Goal: Transaction & Acquisition: Book appointment/travel/reservation

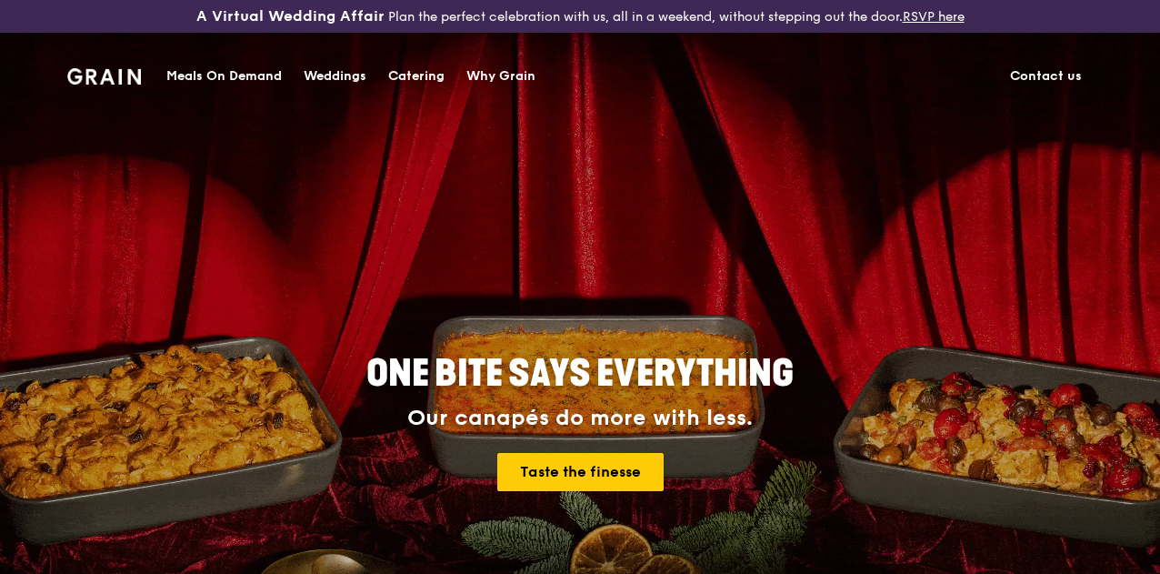
click at [447, 76] on link "Catering" at bounding box center [416, 76] width 78 height 55
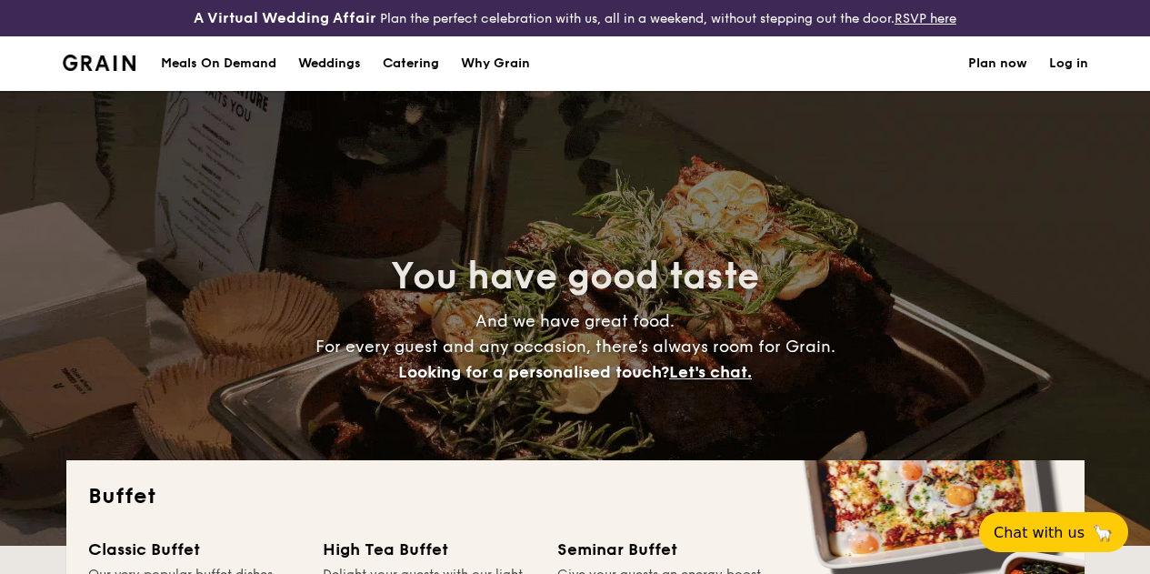
select select
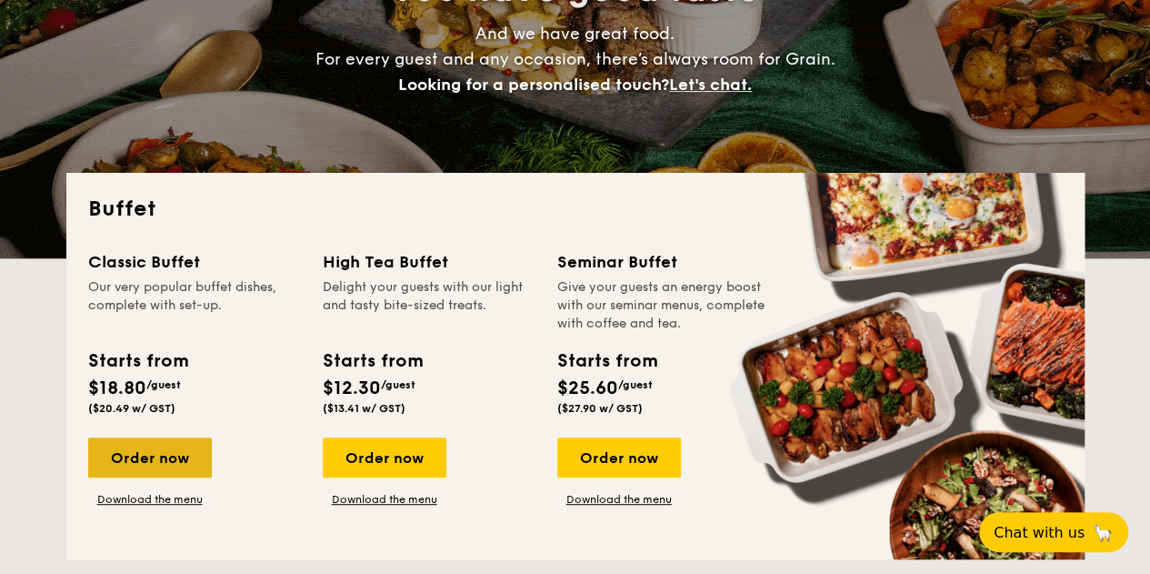
click at [170, 477] on div "Order now" at bounding box center [150, 457] width 124 height 40
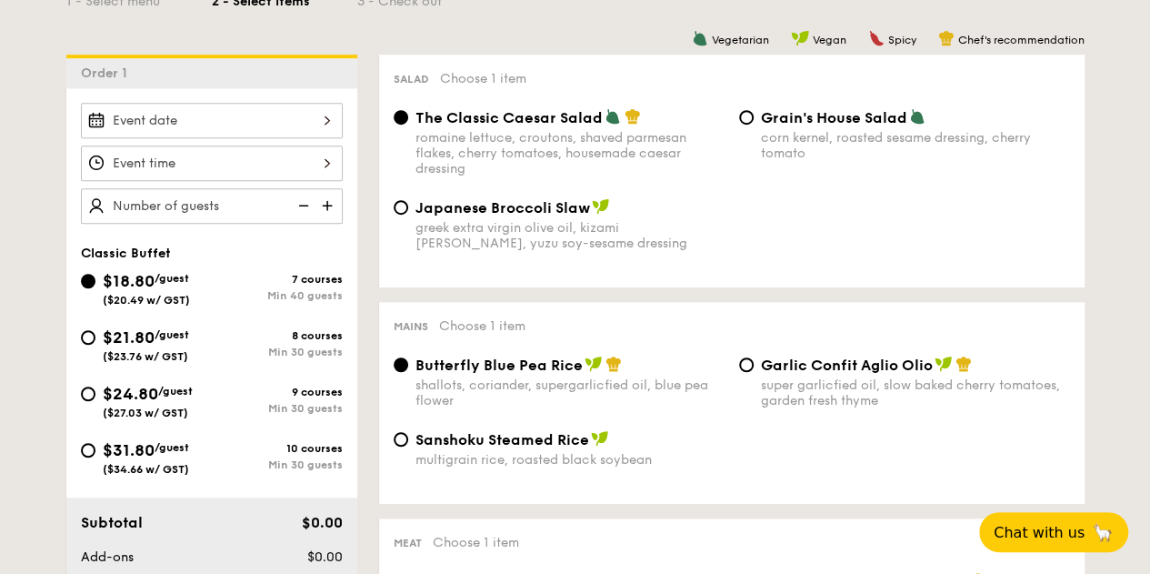
scroll to position [546, 0]
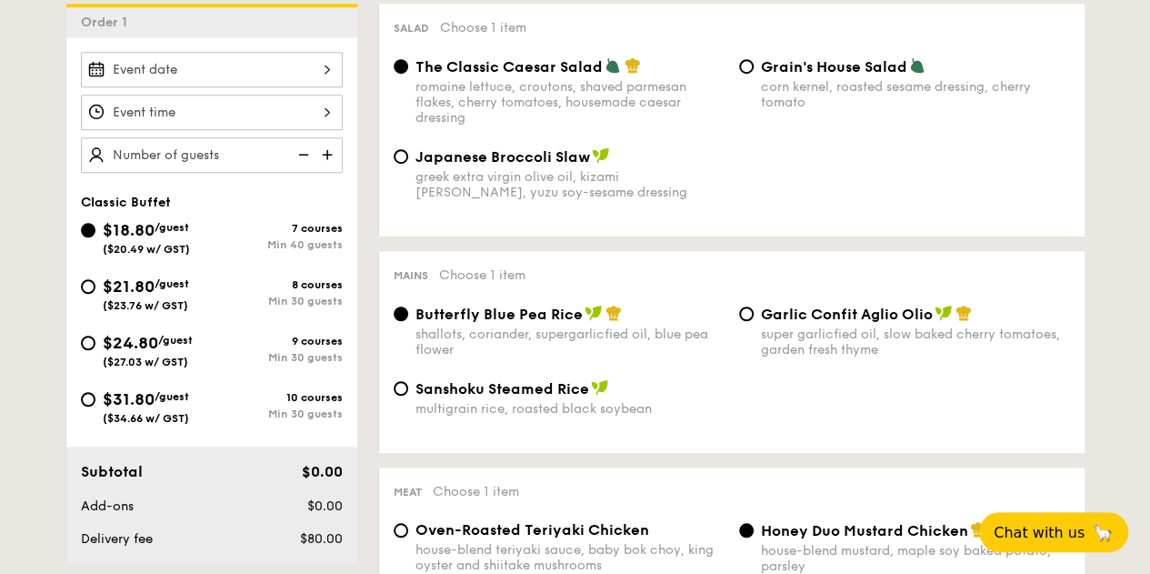
click at [129, 296] on span "$21.80" at bounding box center [129, 286] width 52 height 20
click at [95, 294] on input "$21.80 /guest ($23.76 w/ GST) 8 courses Min 30 guests" at bounding box center [88, 286] width 15 height 15
radio input "true"
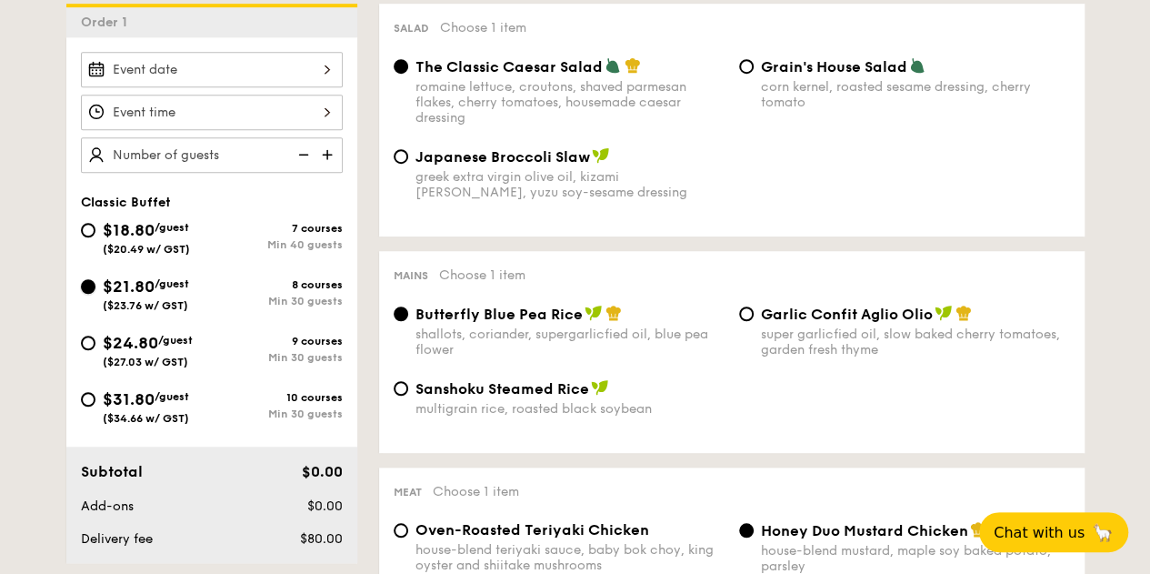
radio input "true"
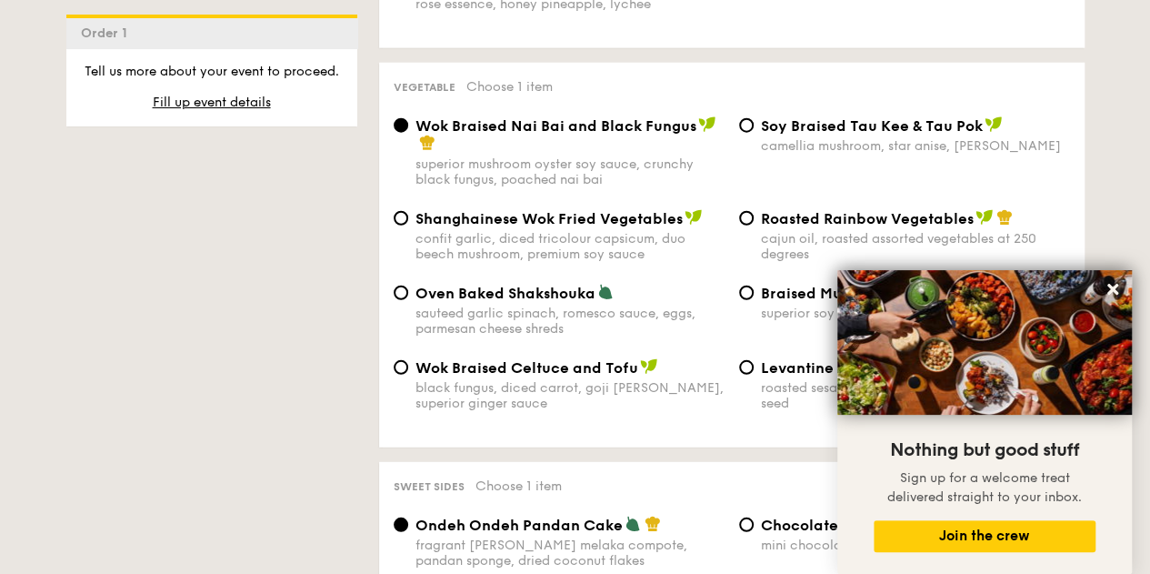
scroll to position [2364, 0]
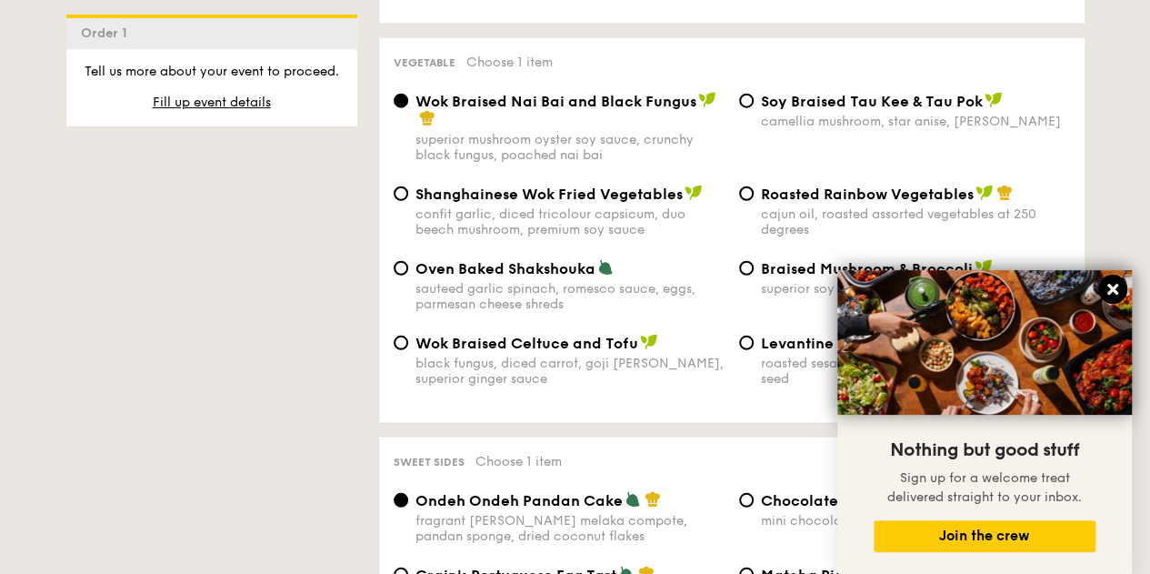
click at [1109, 292] on icon at bounding box center [1113, 289] width 11 height 11
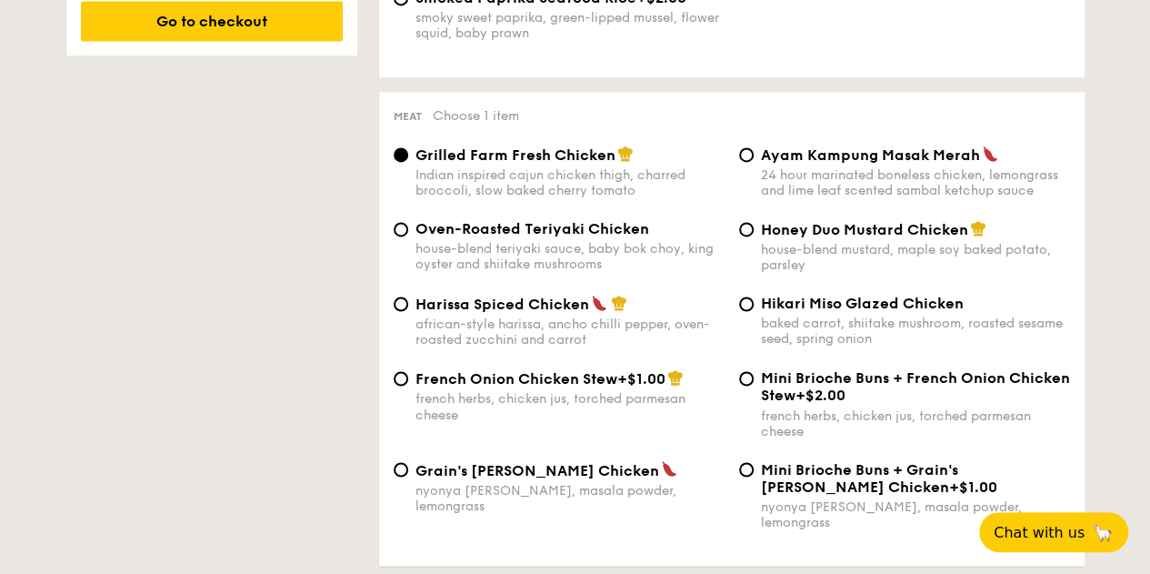
scroll to position [1273, 0]
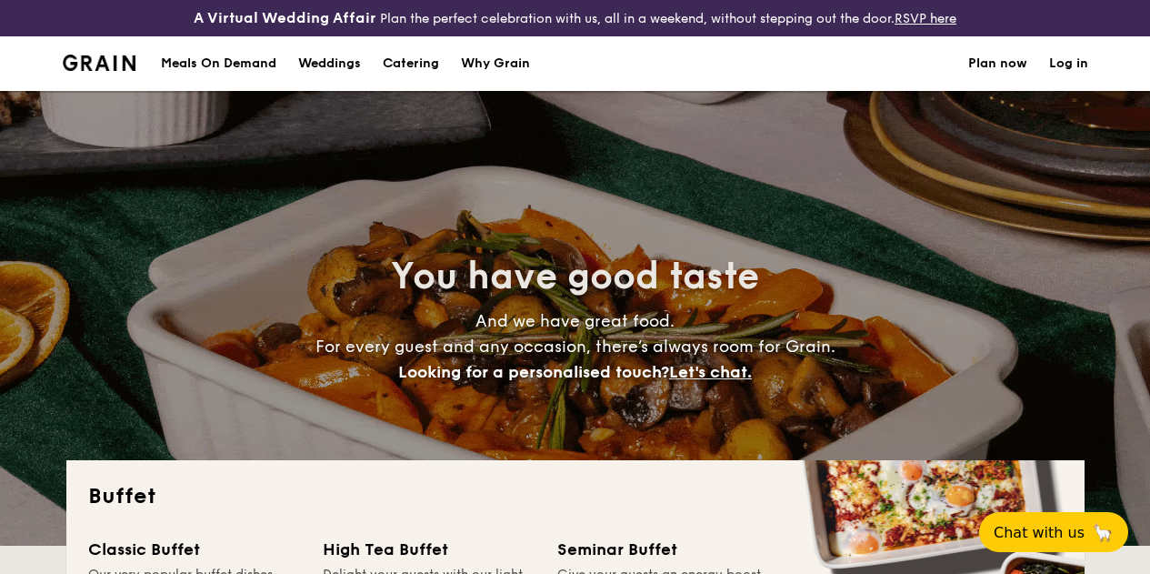
select select
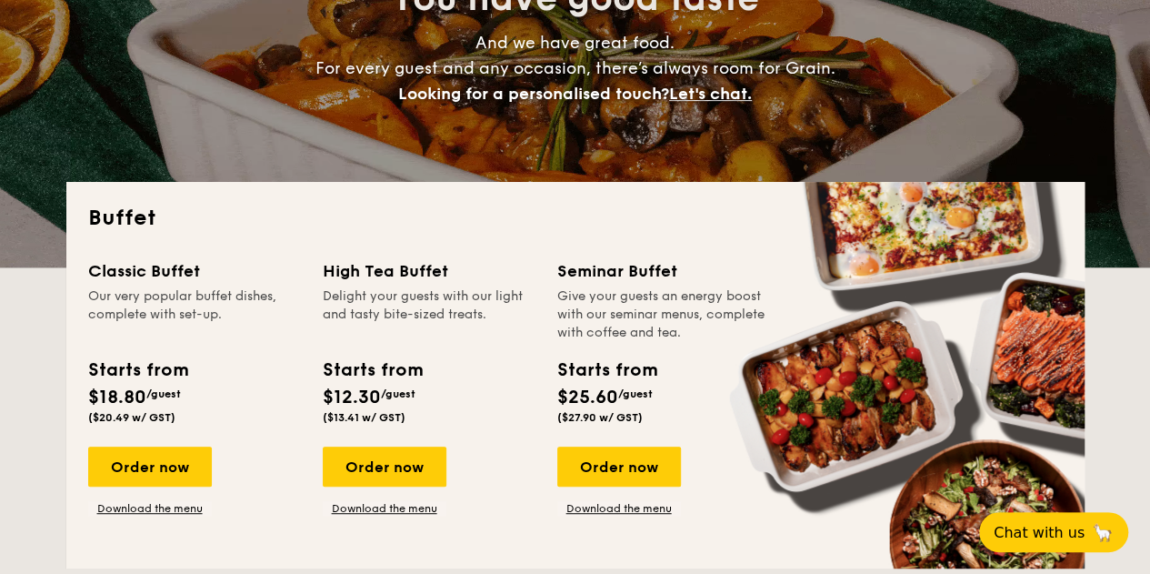
scroll to position [378, 0]
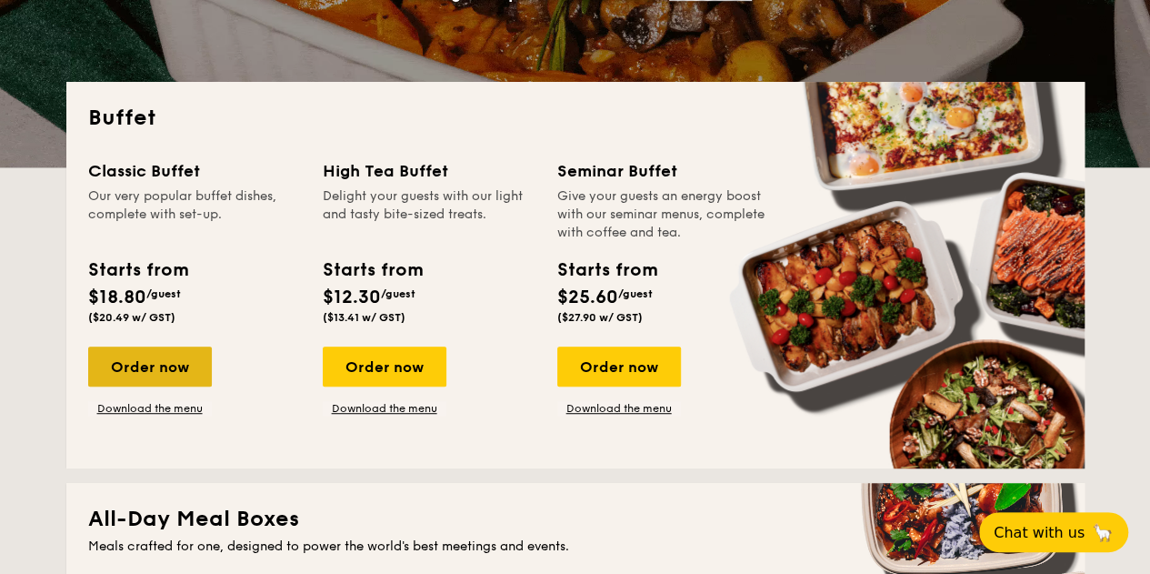
click at [166, 377] on div "Order now" at bounding box center [150, 366] width 124 height 40
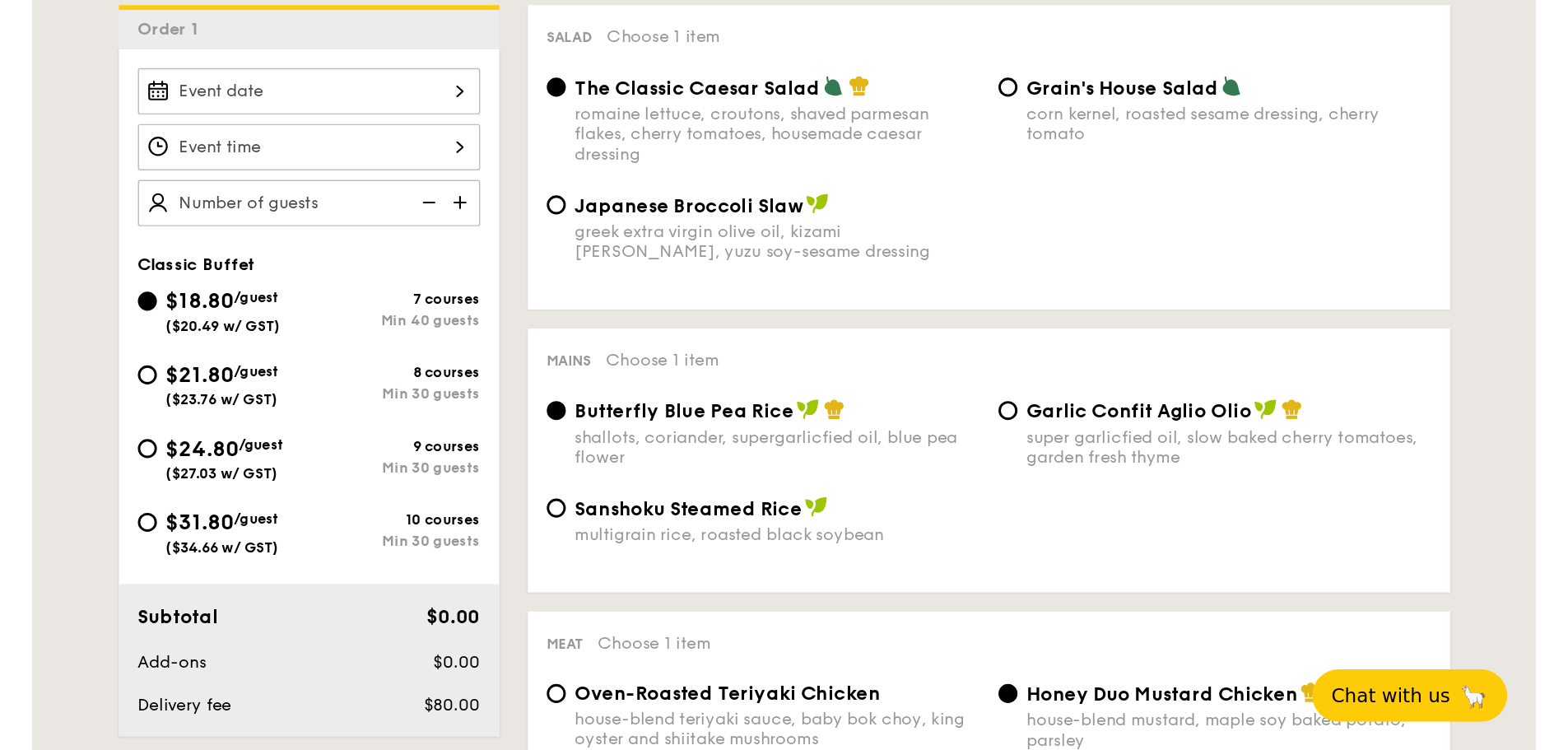
scroll to position [412, 0]
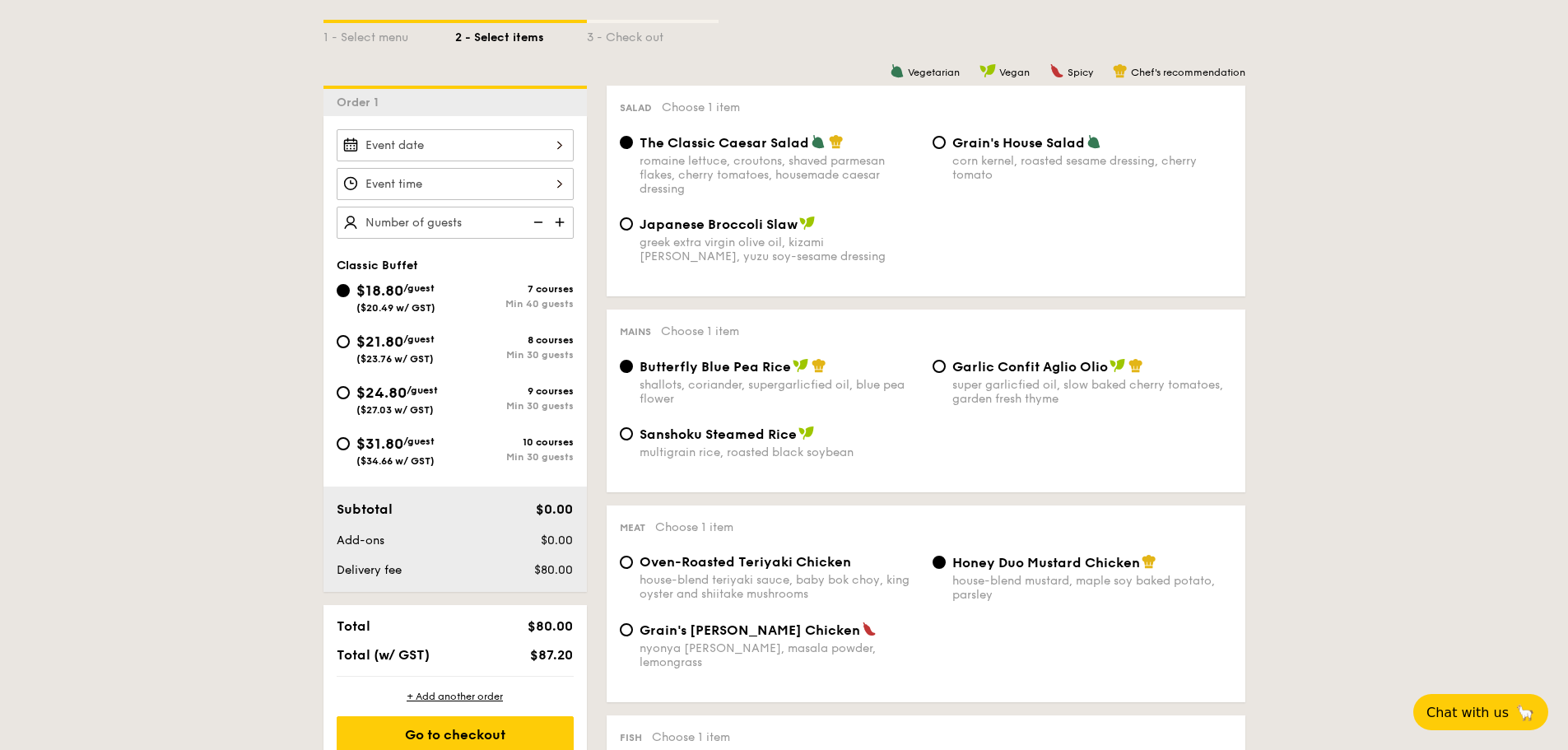
click at [392, 350] on span "$21.80" at bounding box center [380, 341] width 47 height 18
click at [349, 349] on input "$21.80 /guest ($23.76 w/ GST) 8 courses Min 30 guests" at bounding box center [343, 341] width 14 height 14
radio input "true"
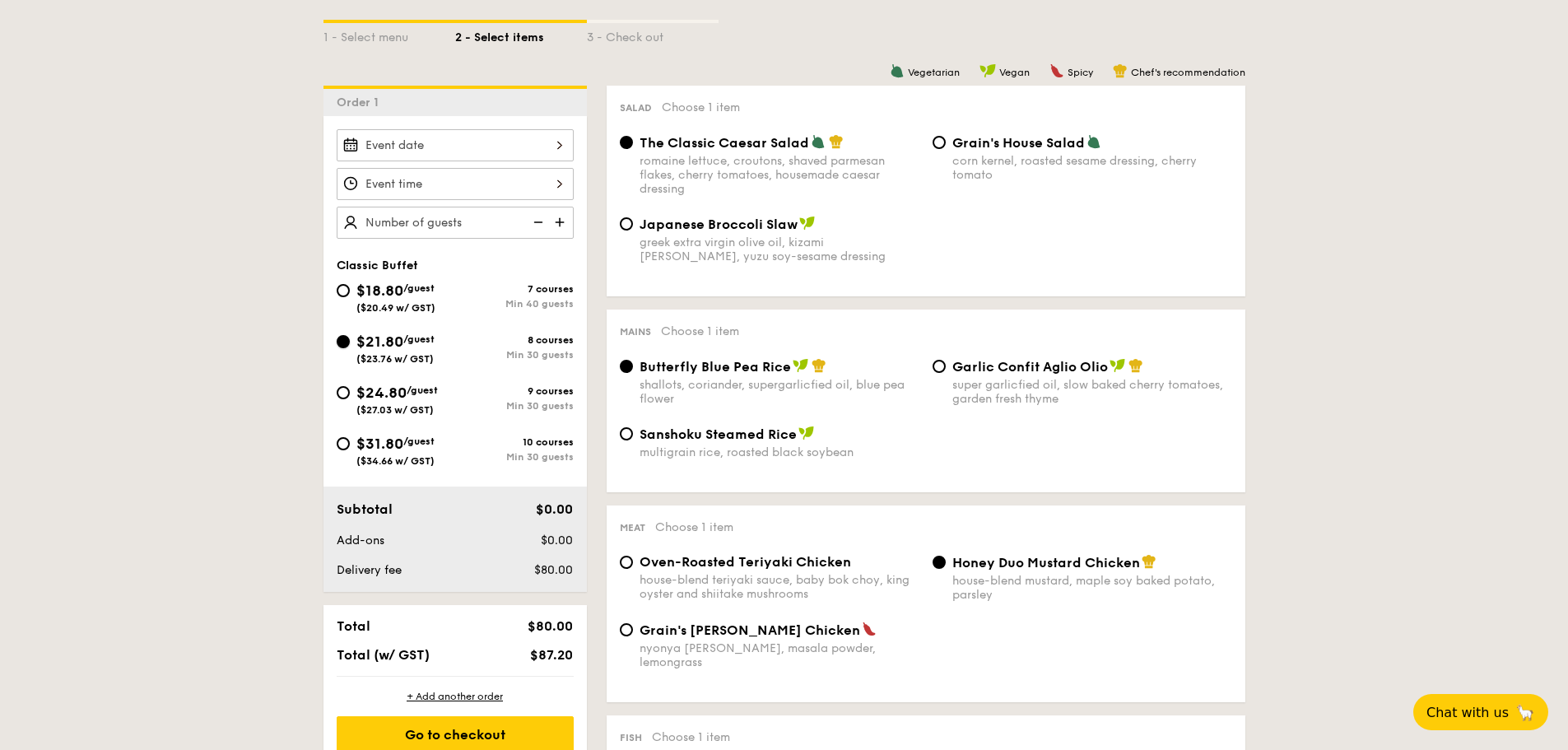
radio input "true"
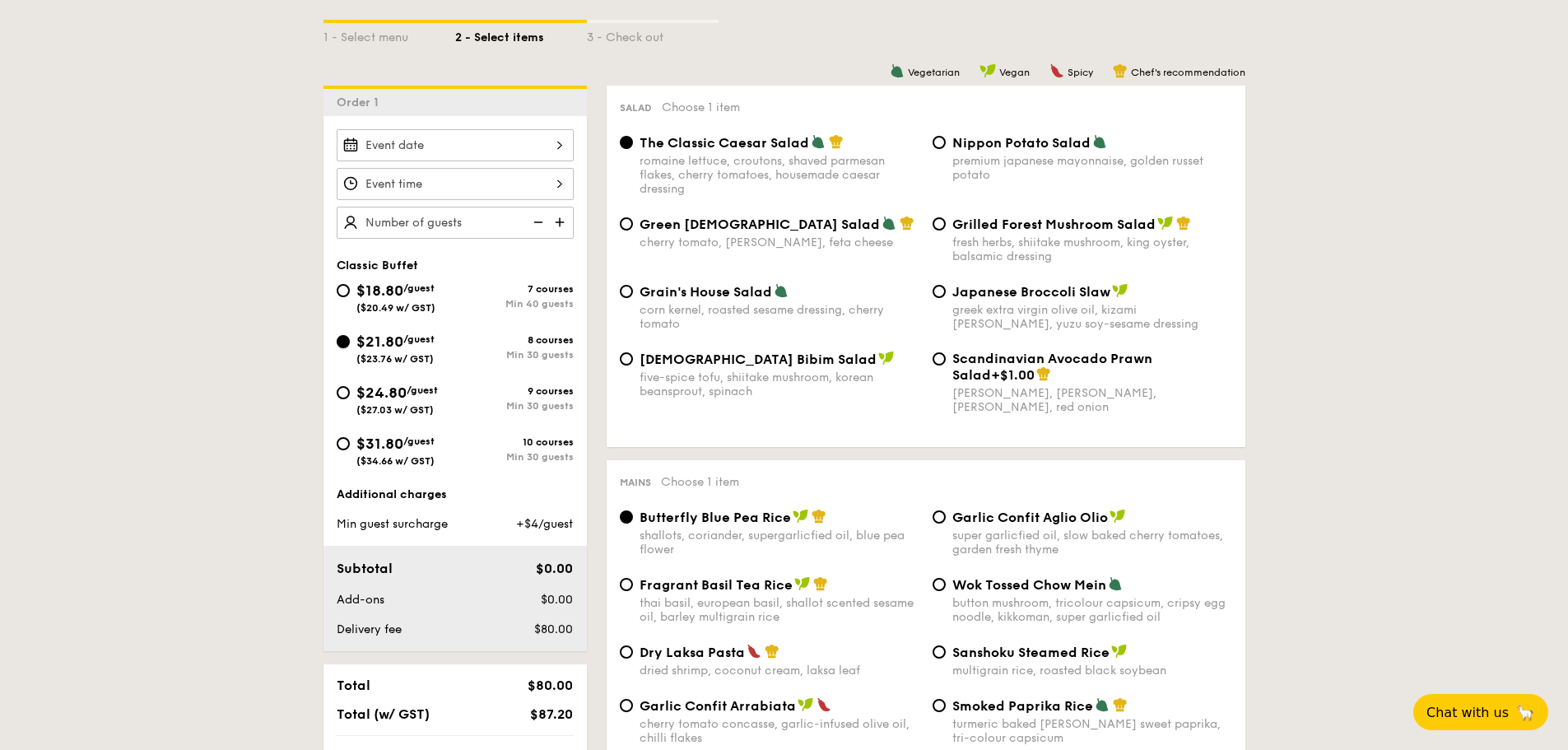
scroll to position [330, 0]
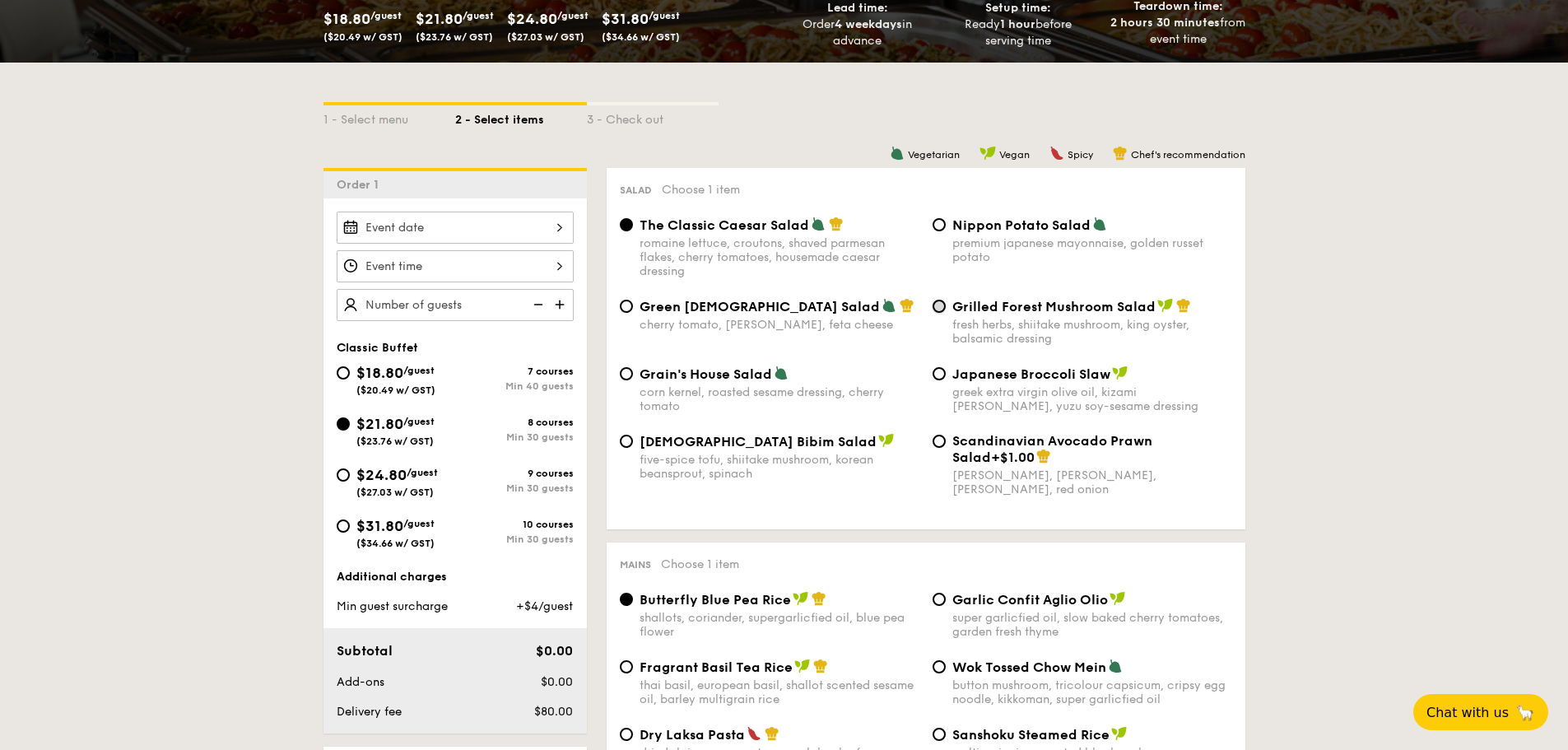
click at [941, 304] on input "Grilled Forest Mushroom Salad fresh herbs, shiitake mushroom, king oyster, bals…" at bounding box center [939, 306] width 14 height 14
radio input "true"
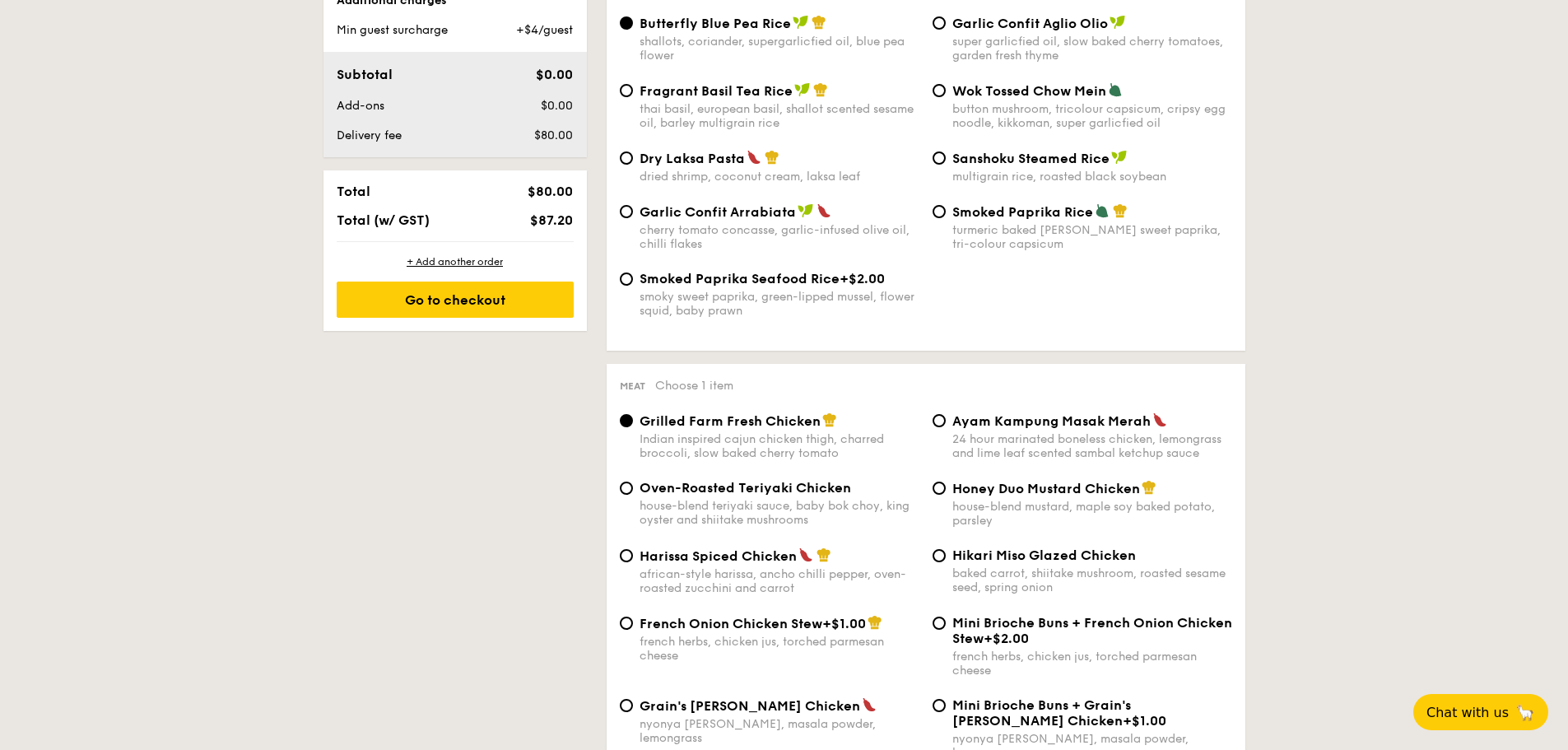
scroll to position [988, 0]
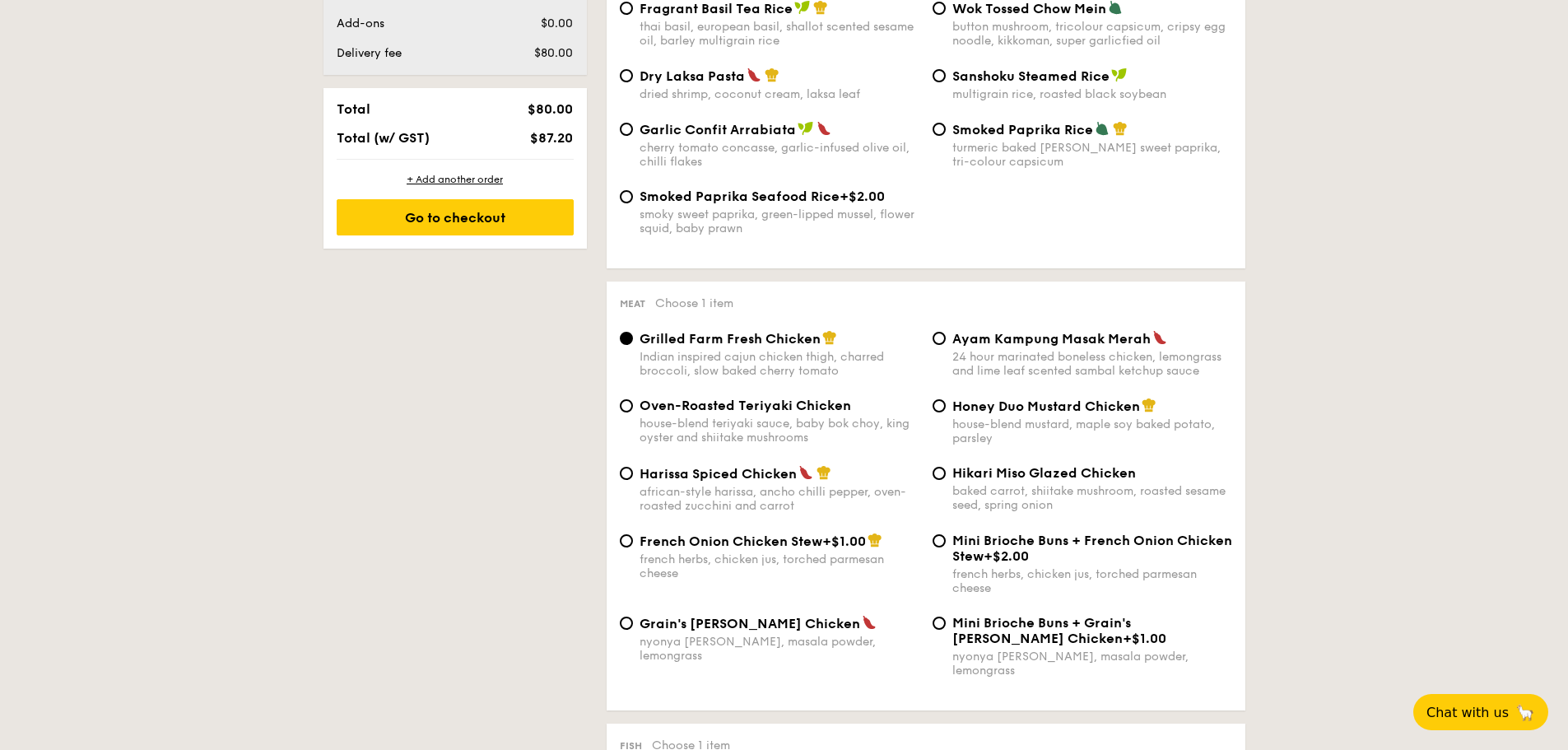
click at [637, 519] on div "Grain's Curry Chicken nyonya curry, masala powder, lemongrass" at bounding box center [770, 639] width 313 height 48
click at [632, 519] on div "Grain's Curry Chicken nyonya curry, masala powder, lemongrass" at bounding box center [770, 639] width 313 height 48
click at [632, 519] on input "Grain's Curry Chicken nyonya curry, masala powder, lemongrass" at bounding box center [626, 623] width 14 height 14
radio input "true"
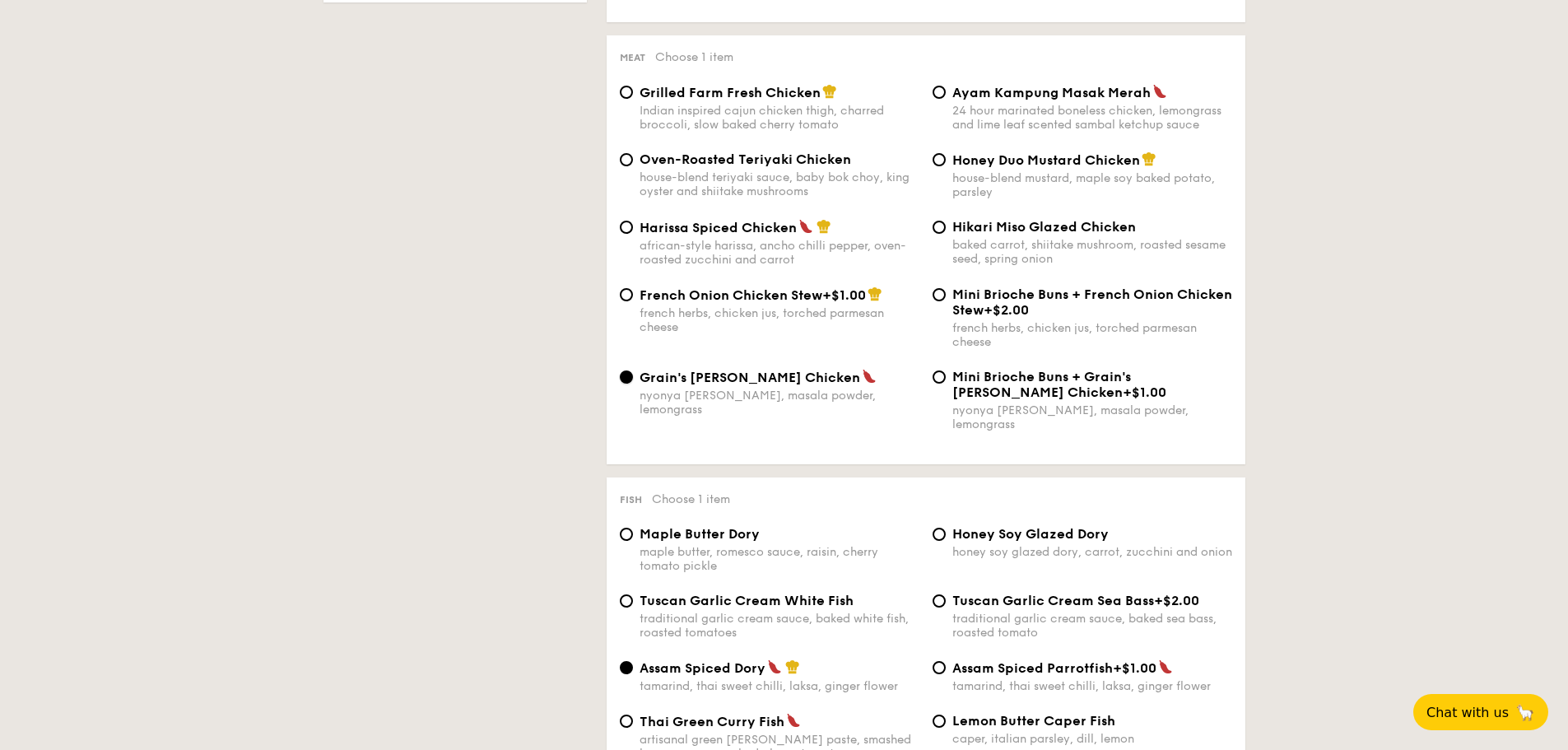
scroll to position [1400, 0]
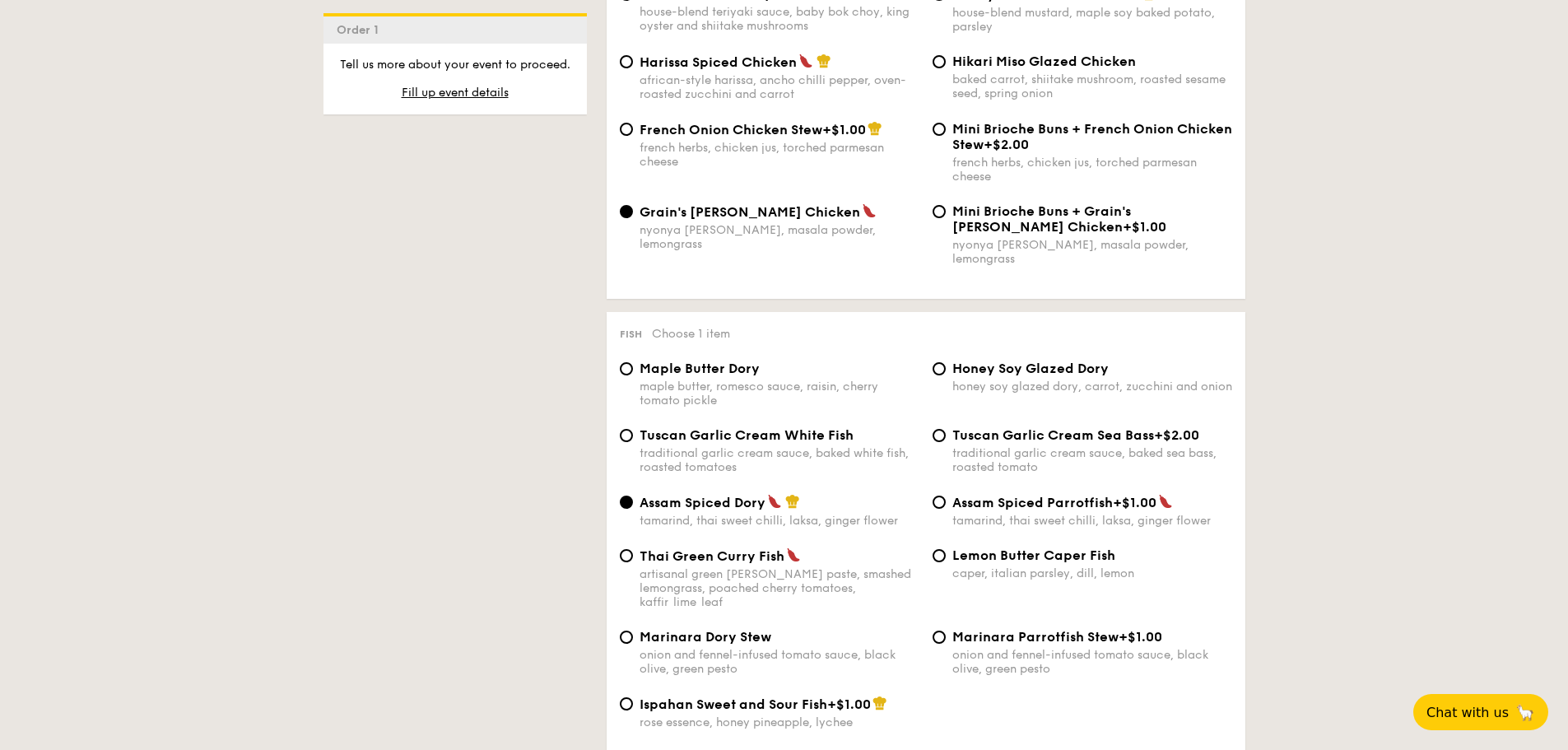
click at [947, 519] on div "Lemon Butter Caper Fish caper, italian parsley, dill, lemon" at bounding box center [1083, 564] width 313 height 33
click at [951, 519] on div "Lemon Butter Caper Fish caper, italian parsley, dill, lemon" at bounding box center [1083, 564] width 313 height 33
click at [937, 519] on label "Lemon Butter Caper Fish caper, italian parsley, dill, lemon" at bounding box center [1082, 572] width 300 height 15
click at [937, 519] on input "Lemon Butter Caper Fish caper, italian parsley, dill, lemon" at bounding box center [939, 556] width 14 height 14
radio input "true"
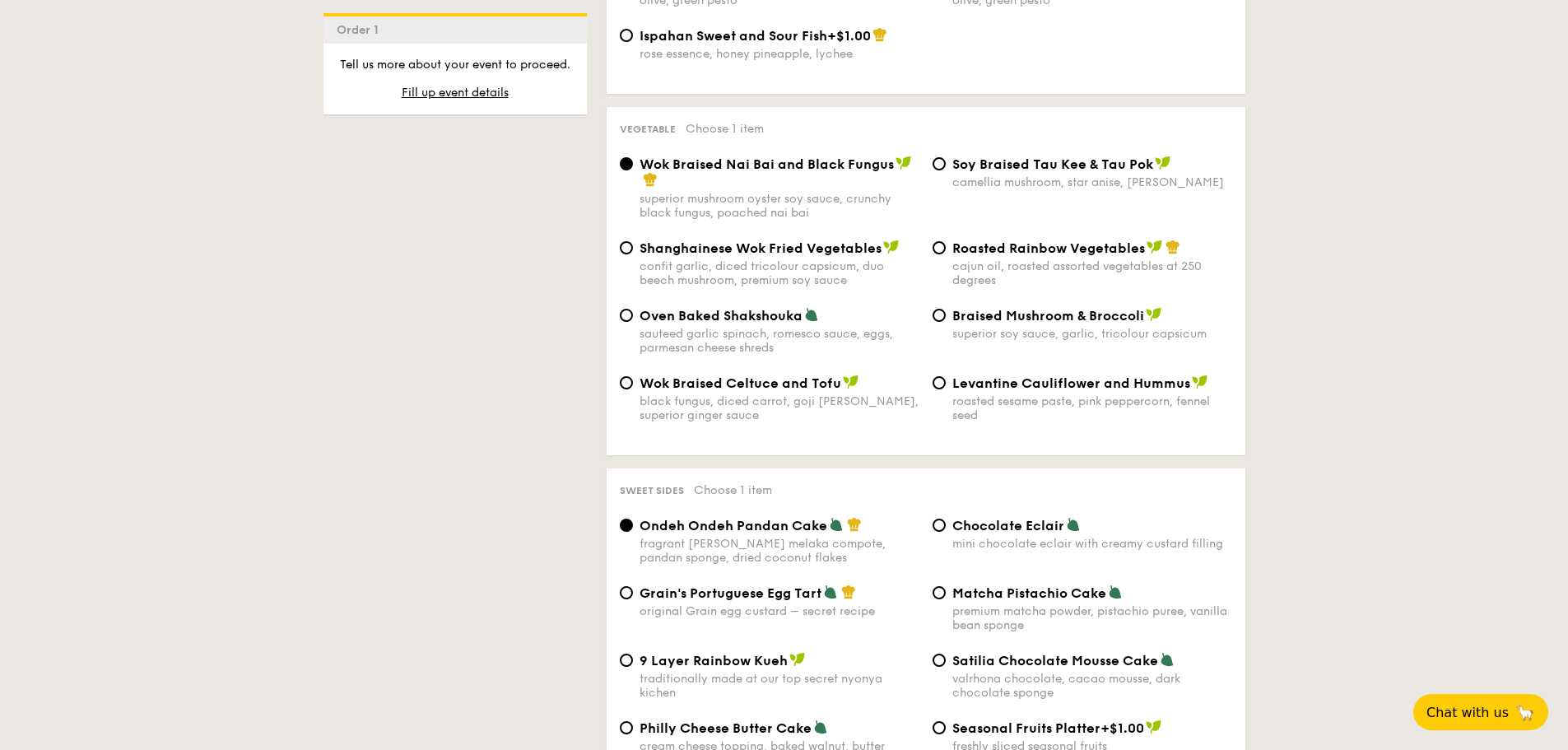
scroll to position [2059, 0]
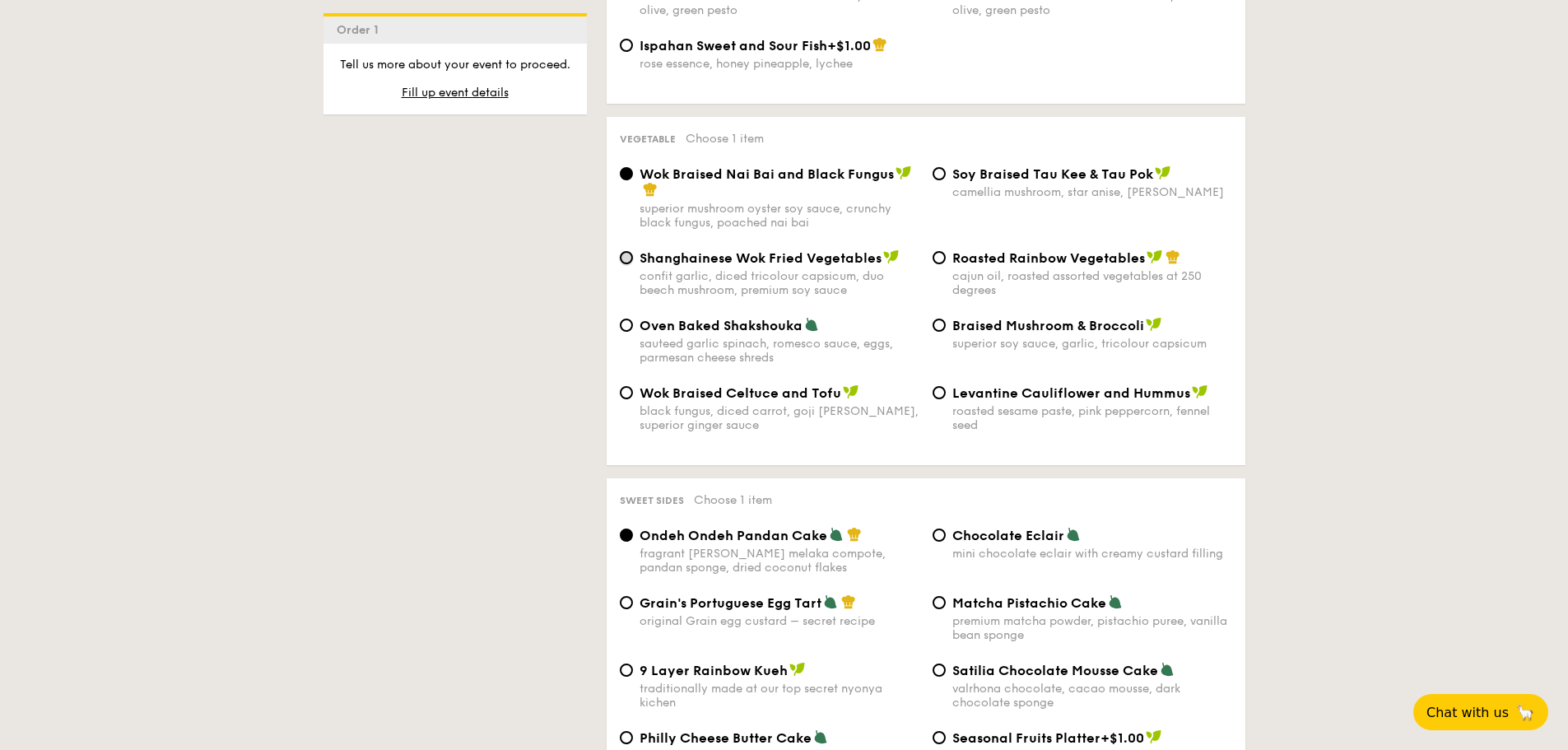
click at [624, 251] on input "Shanghainese Wok Fried Vegetables confit garlic, diced tricolour capsicum, duo …" at bounding box center [626, 257] width 14 height 14
radio input "true"
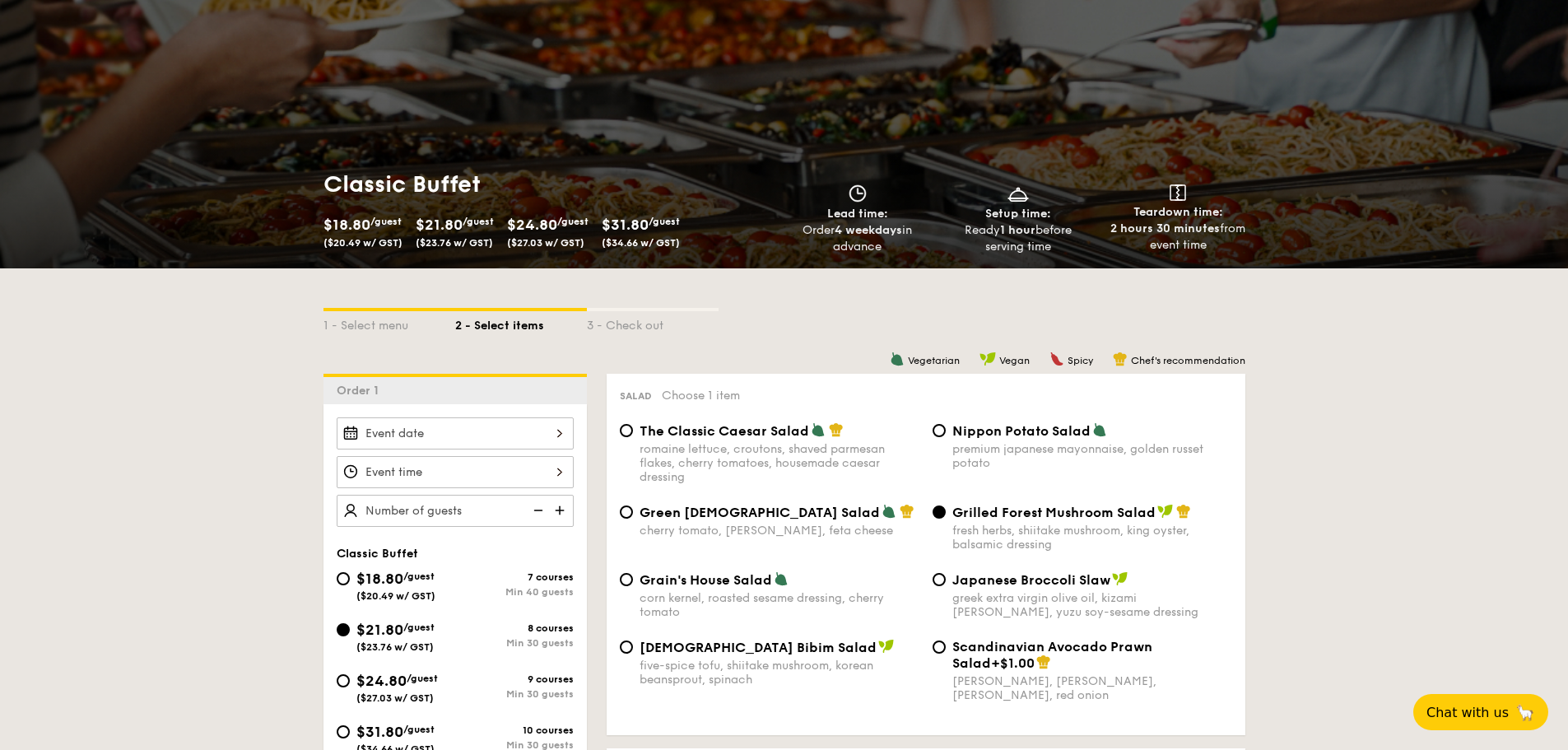
scroll to position [460, 0]
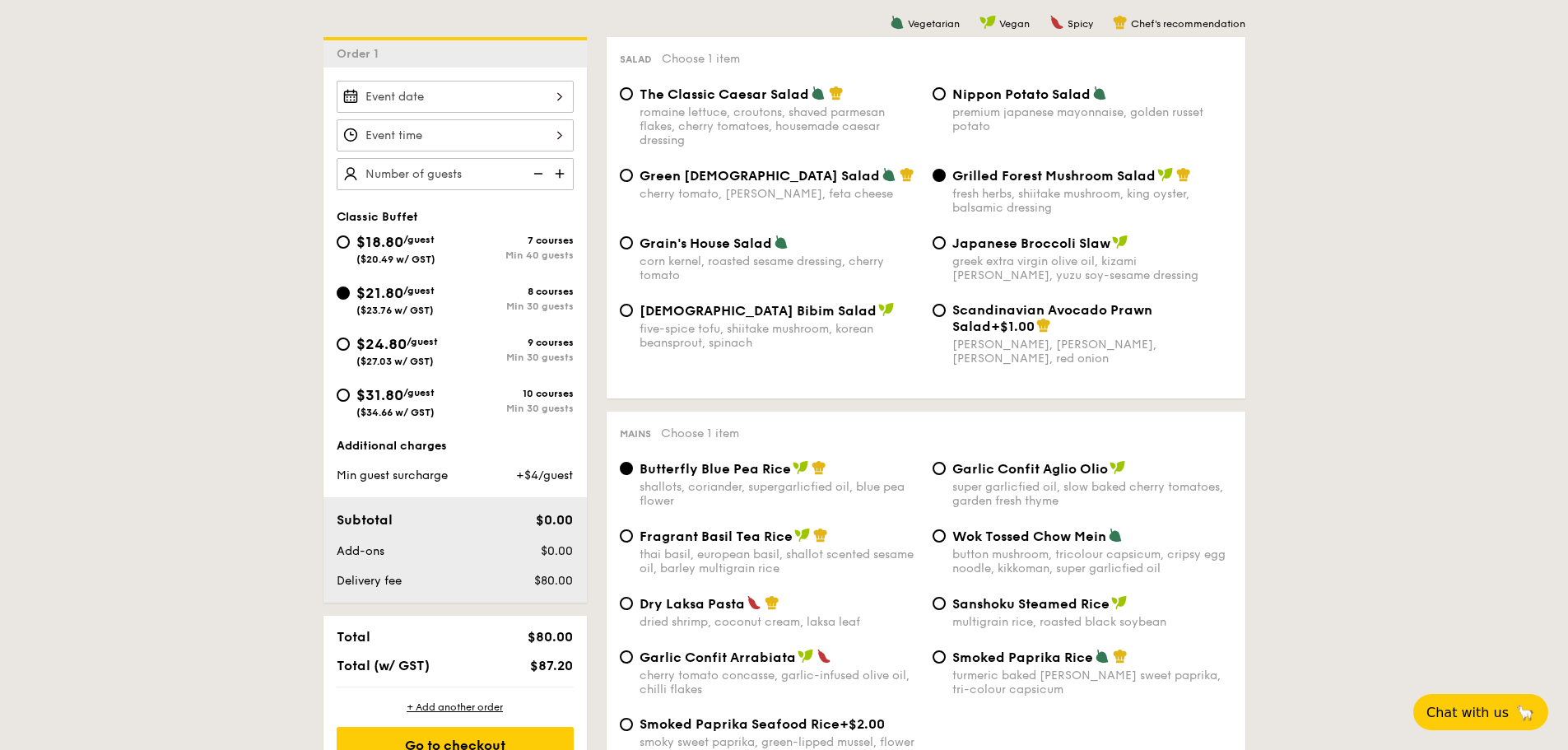
drag, startPoint x: 1567, startPoint y: 116, endPoint x: 1567, endPoint y: 130, distance: 14.0
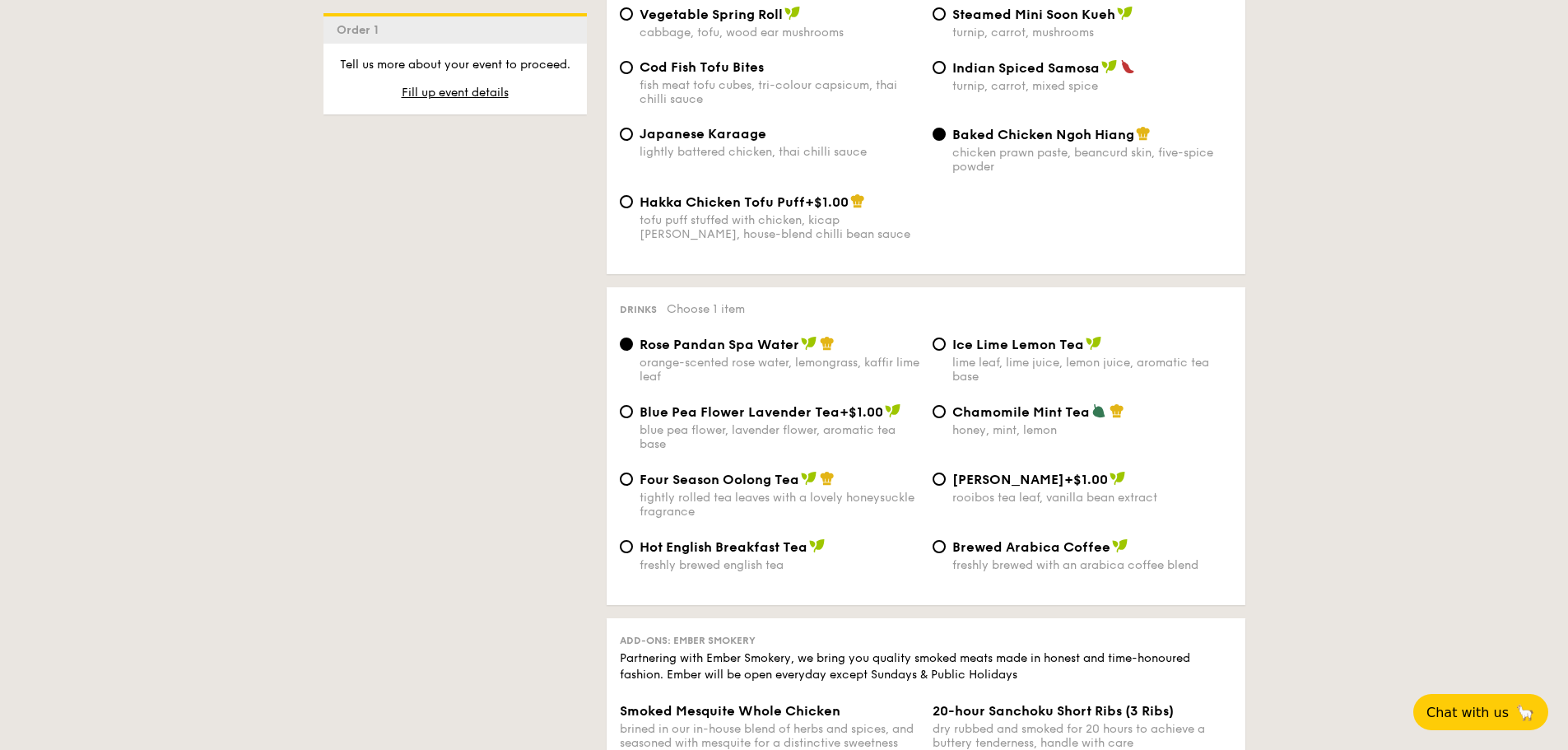
scroll to position [3005, 0]
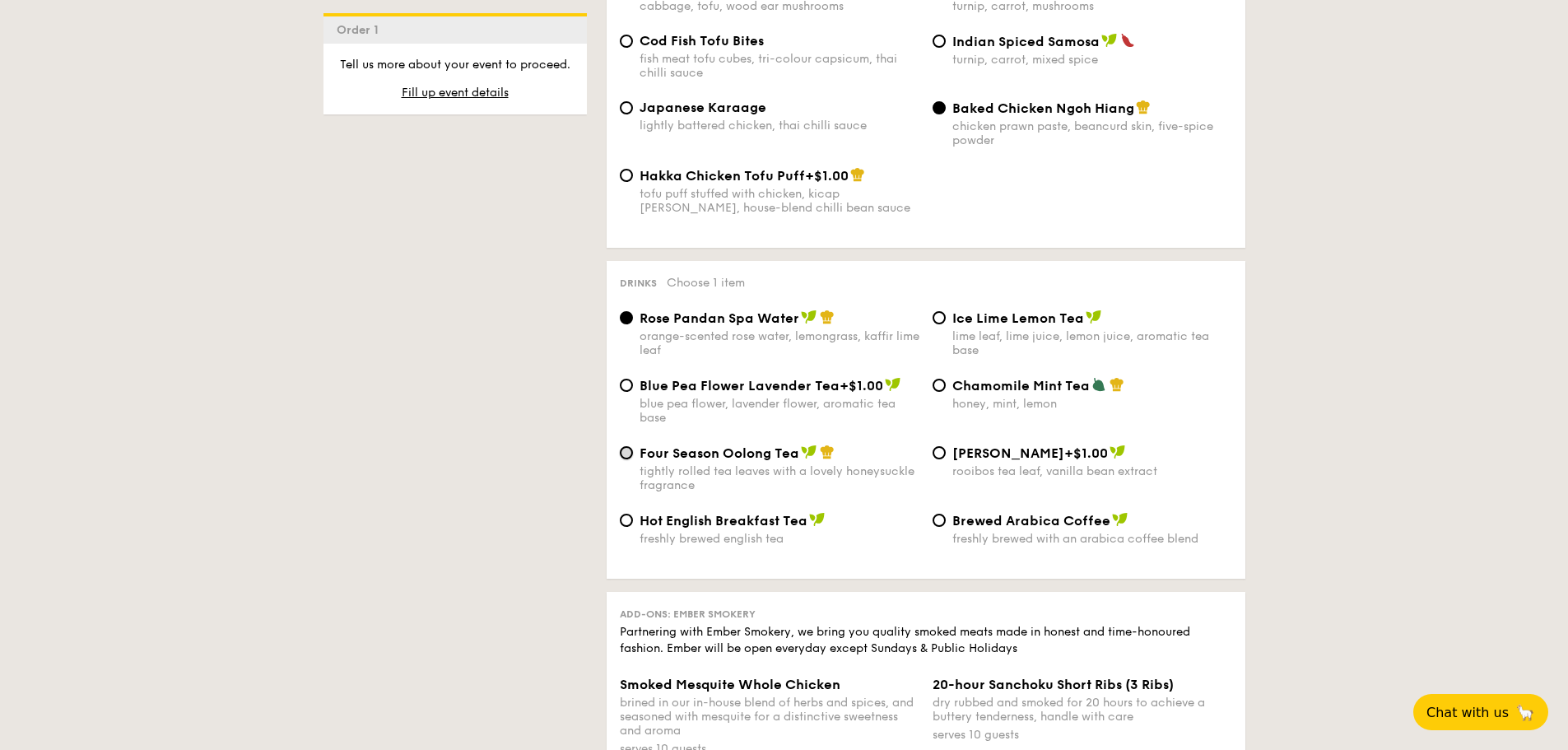
click at [629, 447] on input "Four Season Oolong Tea tightly rolled tea leaves with a lovely honeysuckle frag…" at bounding box center [626, 453] width 14 height 14
radio input "true"
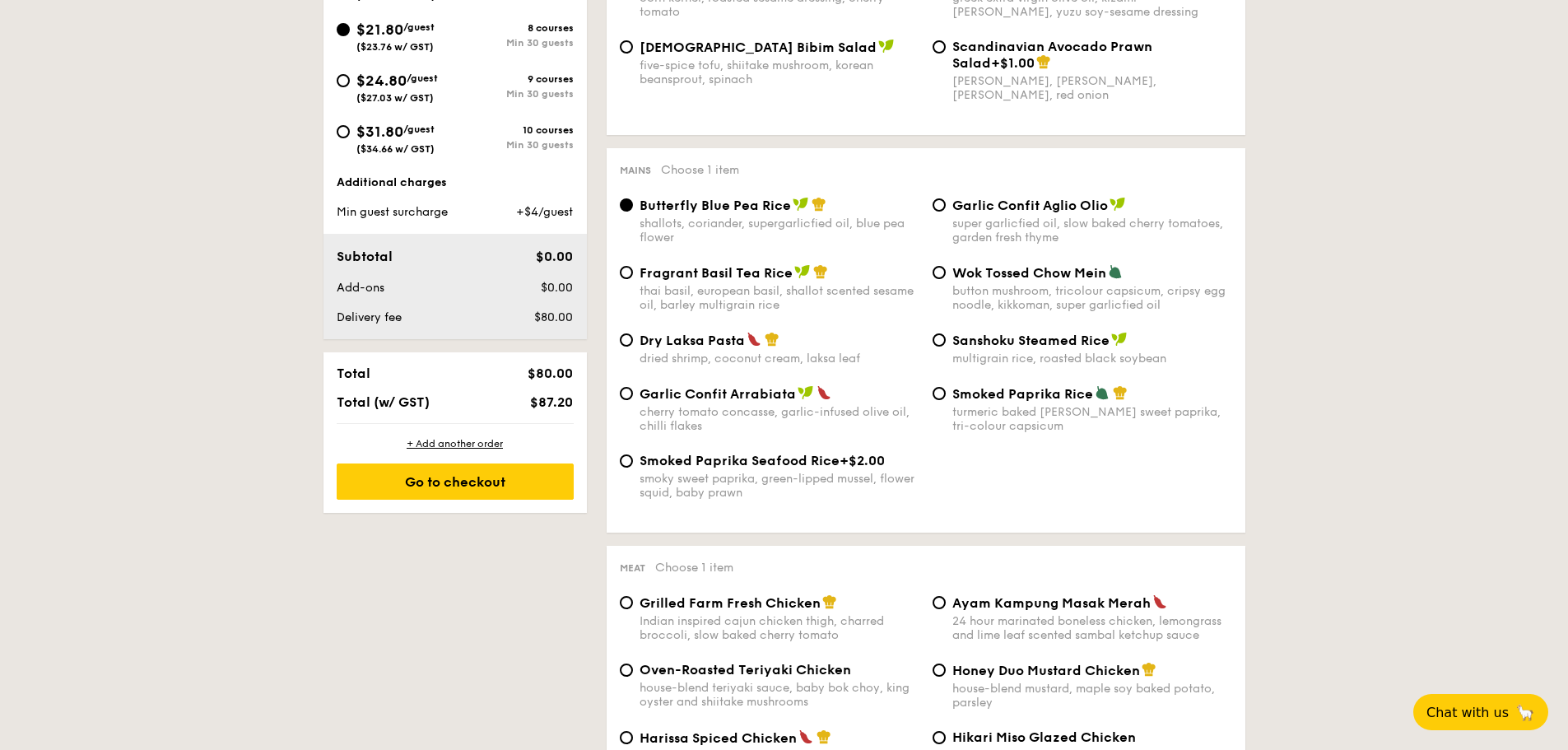
scroll to position [727, 0]
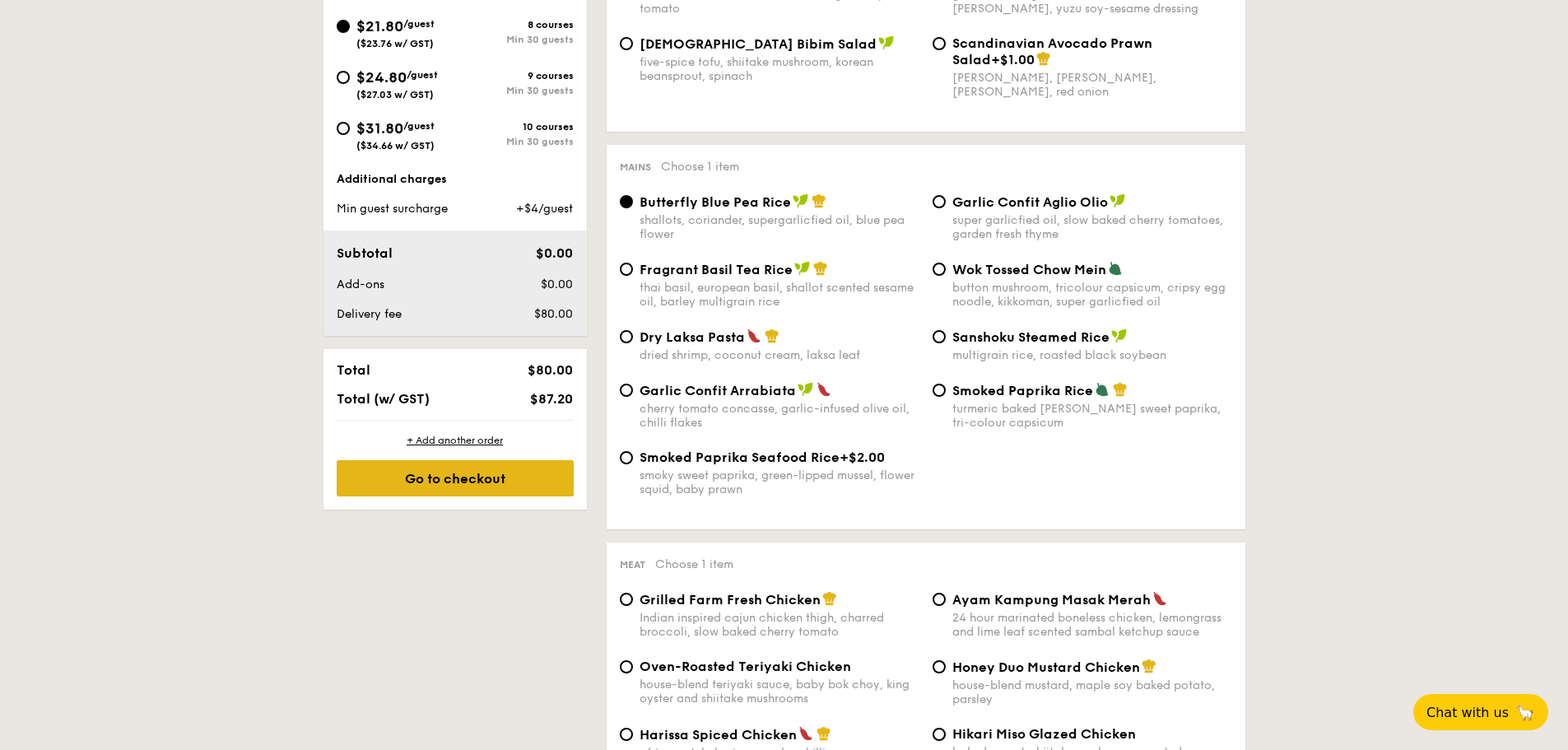
click at [547, 486] on div "Go to checkout" at bounding box center [455, 478] width 237 height 36
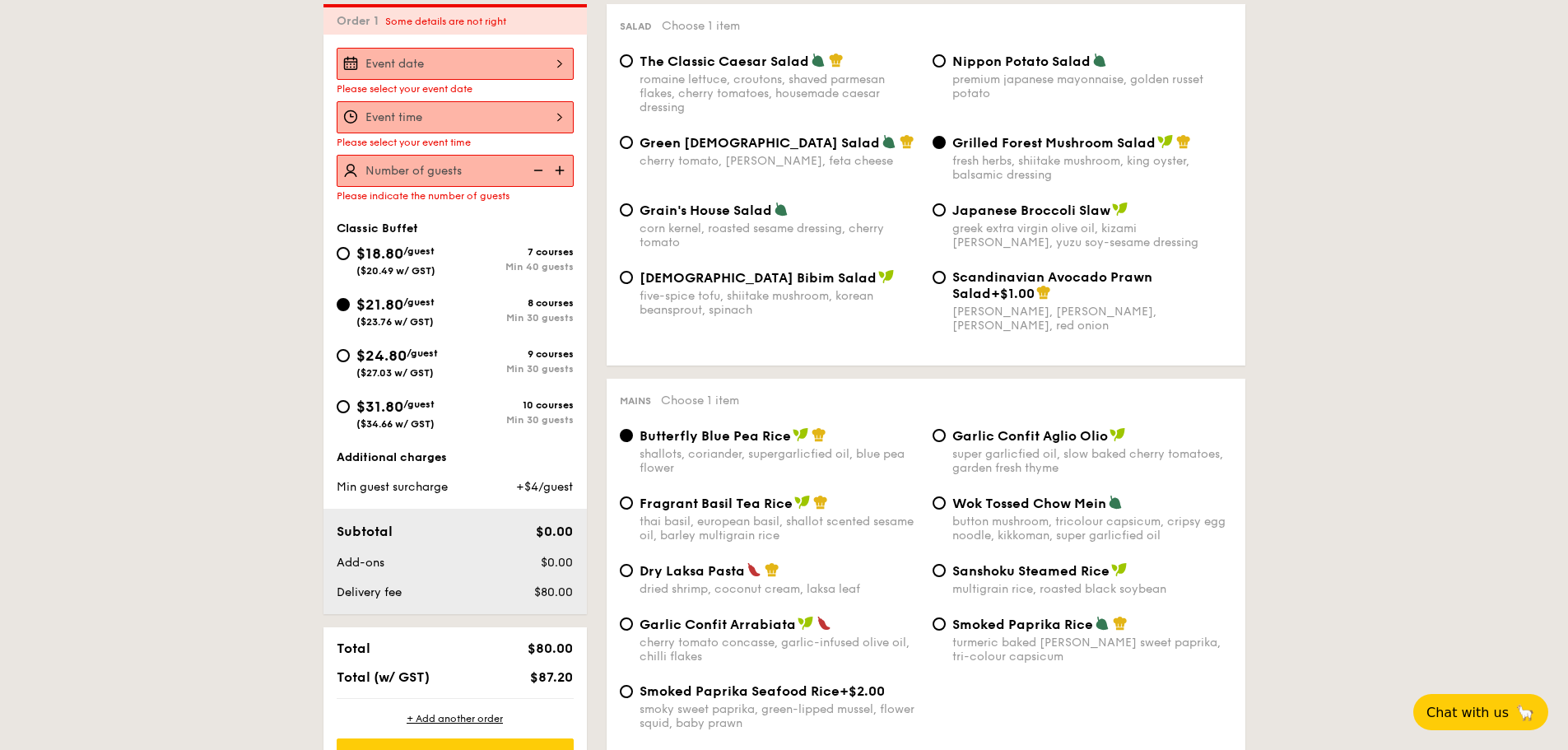
scroll to position [473, 0]
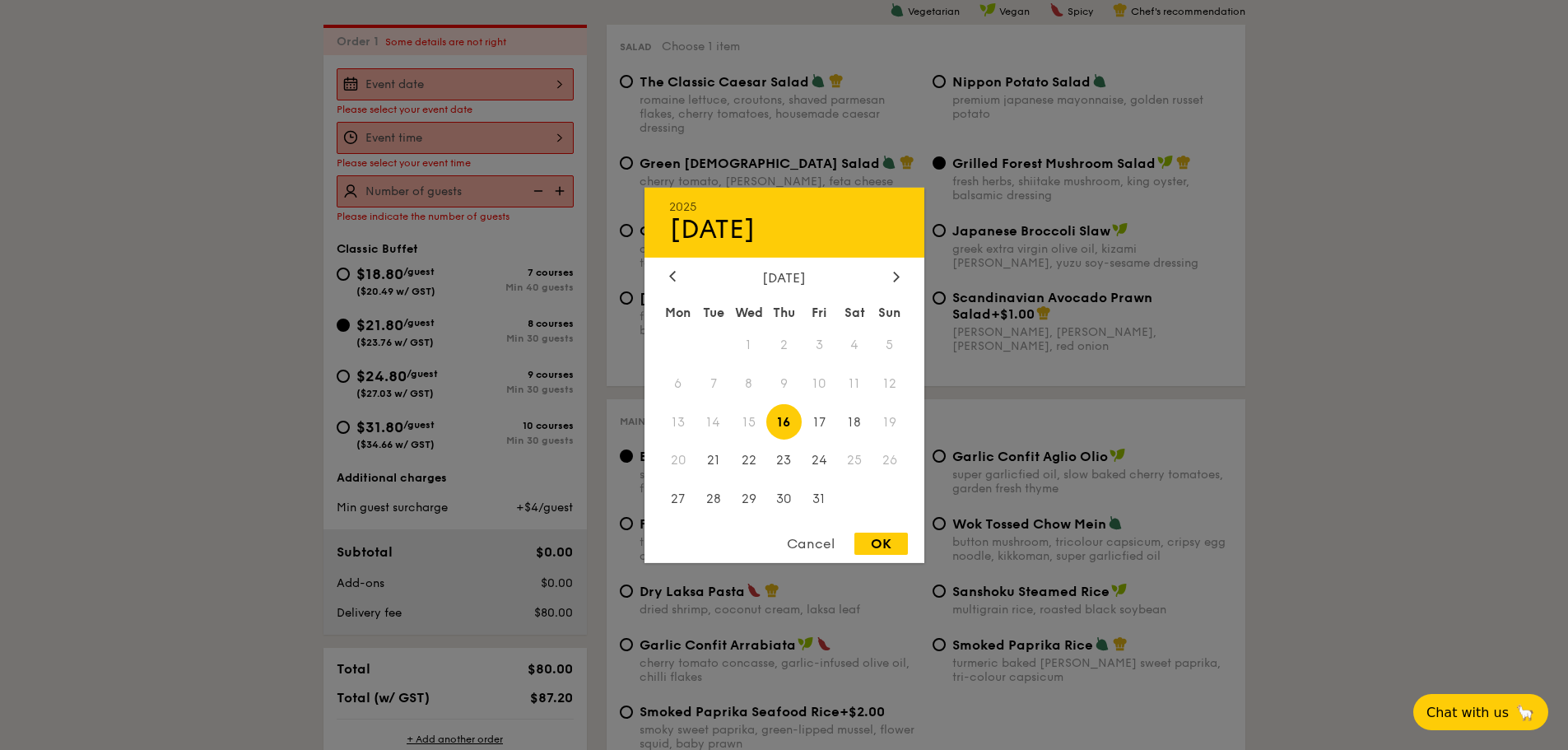
click at [528, 85] on div "2025 Oct [DATE] Tue Wed Thu Fri Sat Sun 1 2 3 4 5 6 7 8 9 10 11 12 13 14 15 16 …" at bounding box center [455, 83] width 237 height 32
click at [893, 273] on div at bounding box center [896, 276] width 14 height 15
click at [673, 269] on div at bounding box center [673, 276] width 14 height 15
click at [779, 466] on span "20" at bounding box center [784, 460] width 35 height 35
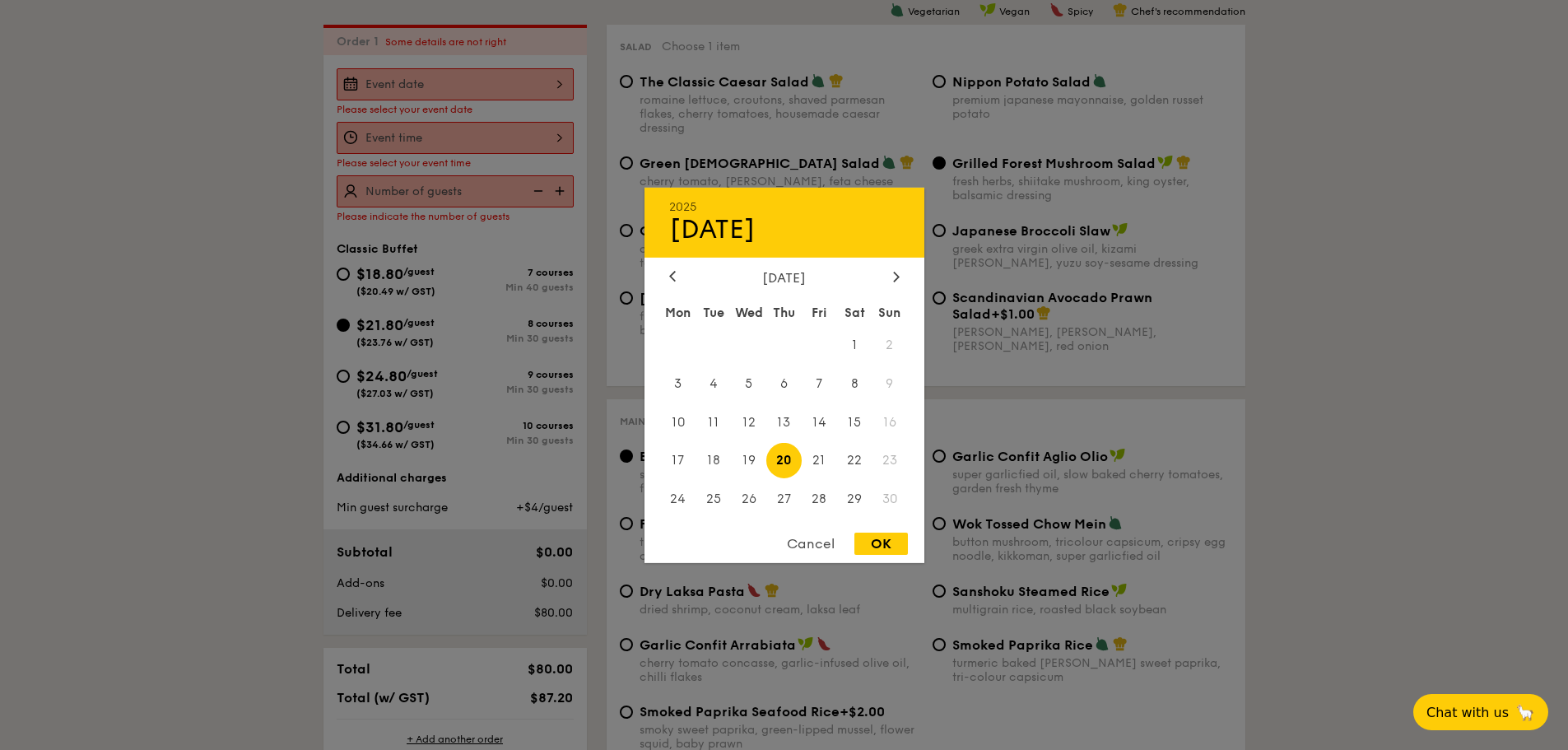
click at [883, 519] on div "OK" at bounding box center [881, 543] width 53 height 23
type input "[DATE]"
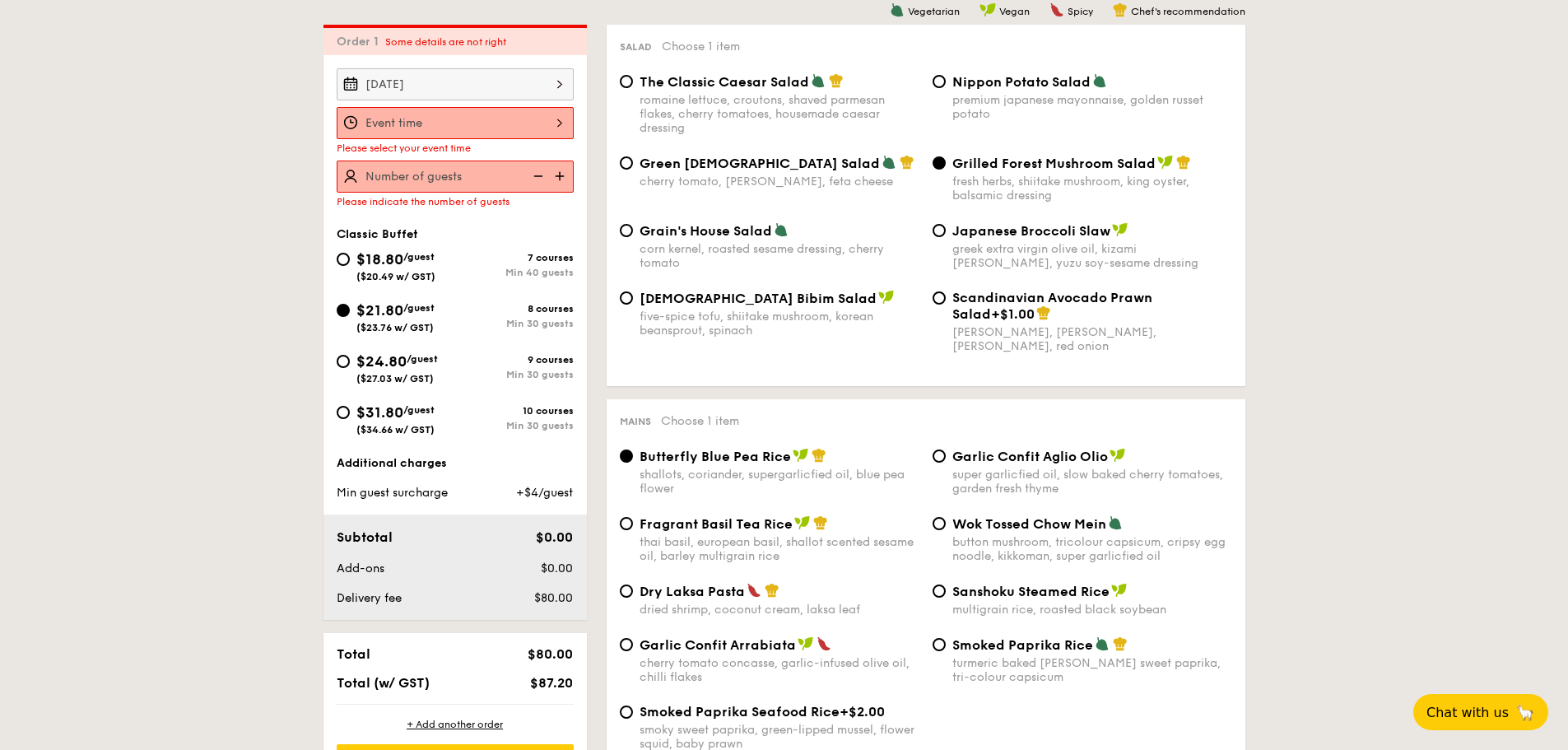
click at [547, 120] on div "12 1 2 3 4 5 6 7 8 9 10 11 00 15 30 45 am pm Cancel OK" at bounding box center [455, 122] width 237 height 32
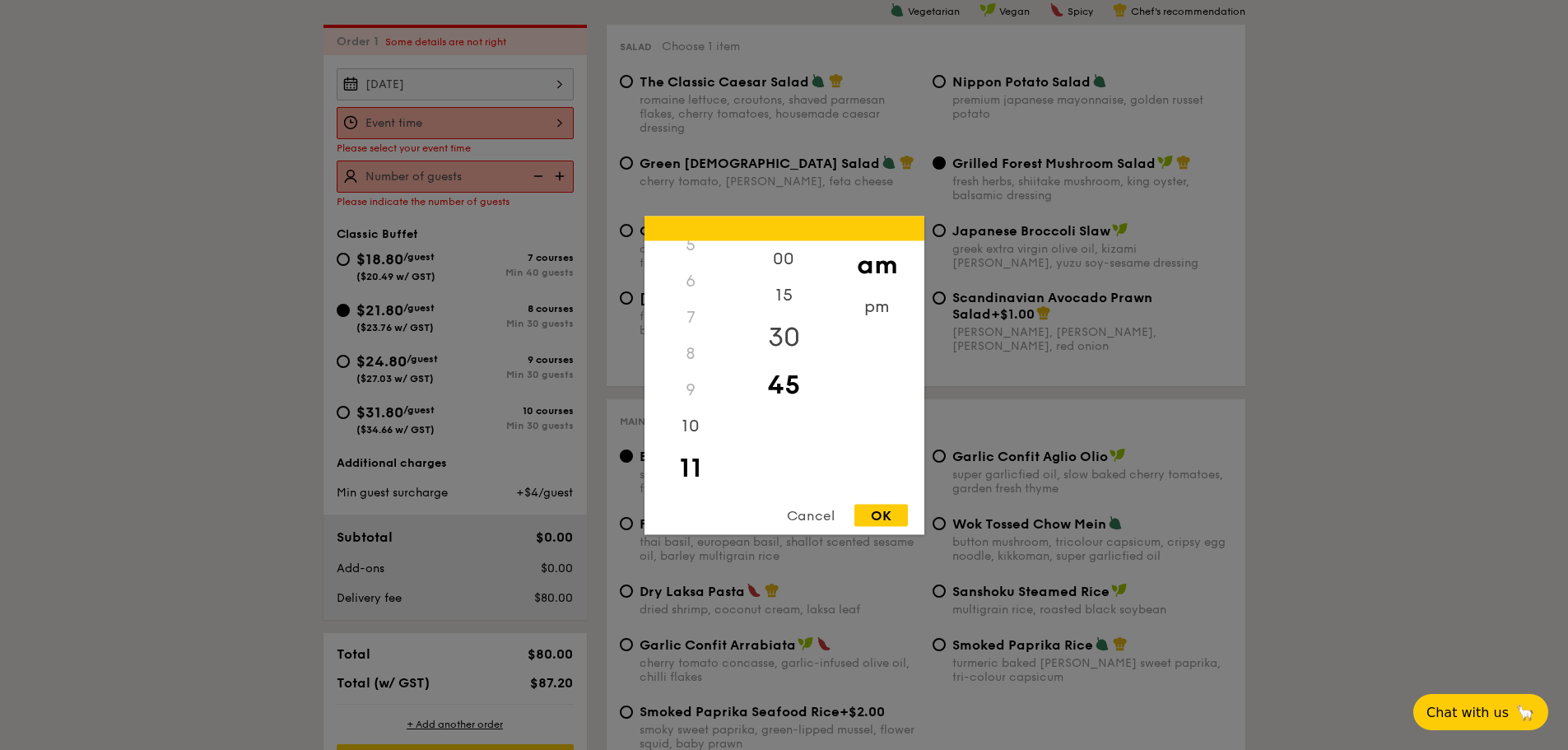
click at [783, 333] on div "30" at bounding box center [784, 337] width 93 height 48
click at [883, 509] on div "OK" at bounding box center [881, 515] width 53 height 23
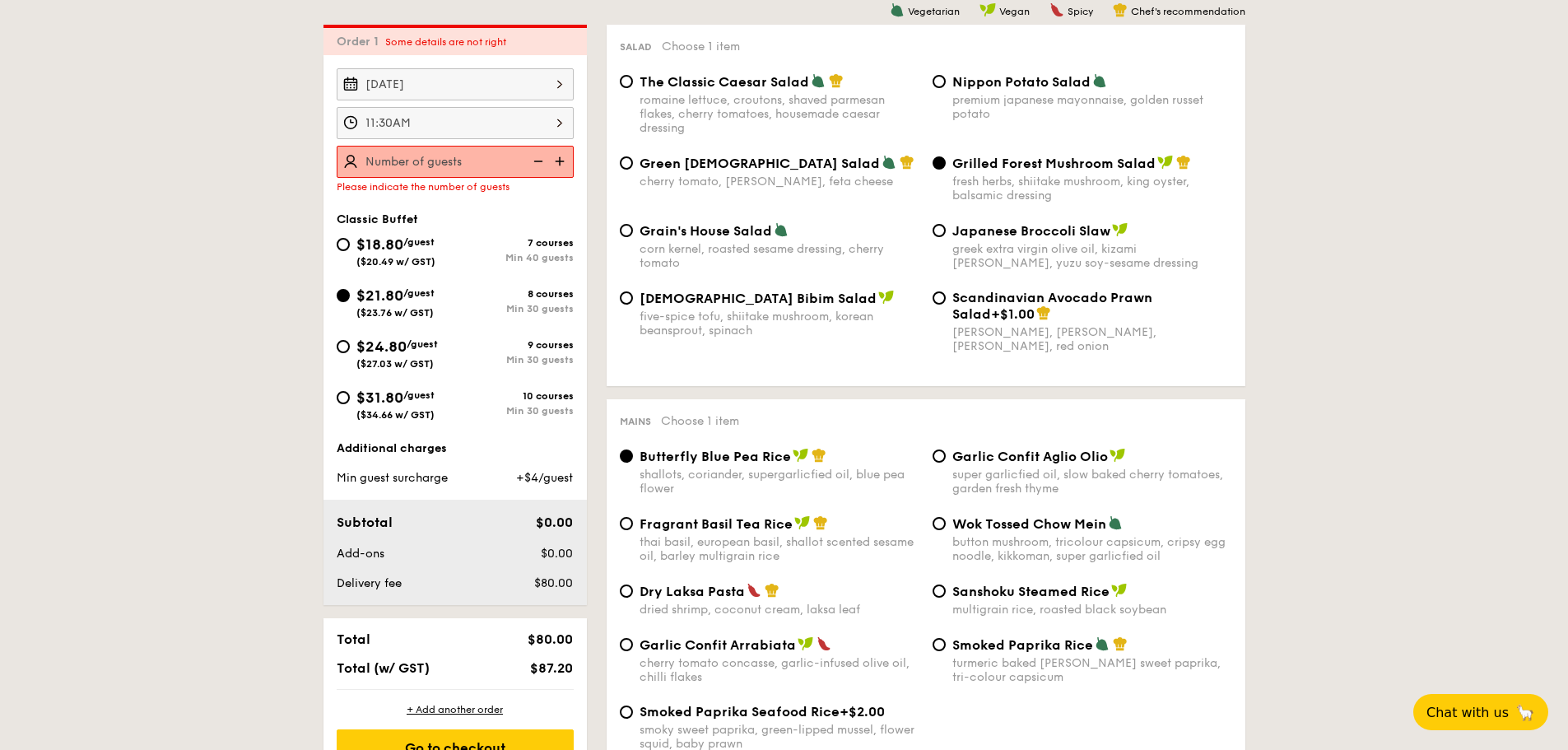
click at [519, 121] on div "11:30AM" at bounding box center [455, 122] width 237 height 32
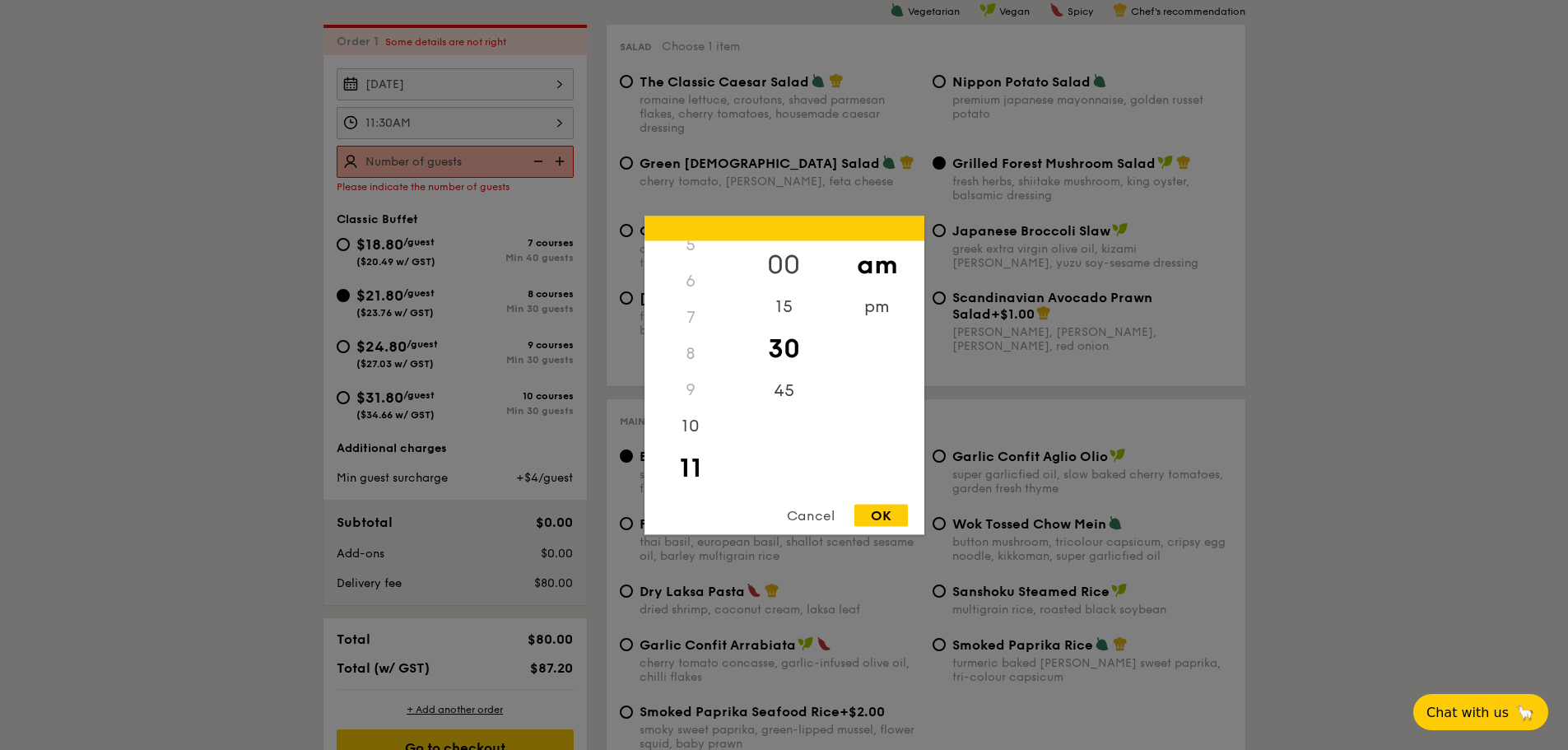
click at [798, 262] on div "00" at bounding box center [784, 264] width 93 height 48
click at [889, 505] on div "OK" at bounding box center [881, 515] width 53 height 23
type input "11:00AM"
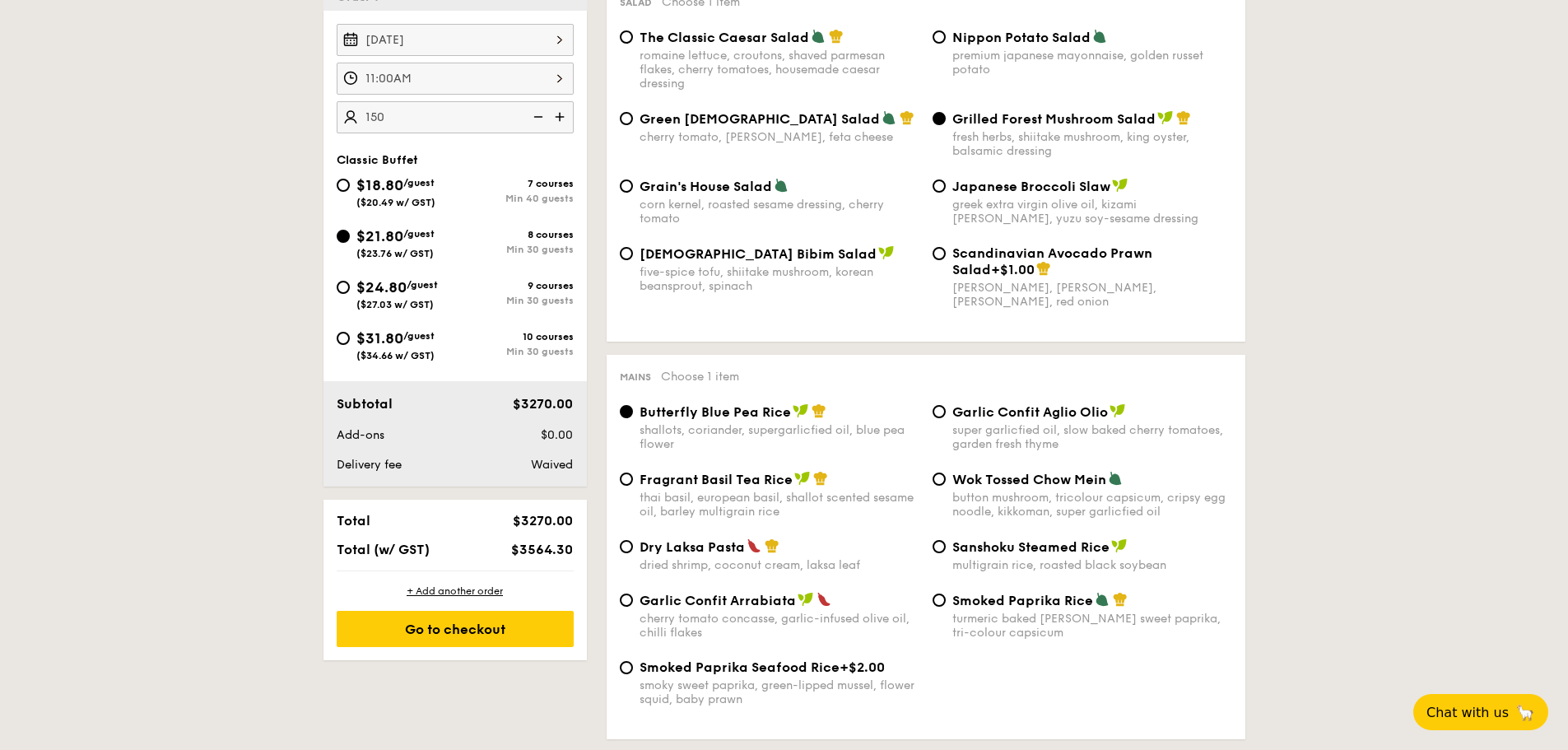
scroll to position [555, 0]
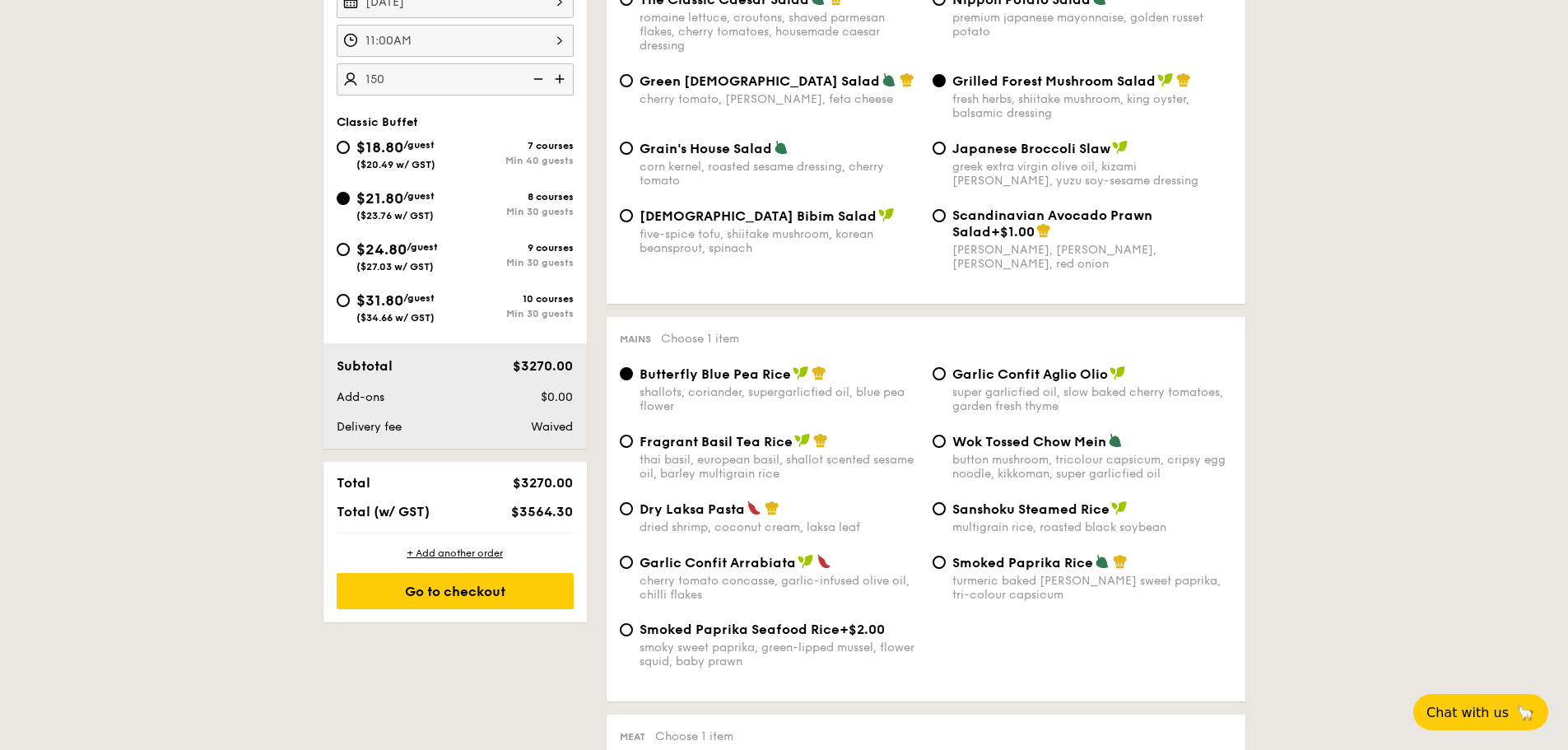
type input "150 guests"
click at [445, 519] on div "+ Add another order Go to checkout" at bounding box center [454, 578] width 263 height 89
click at [451, 519] on div "Go to checkout" at bounding box center [455, 591] width 237 height 36
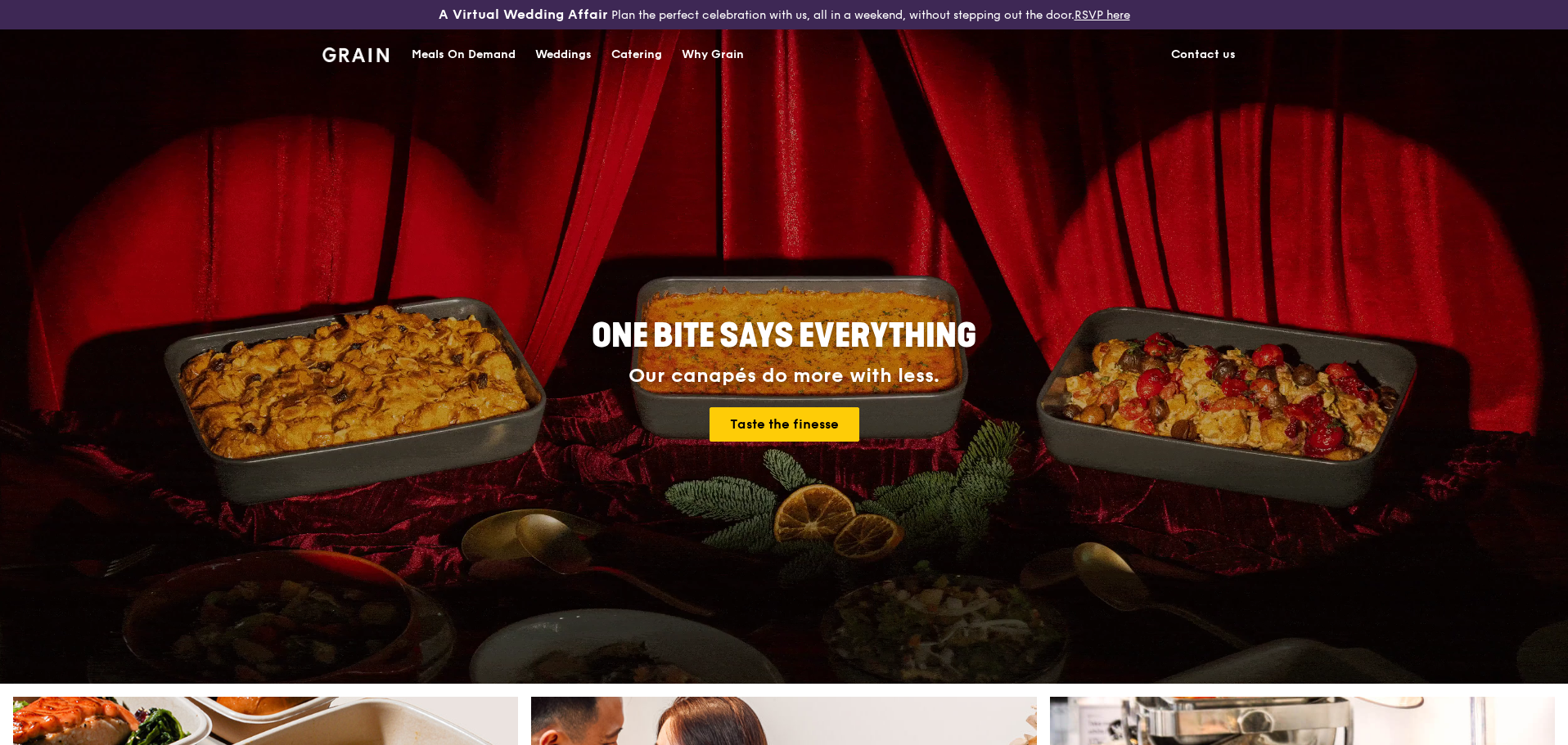
click at [638, 51] on div "Catering" at bounding box center [636, 55] width 50 height 49
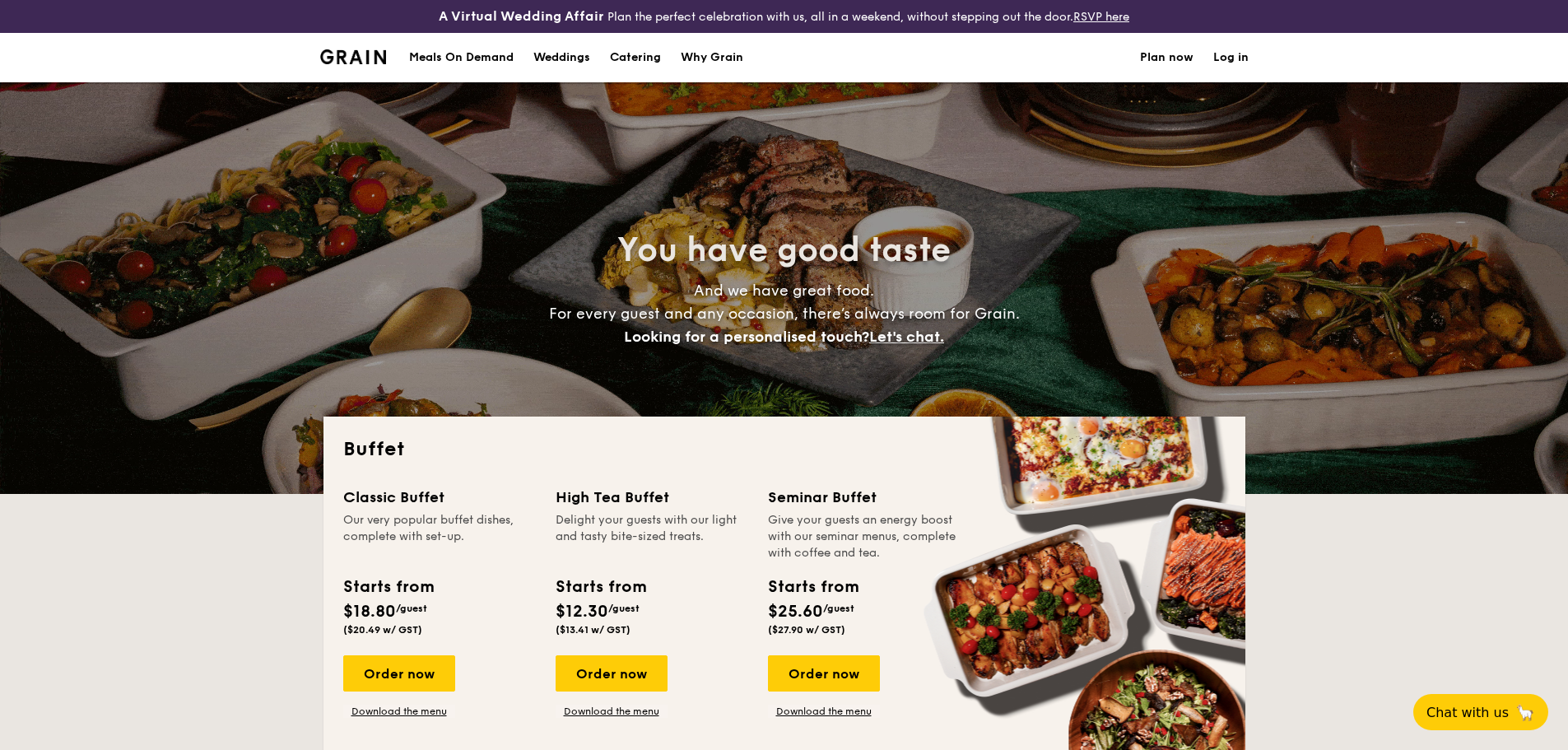
select select
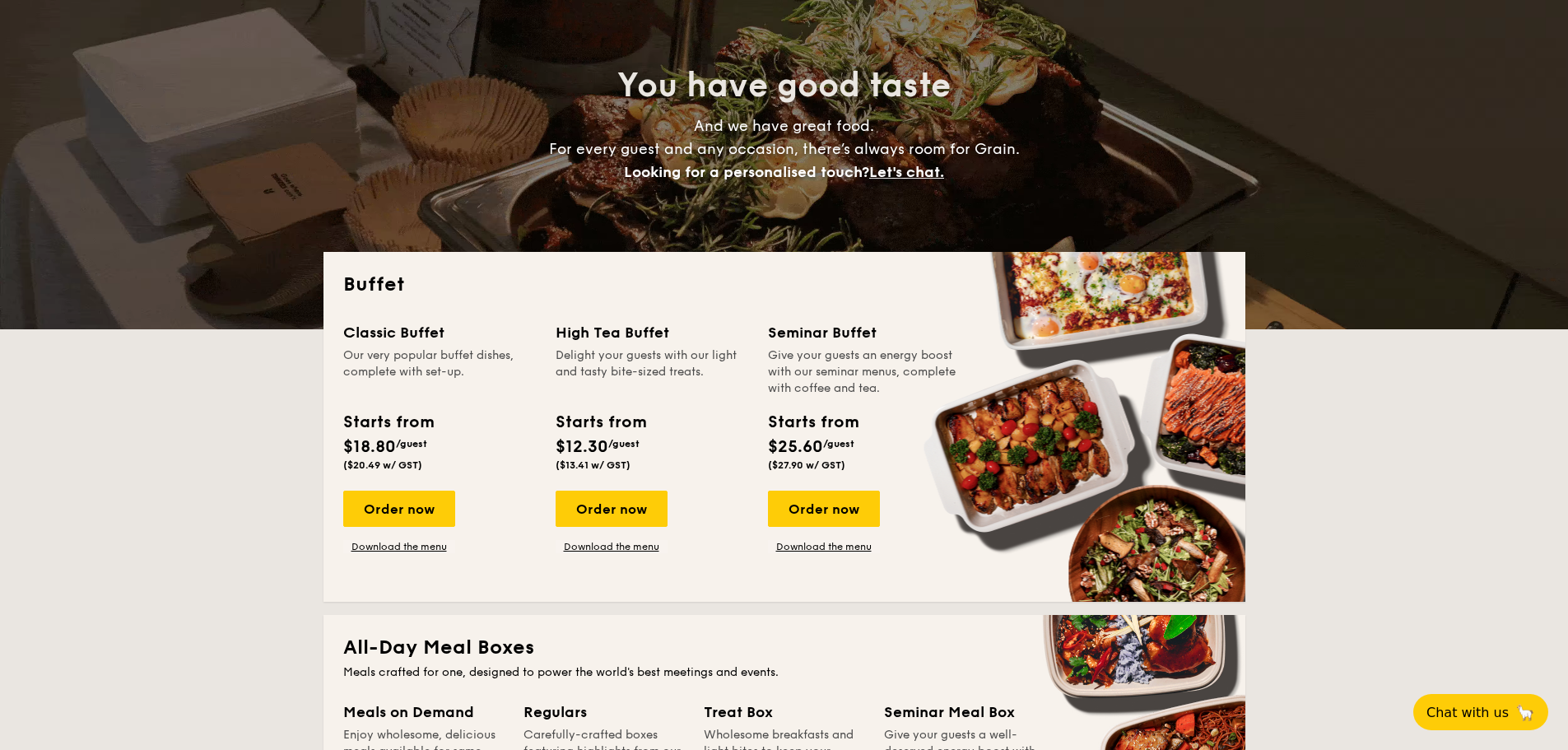
scroll to position [165, 0]
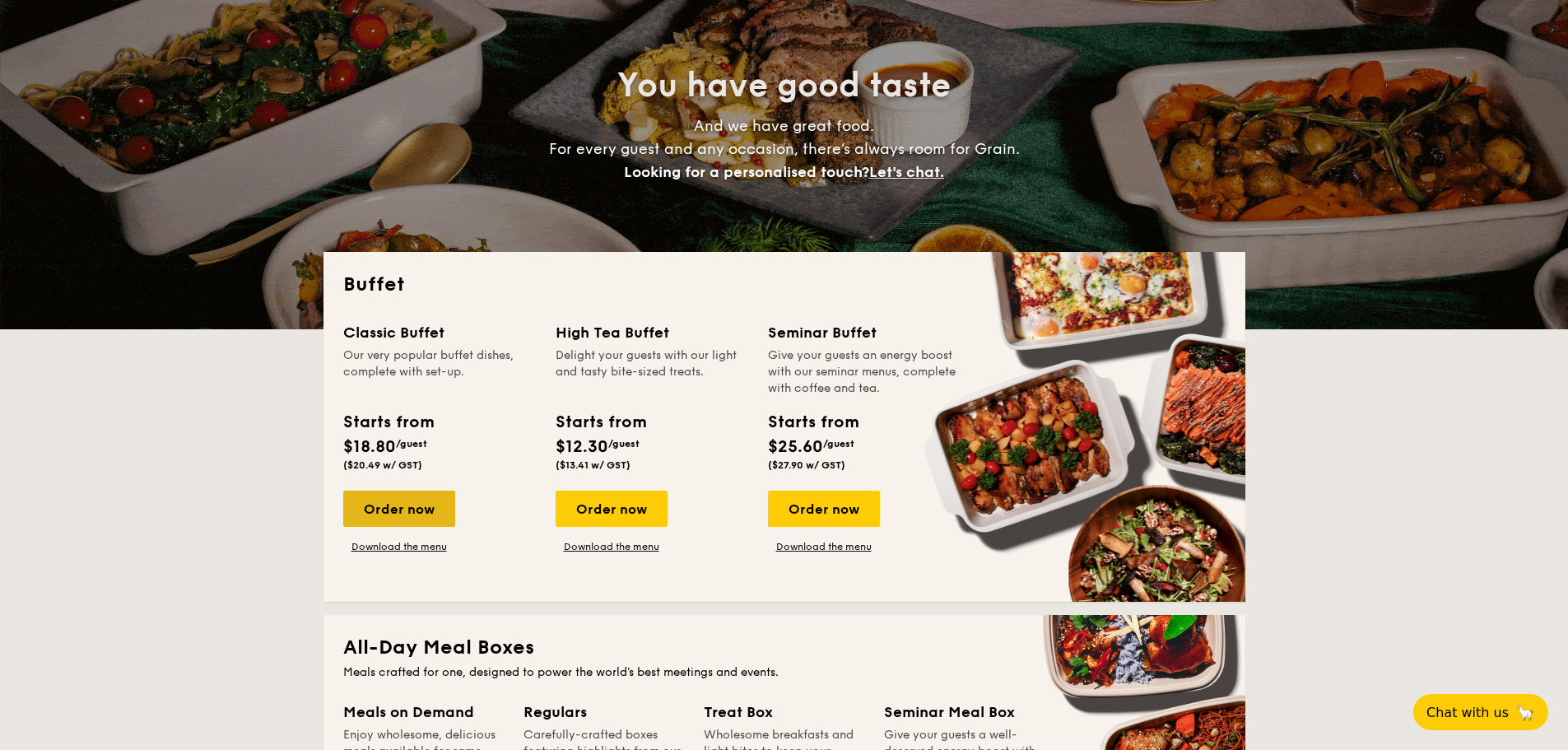
click at [409, 512] on div "Order now" at bounding box center [399, 509] width 112 height 36
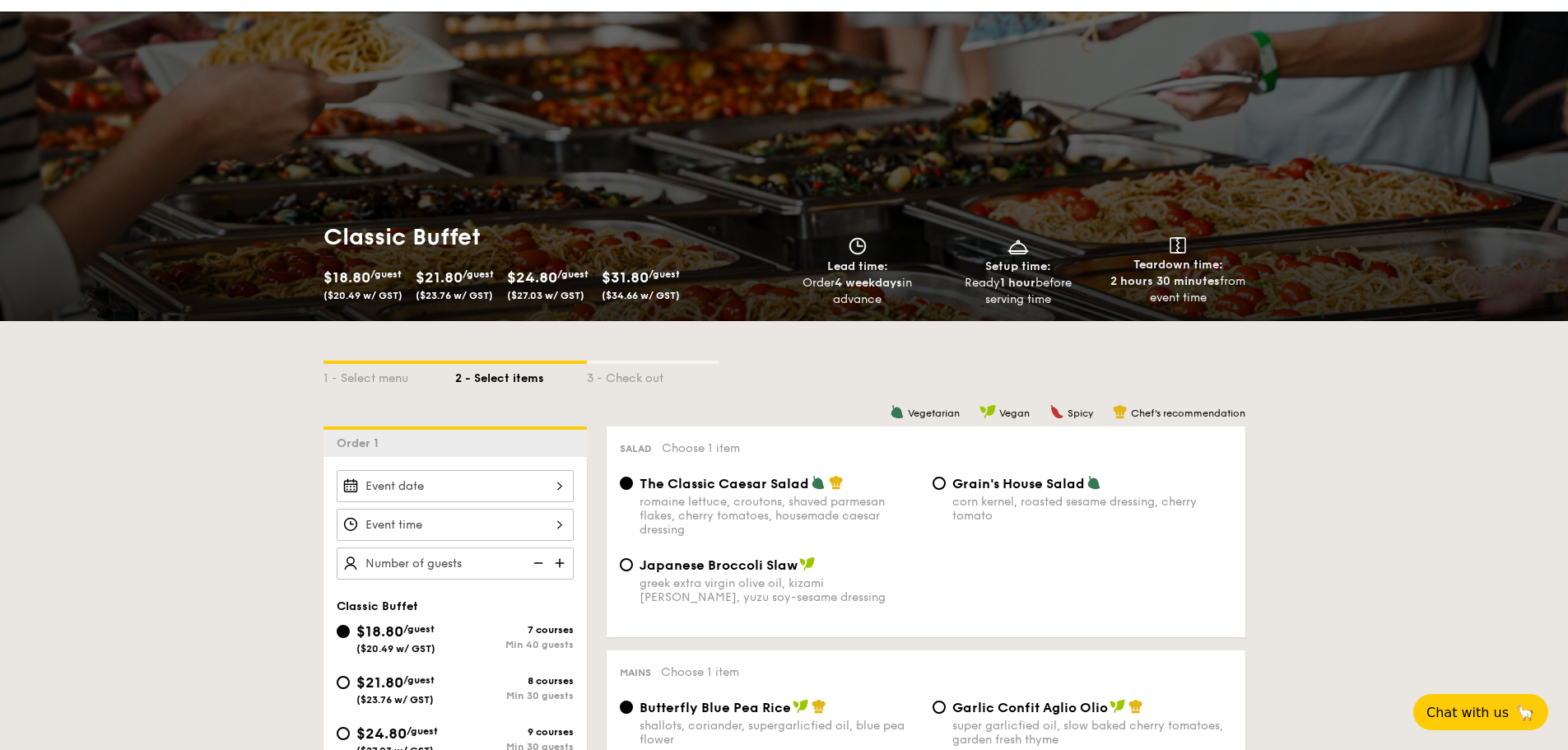
scroll to position [247, 0]
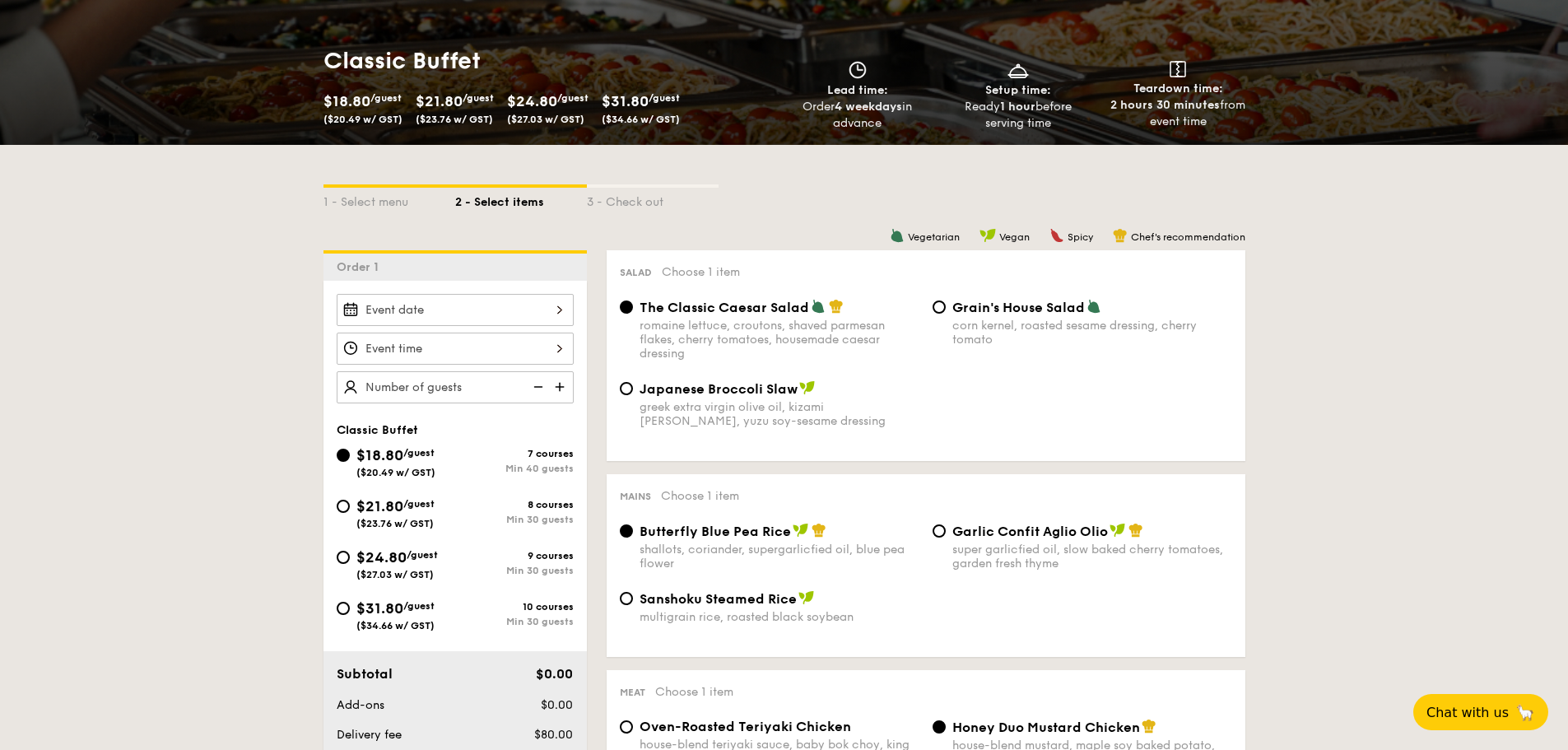
click at [387, 497] on span "$21.80" at bounding box center [380, 506] width 47 height 18
click at [349, 500] on input "$21.80 /guest ($23.76 w/ GST) 8 courses Min 30 guests" at bounding box center [343, 506] width 14 height 14
radio input "true"
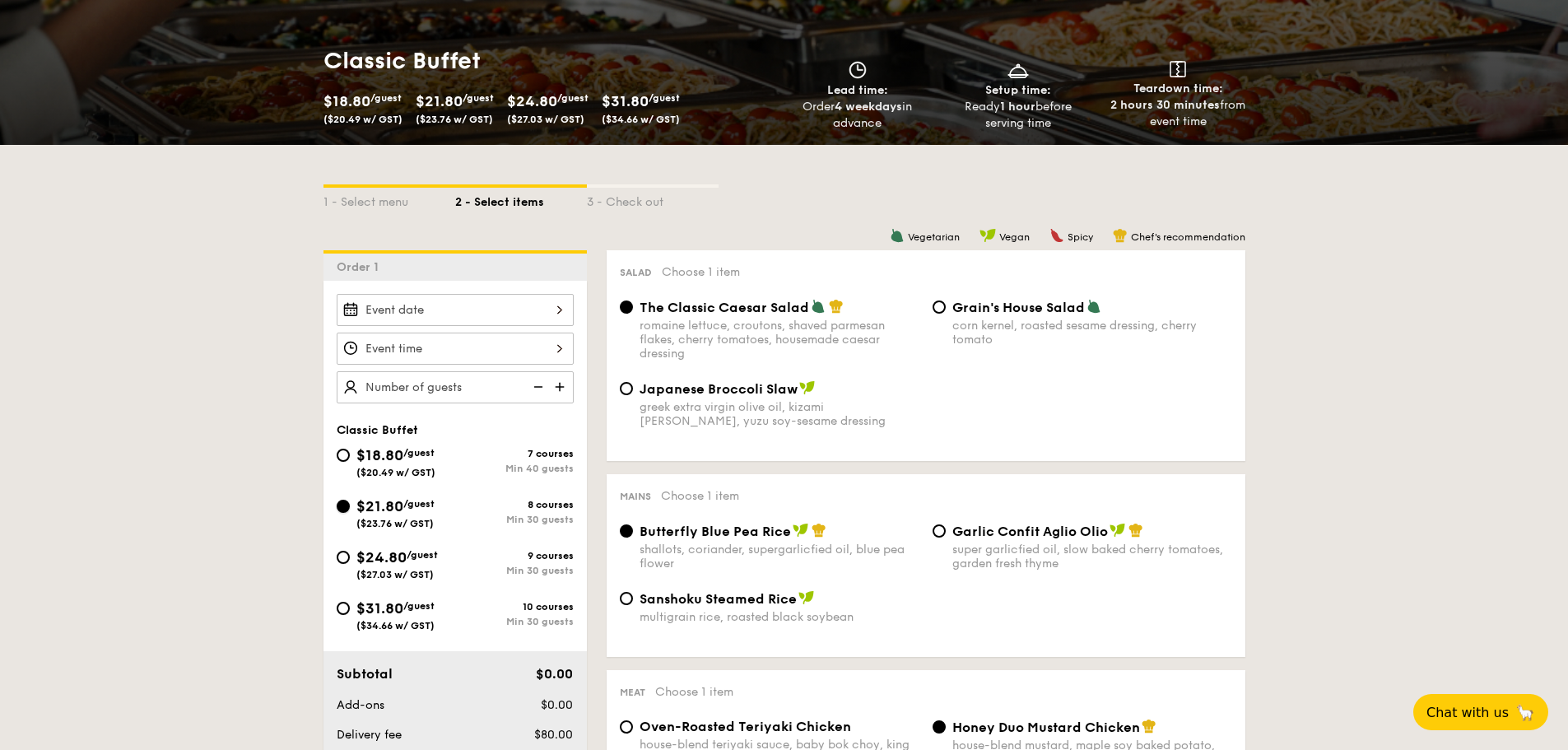
radio input "true"
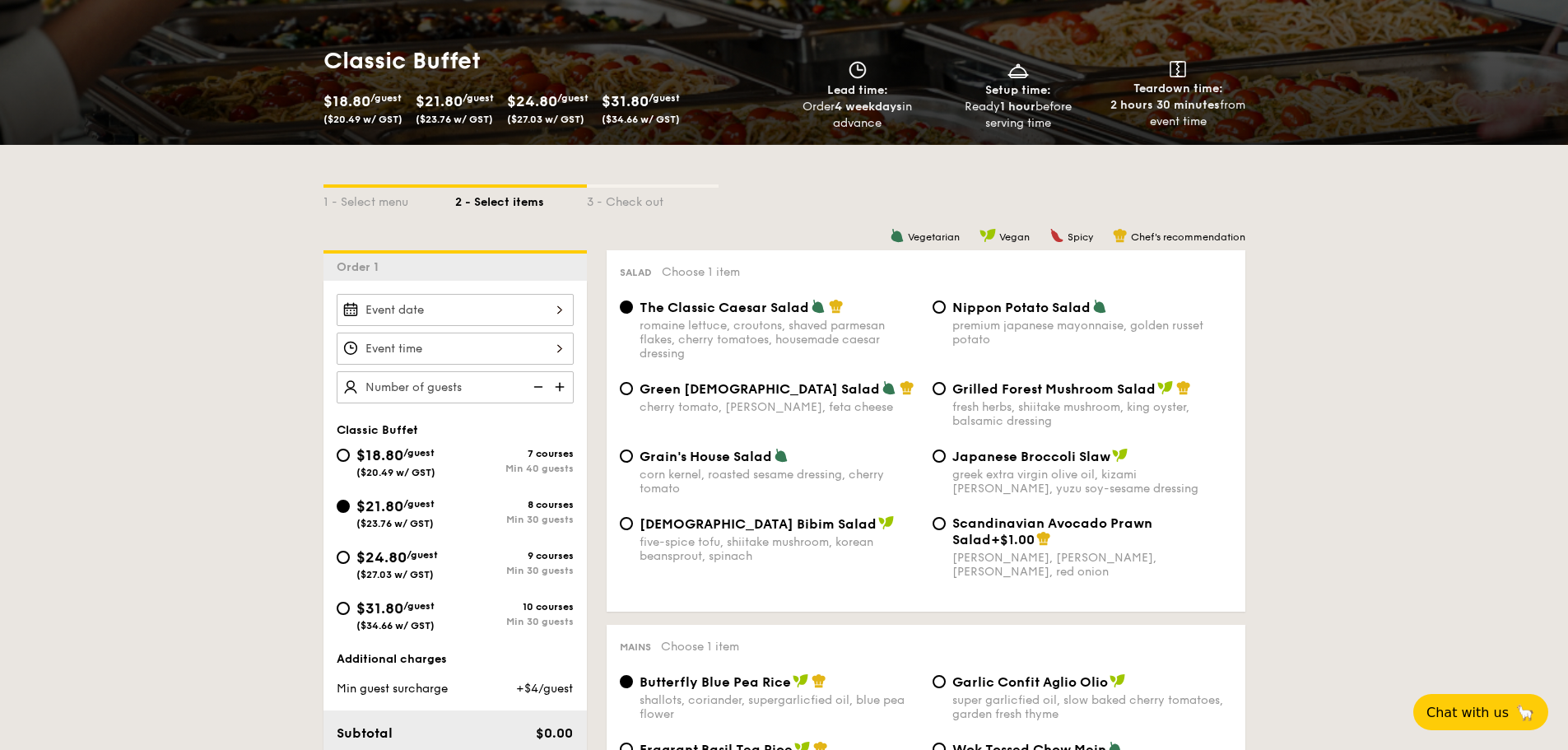
click at [700, 460] on span "Grain's House Salad" at bounding box center [706, 457] width 132 height 15
click at [633, 460] on input "Grain's House Salad corn kernel, roasted sesame dressing, cherry tomato" at bounding box center [626, 457] width 14 height 14
radio input "true"
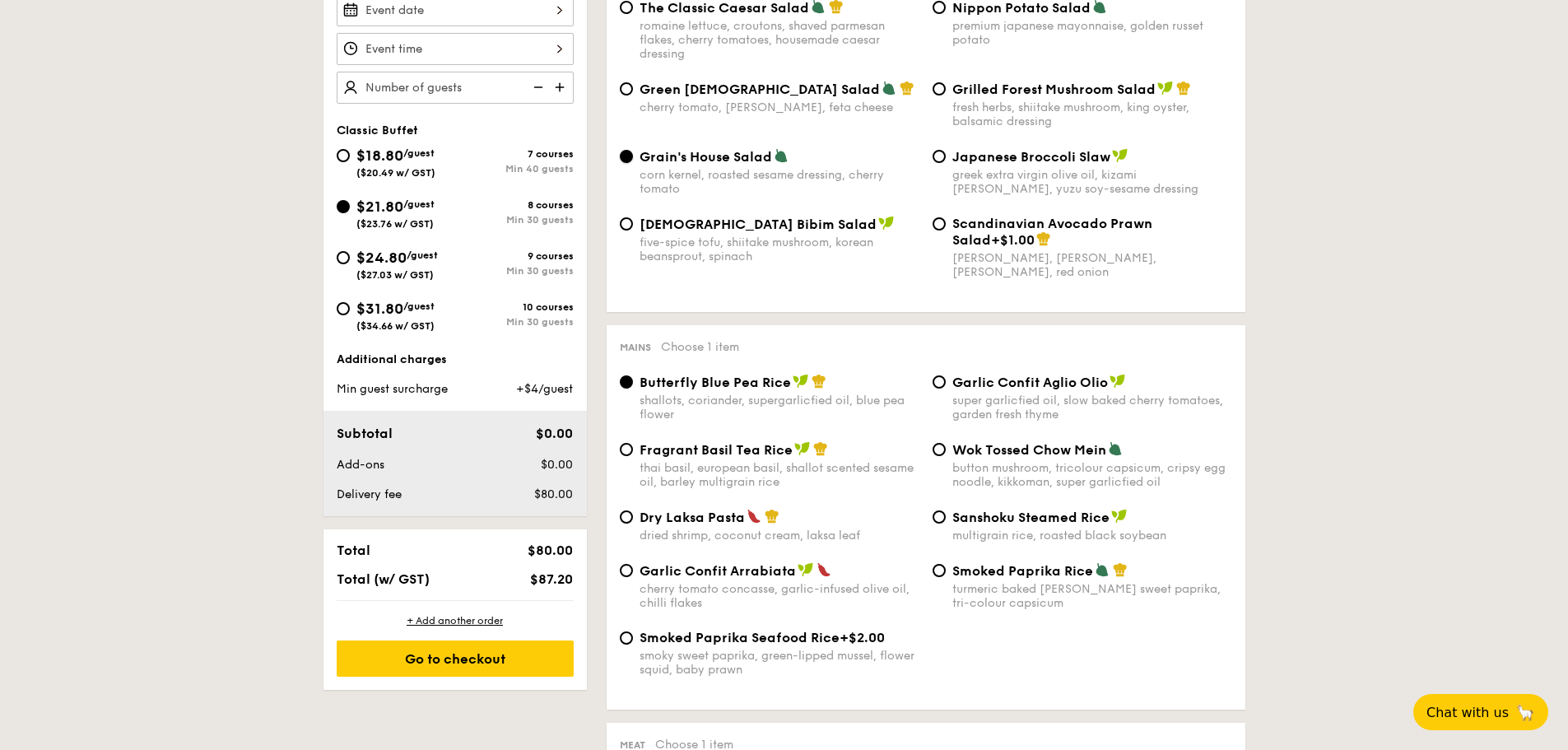
scroll to position [577, 0]
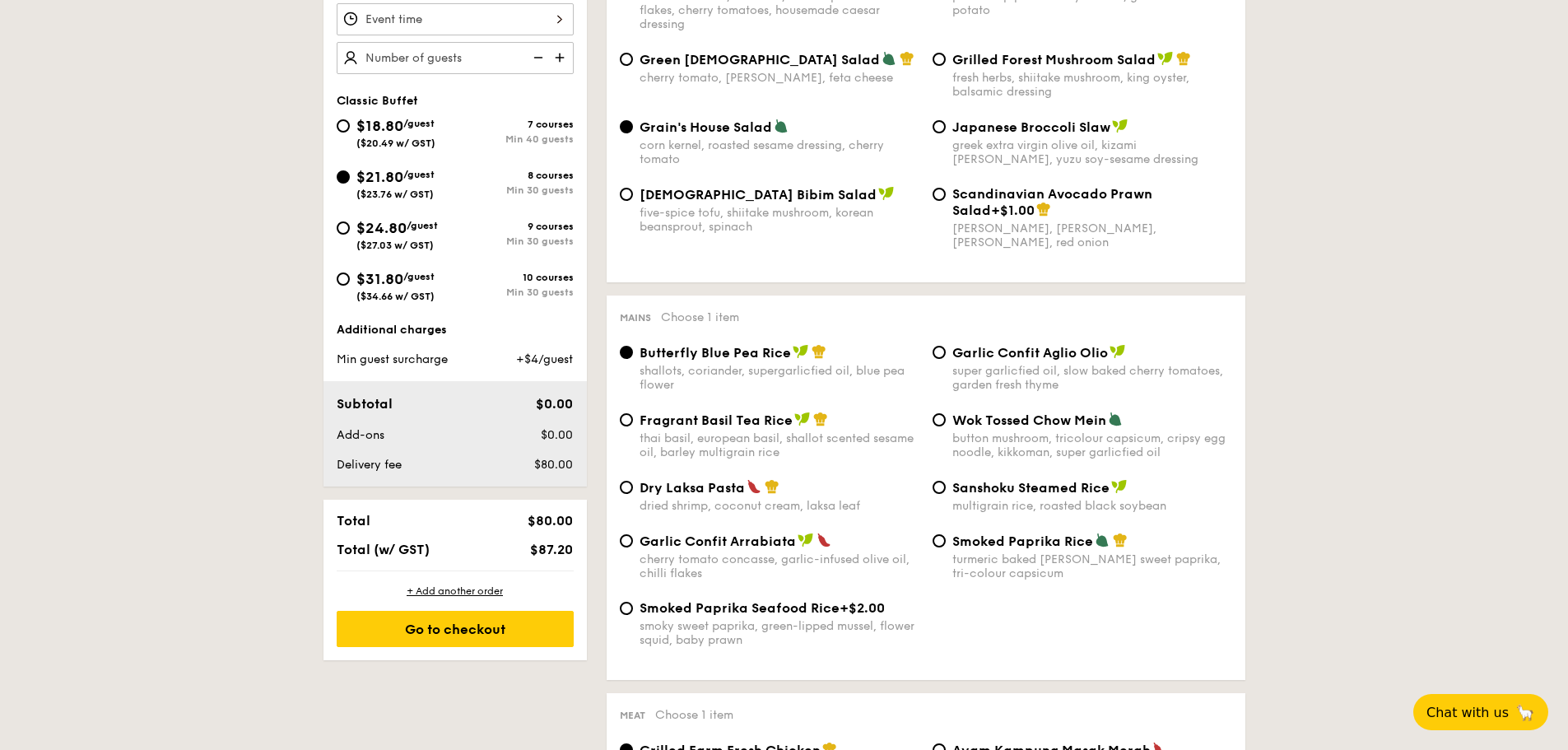
click at [950, 431] on div "Wok Tossed Chow Mein button mushroom, tricolour capsicum, cripsy egg noodle, ki…" at bounding box center [1083, 436] width 313 height 48
click at [943, 424] on input "Wok Tossed Chow Mein button mushroom, tricolour capsicum, cripsy egg noodle, ki…" at bounding box center [939, 420] width 14 height 14
radio input "true"
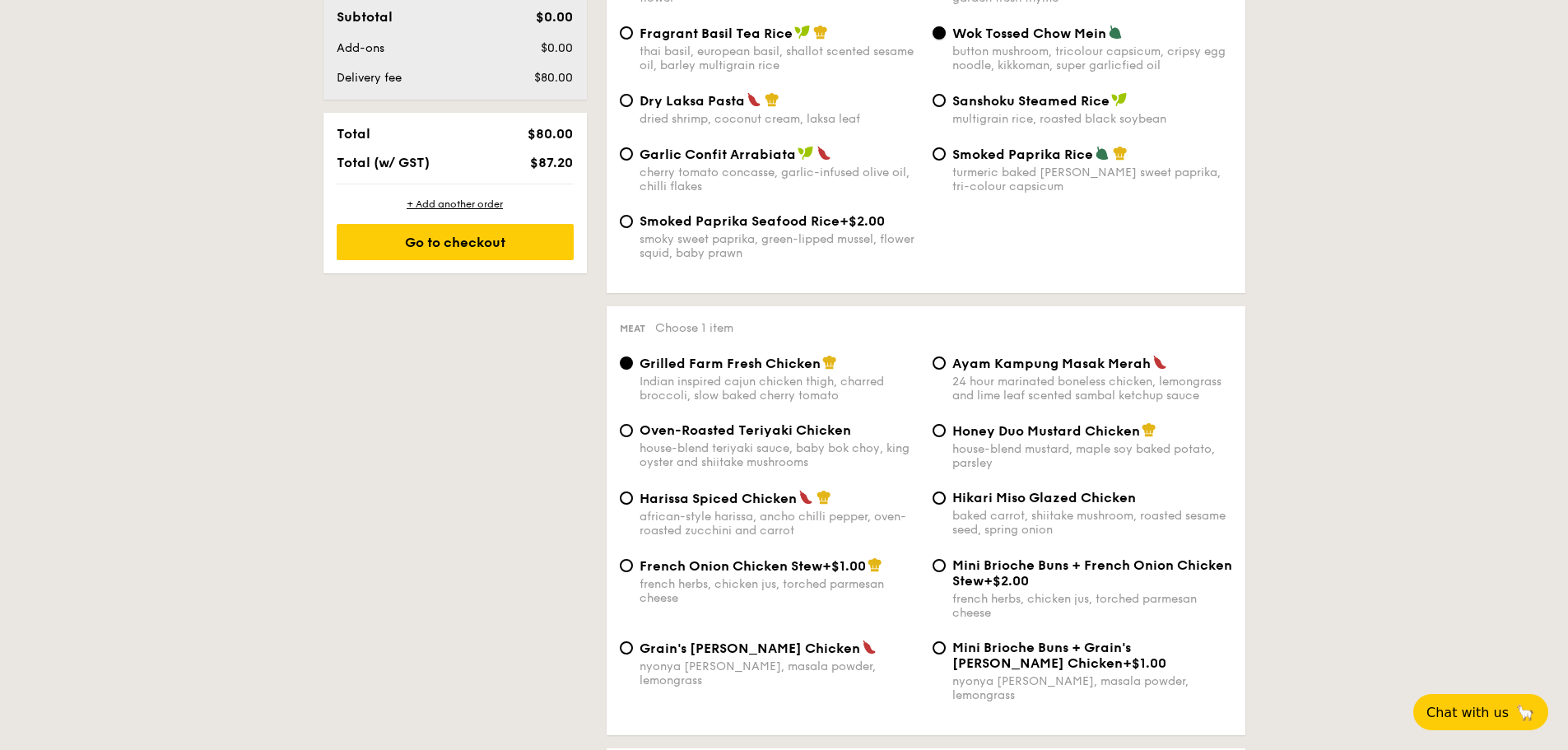
scroll to position [988, 0]
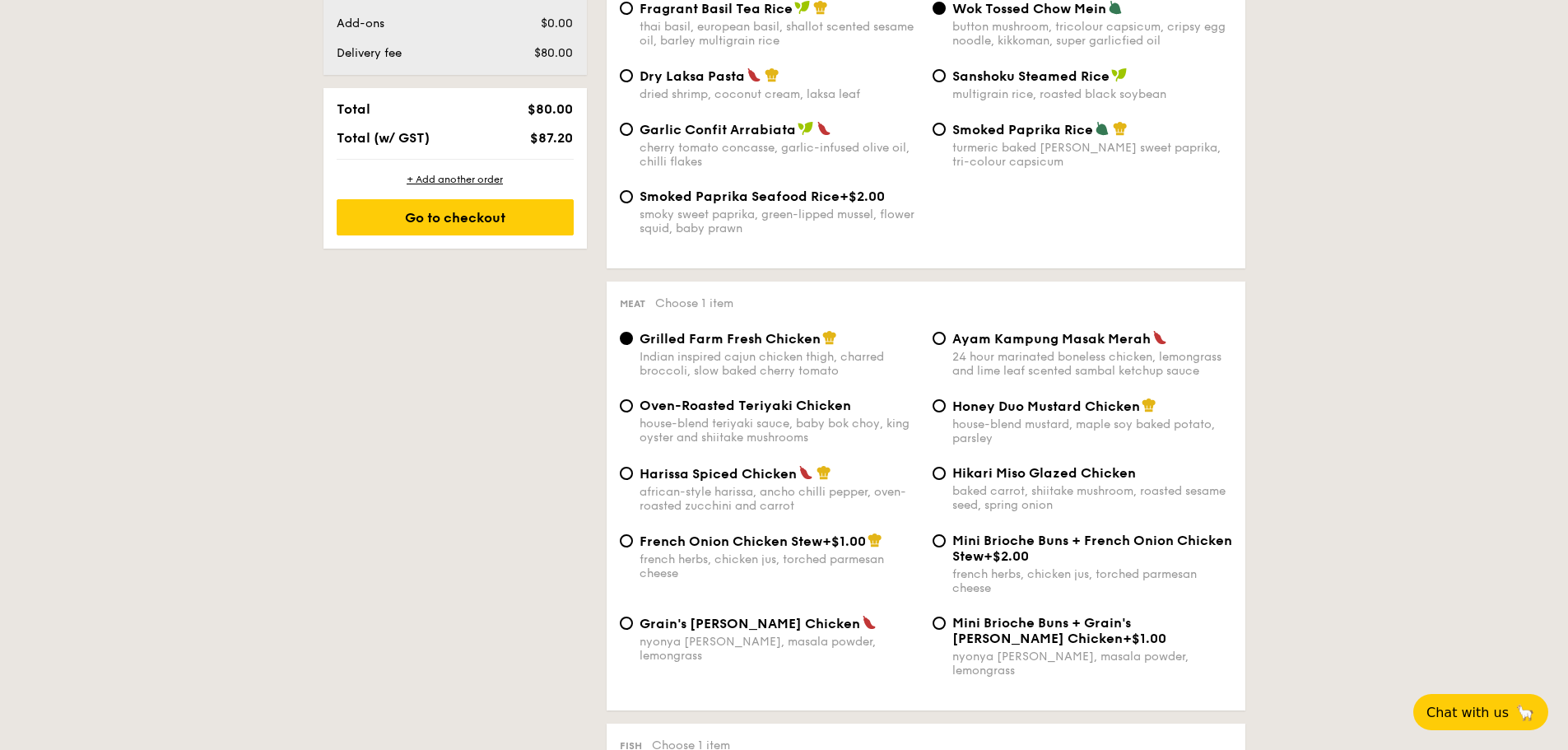
click at [778, 418] on div "house-blend teriyaki sauce, baby bok choy, king oyster and shiitake mushrooms" at bounding box center [779, 430] width 280 height 28
click at [633, 413] on input "Oven-Roasted Teriyaki Chicken house-blend teriyaki sauce, baby bok choy, king o…" at bounding box center [626, 406] width 14 height 14
radio input "true"
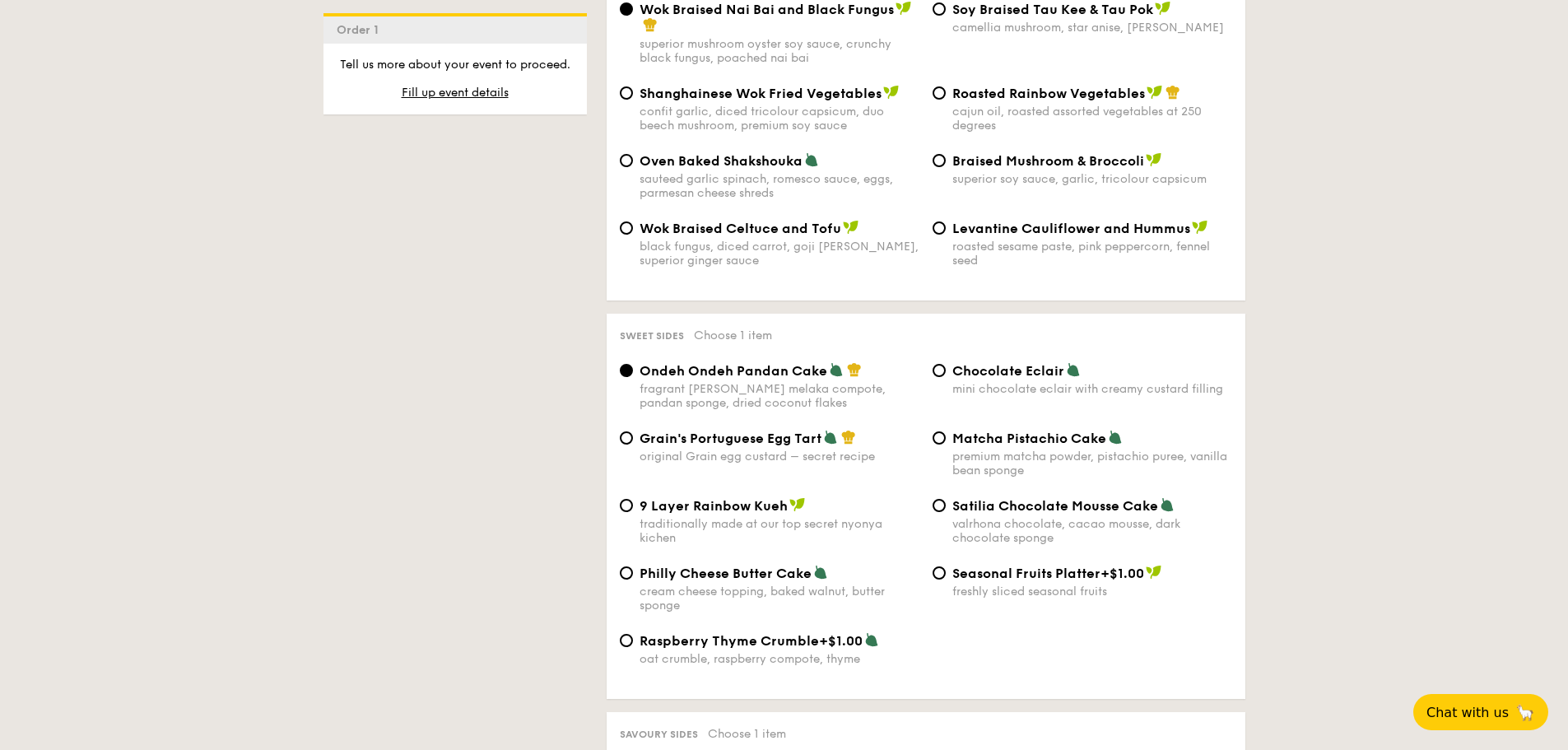
scroll to position [2306, 0]
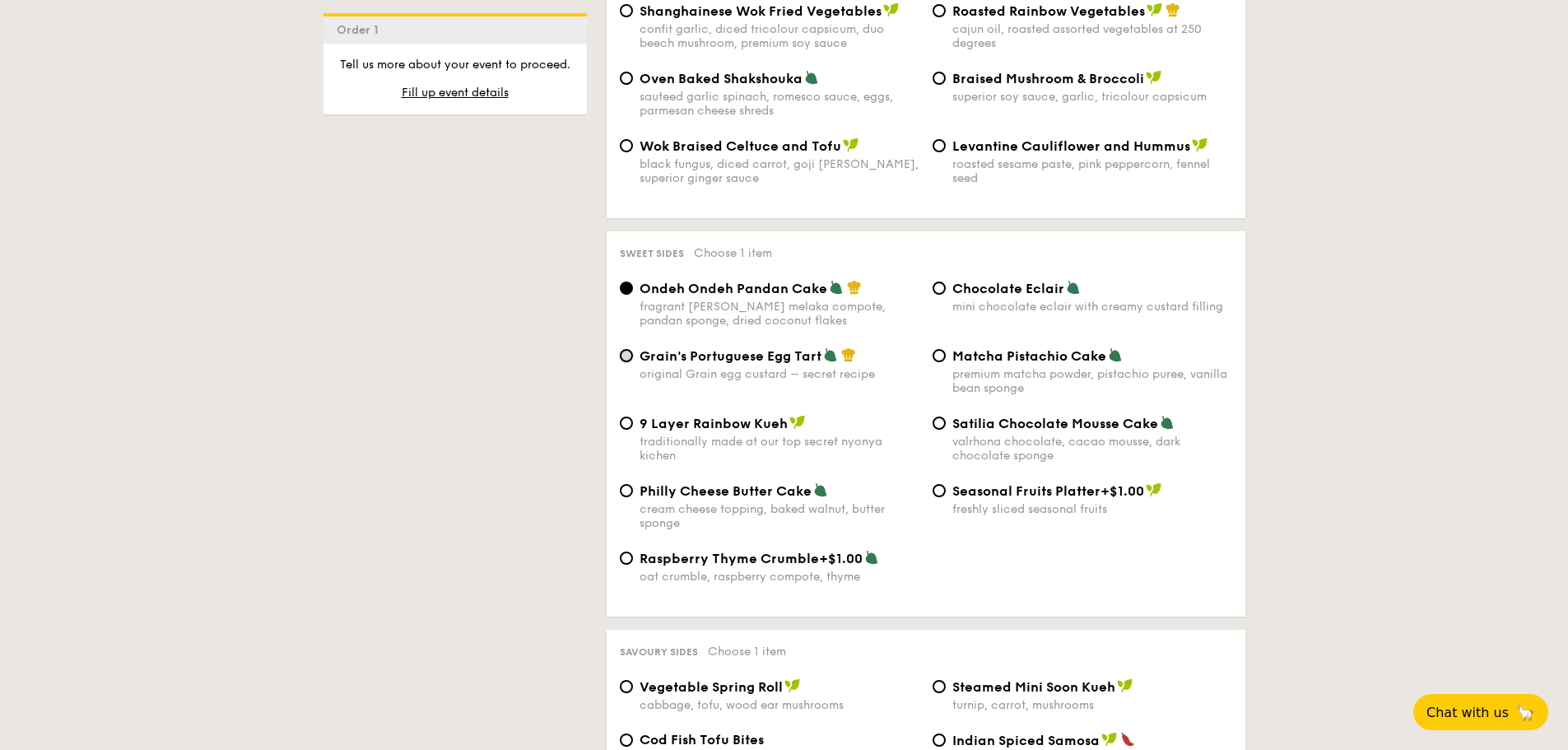
click at [621, 350] on input "Grain's Portuguese Egg Tart original Grain egg custard – secret recipe" at bounding box center [626, 356] width 14 height 14
radio input "true"
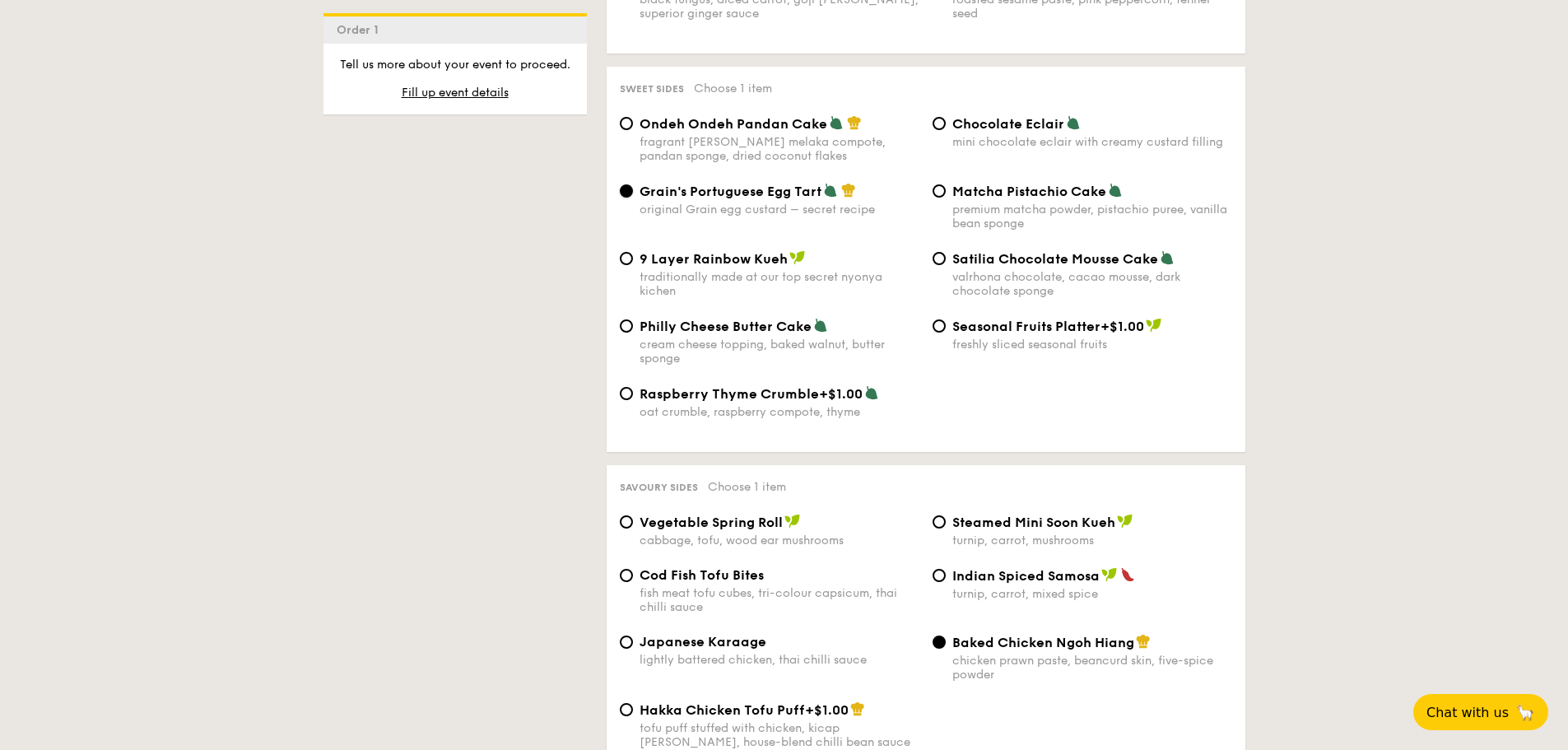
scroll to position [2553, 0]
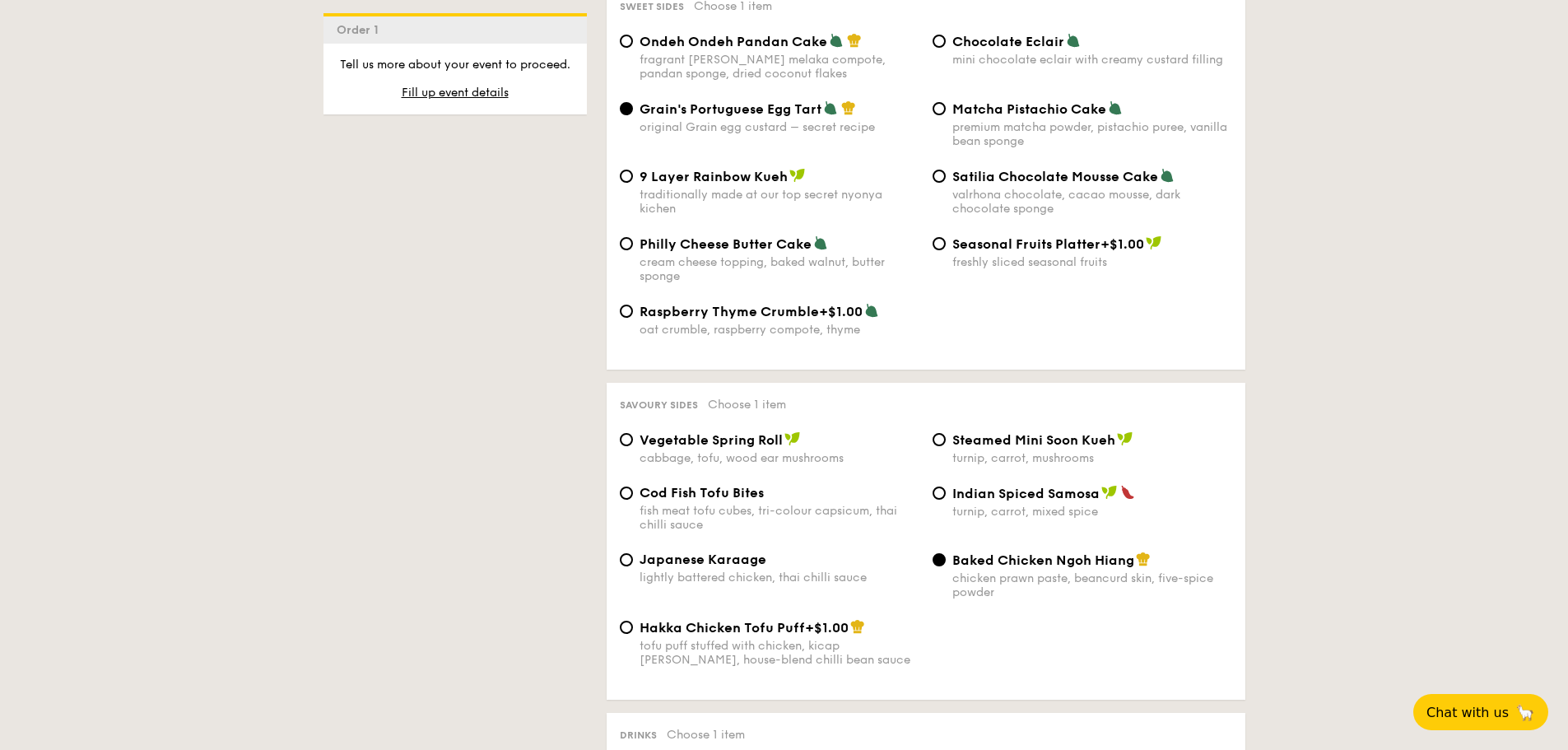
click at [981, 432] on span "Steamed Mini Soon Kueh" at bounding box center [1034, 439] width 163 height 15
click at [946, 433] on input "Steamed Mini Soon Kueh turnip, carrot, mushrooms" at bounding box center [939, 439] width 14 height 14
radio input "true"
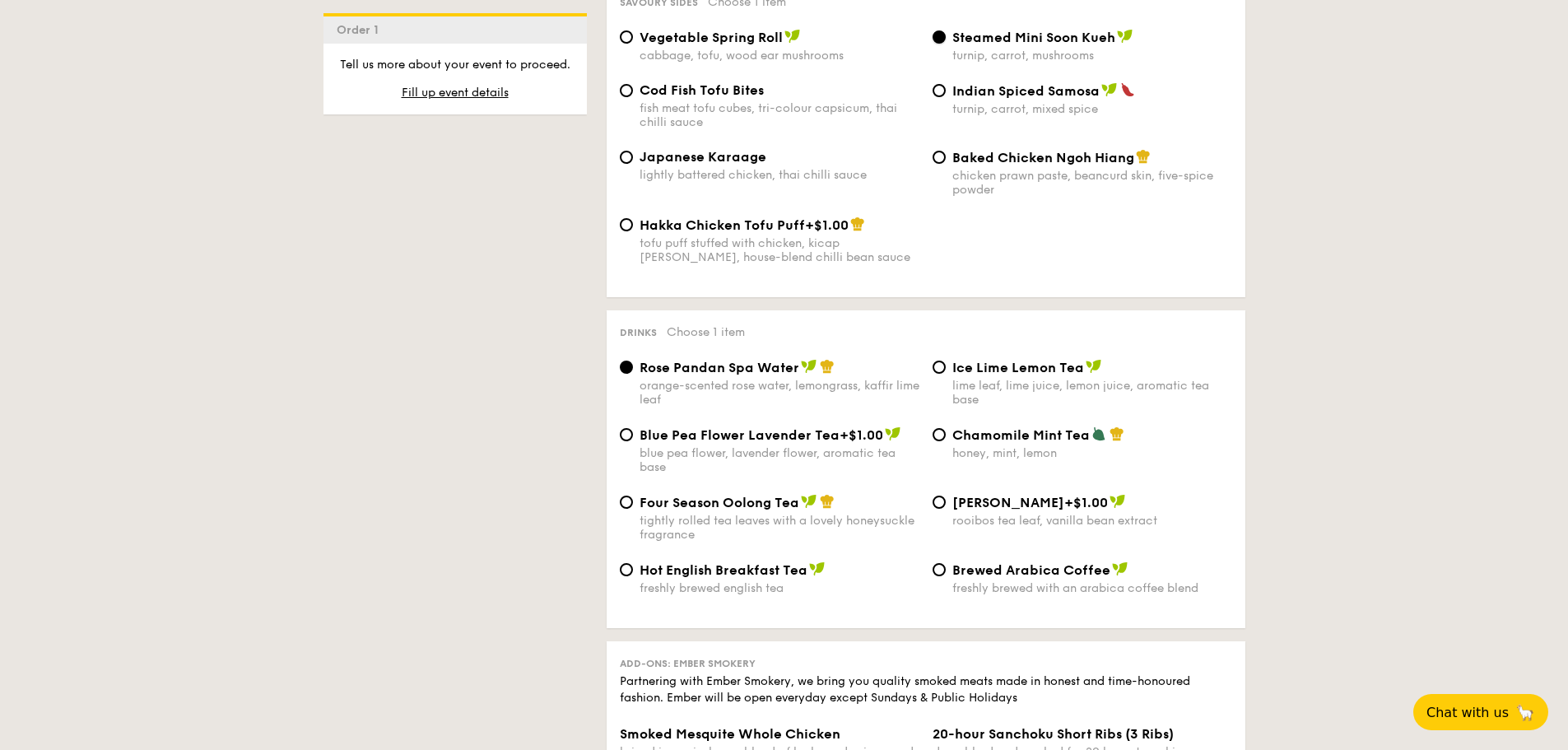
scroll to position [2966, 0]
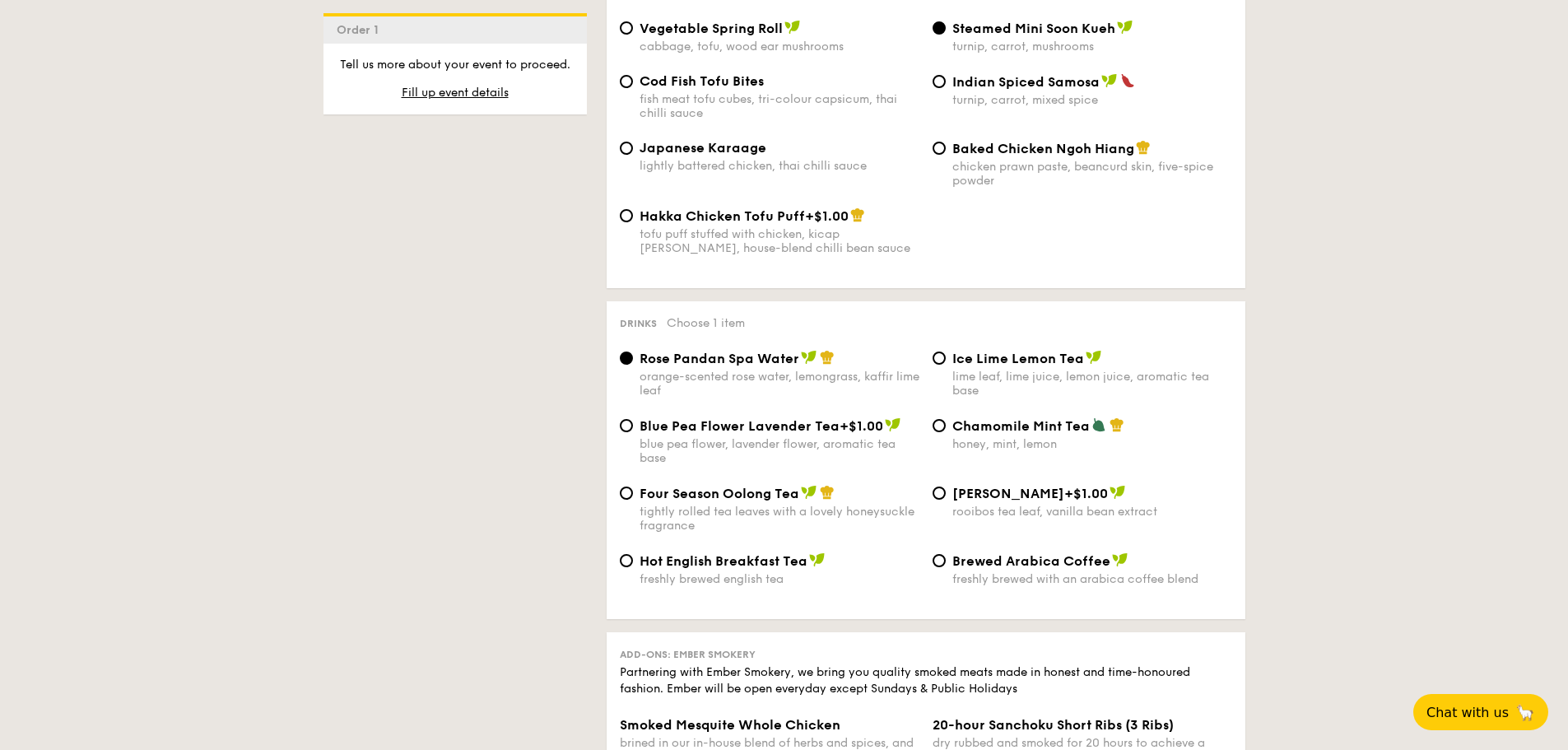
click at [954, 351] on span "Ice Lime Lemon Tea" at bounding box center [1018, 358] width 132 height 15
click at [946, 351] on input "Ice Lime Lemon Tea lime leaf, lime juice, lemon juice, aromatic tea base" at bounding box center [939, 358] width 14 height 14
radio input "true"
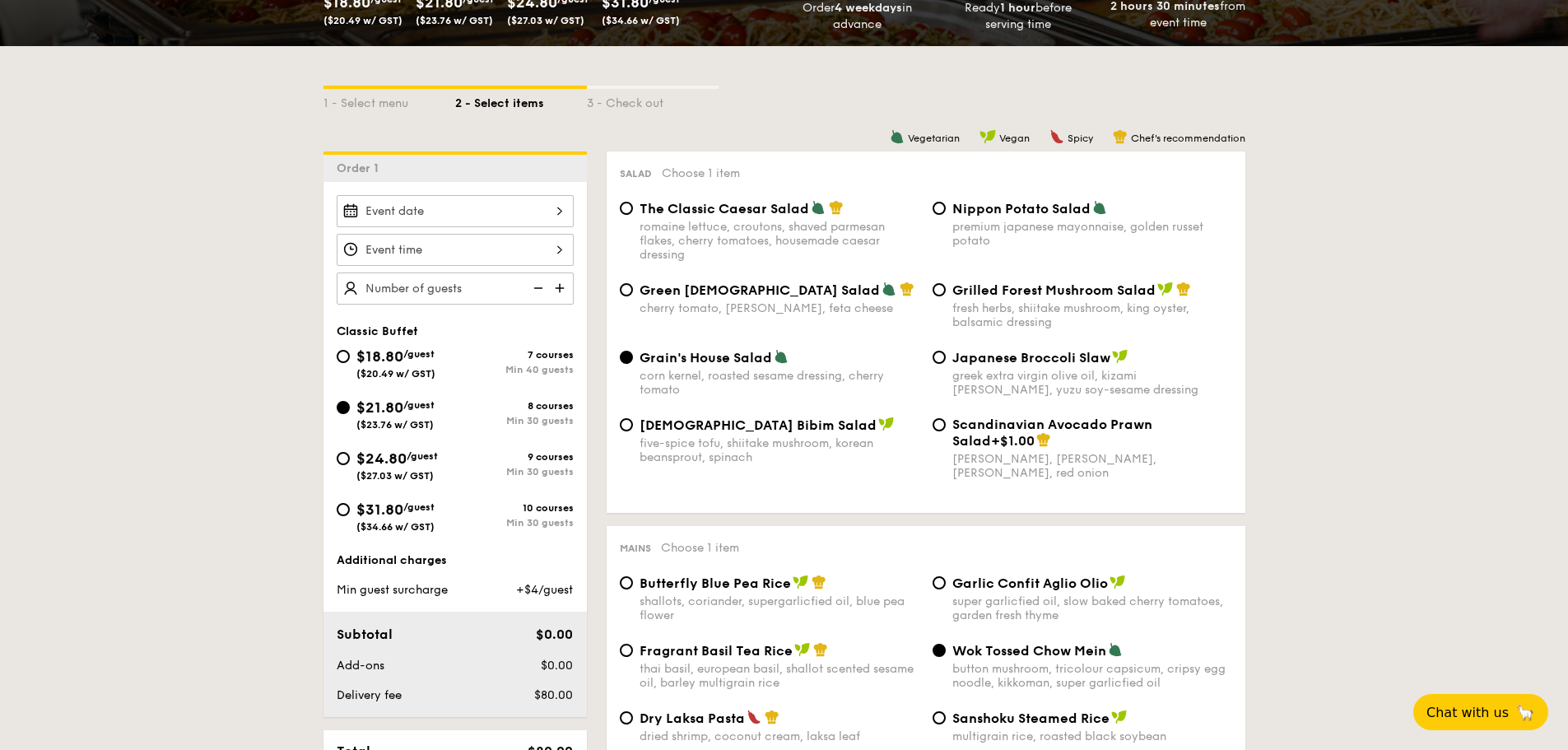
scroll to position [330, 0]
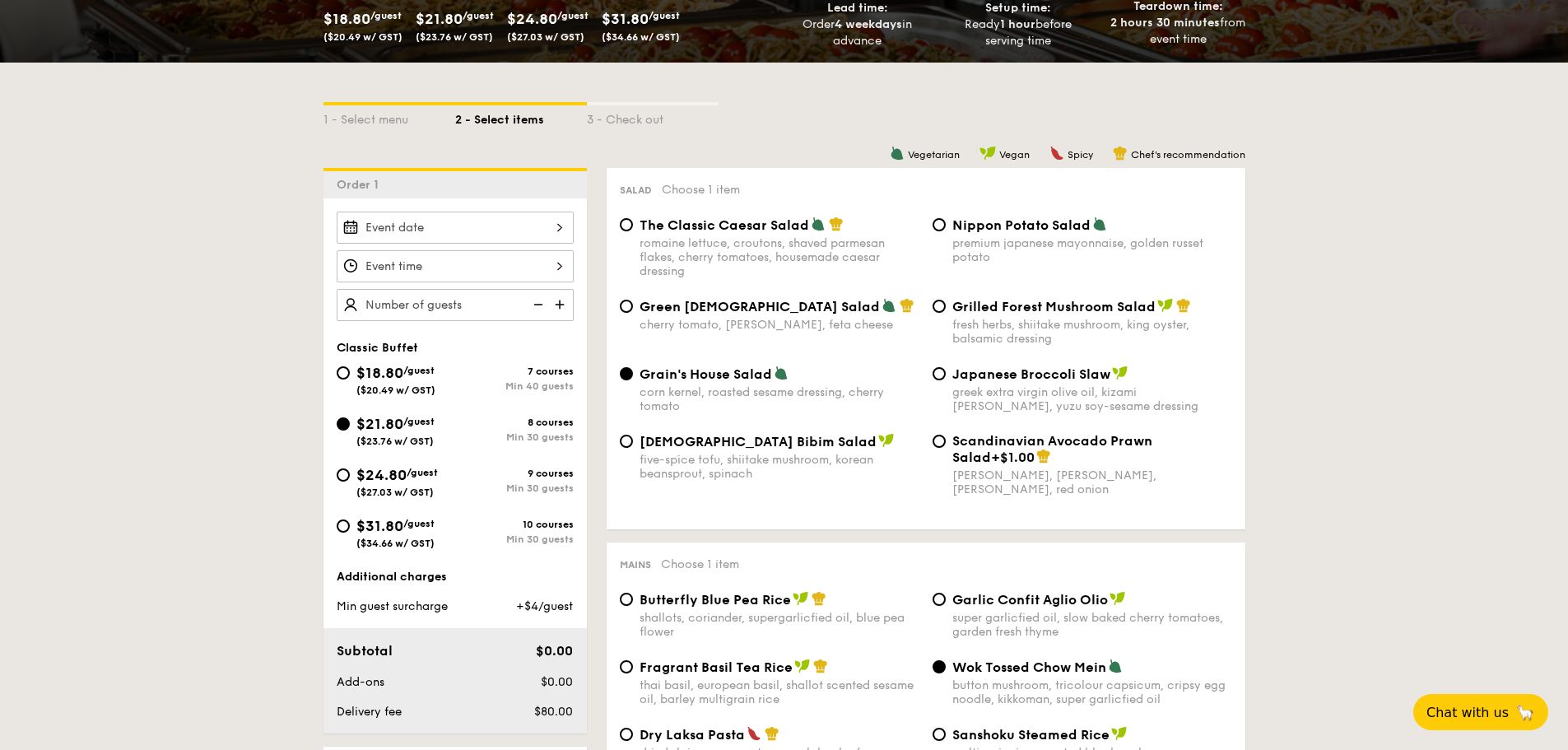
click at [460, 233] on div "2025 Oct [DATE] Tue Wed Thu Fri Sat Sun 1 2 3 4 5 6 7 8 9 10 11 12 13 14 15 16 …" at bounding box center [455, 227] width 237 height 32
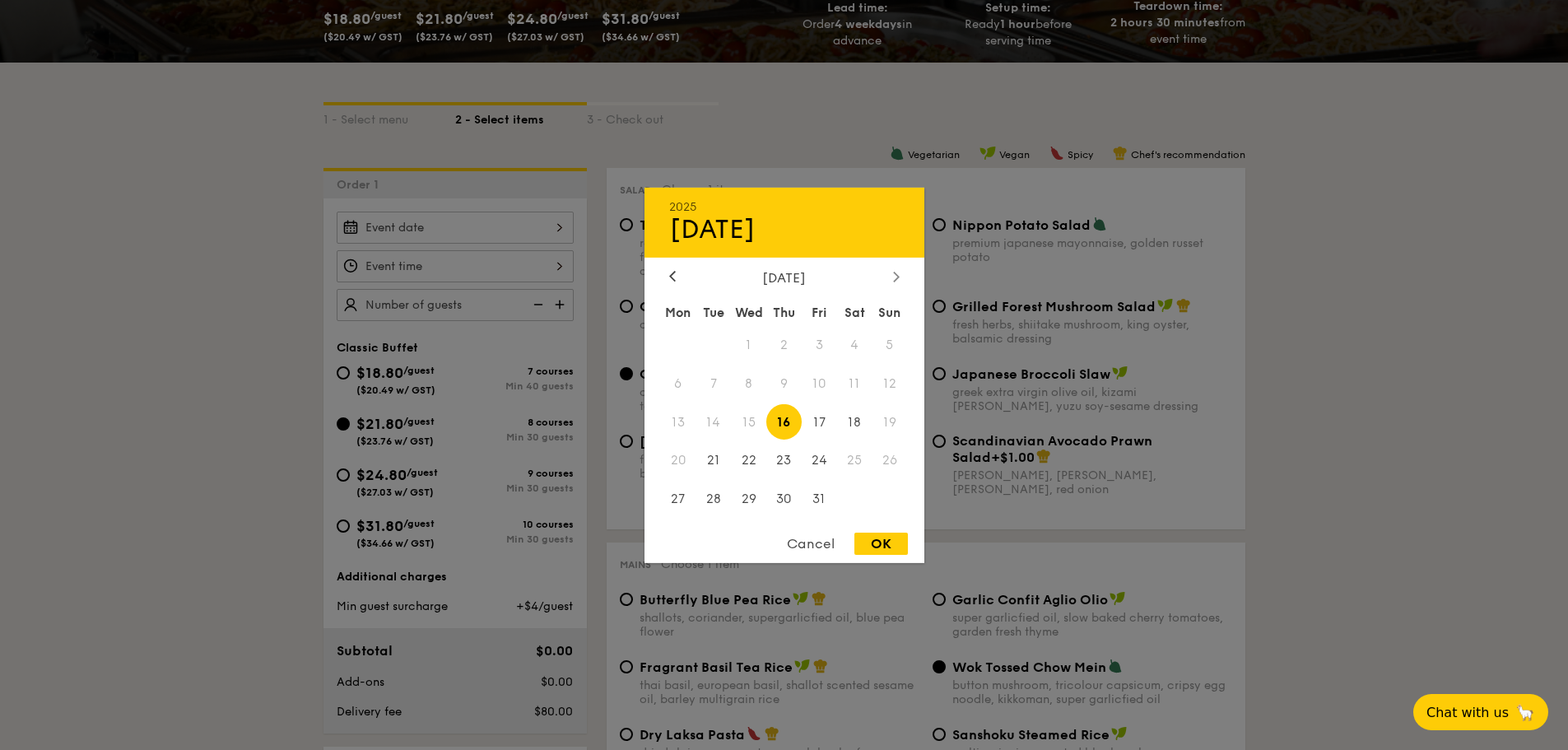
click at [901, 280] on div at bounding box center [896, 276] width 14 height 15
click at [784, 457] on span "20" at bounding box center [784, 460] width 35 height 35
drag, startPoint x: 895, startPoint y: 544, endPoint x: 687, endPoint y: 446, distance: 229.9
click at [895, 544] on div "OK" at bounding box center [881, 543] width 53 height 23
type input "[DATE]"
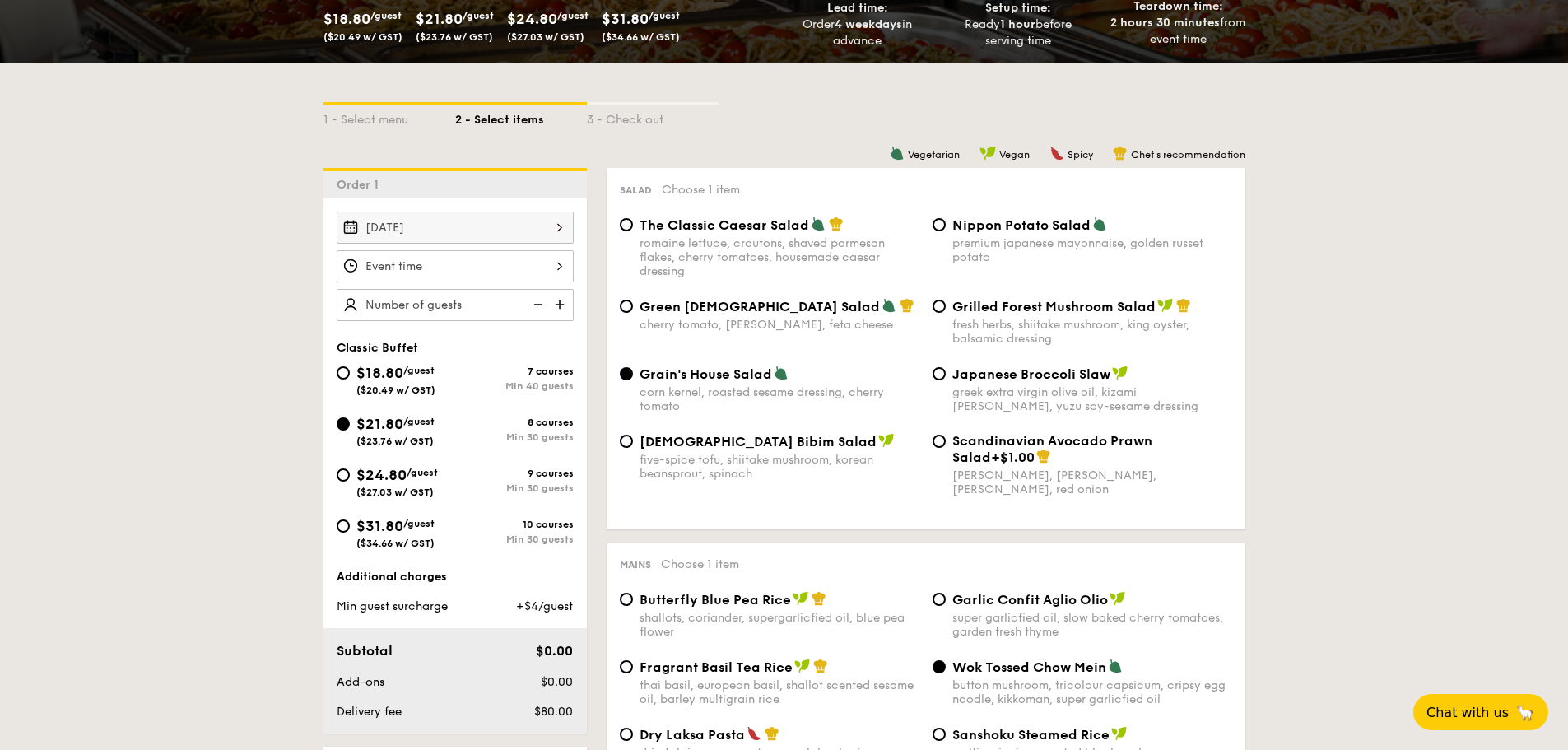
click at [507, 264] on div at bounding box center [455, 265] width 237 height 32
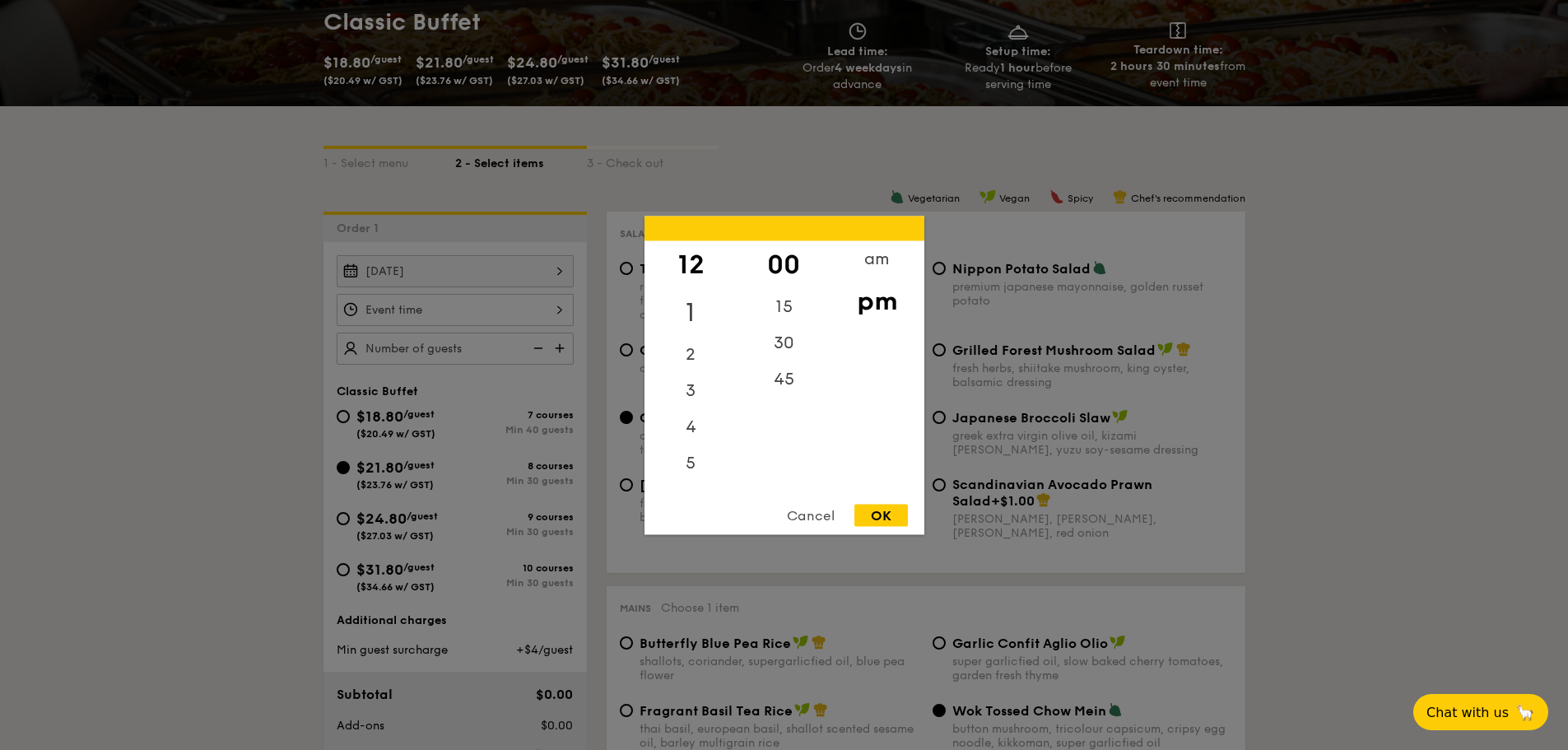
scroll to position [247, 0]
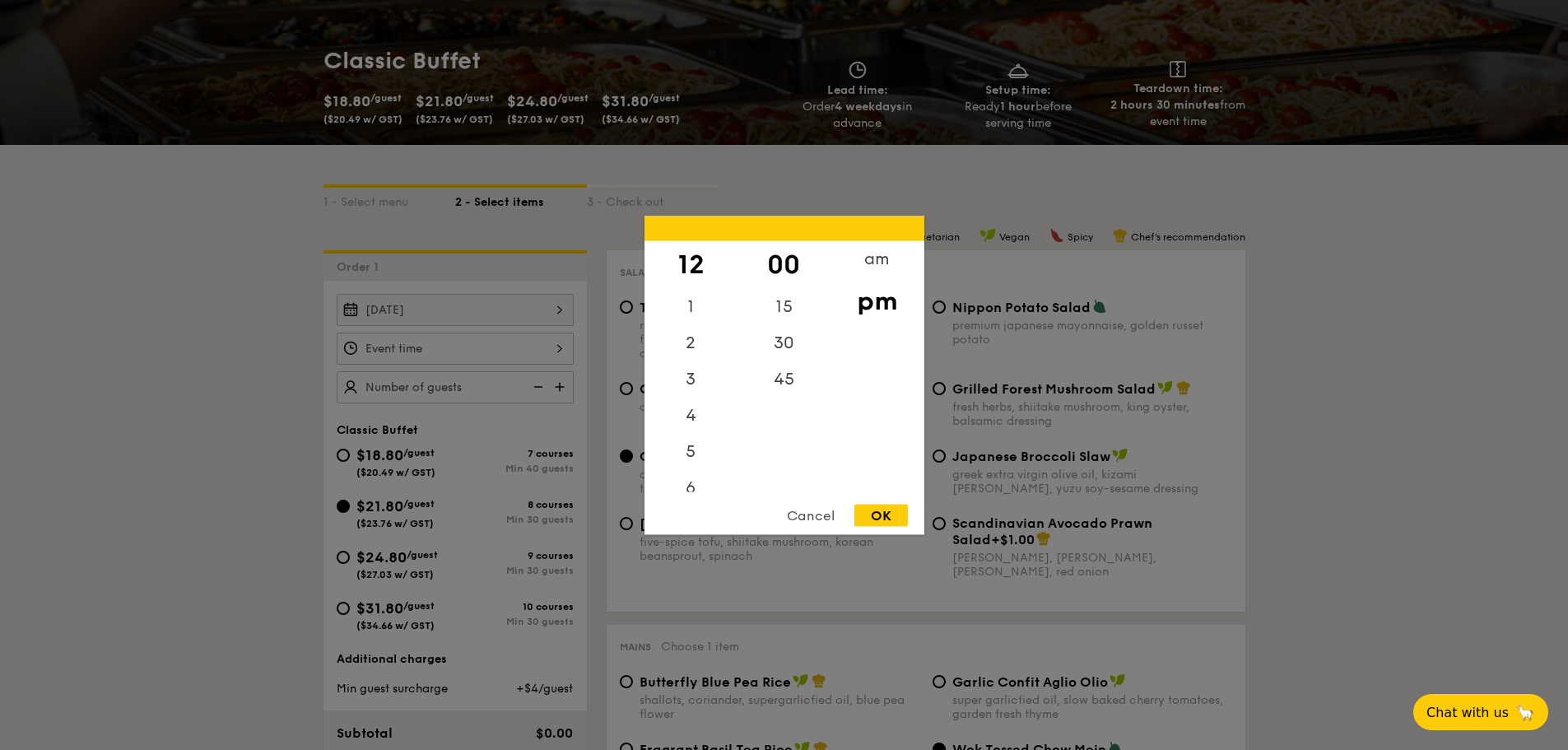
click at [686, 259] on div "12" at bounding box center [691, 264] width 93 height 48
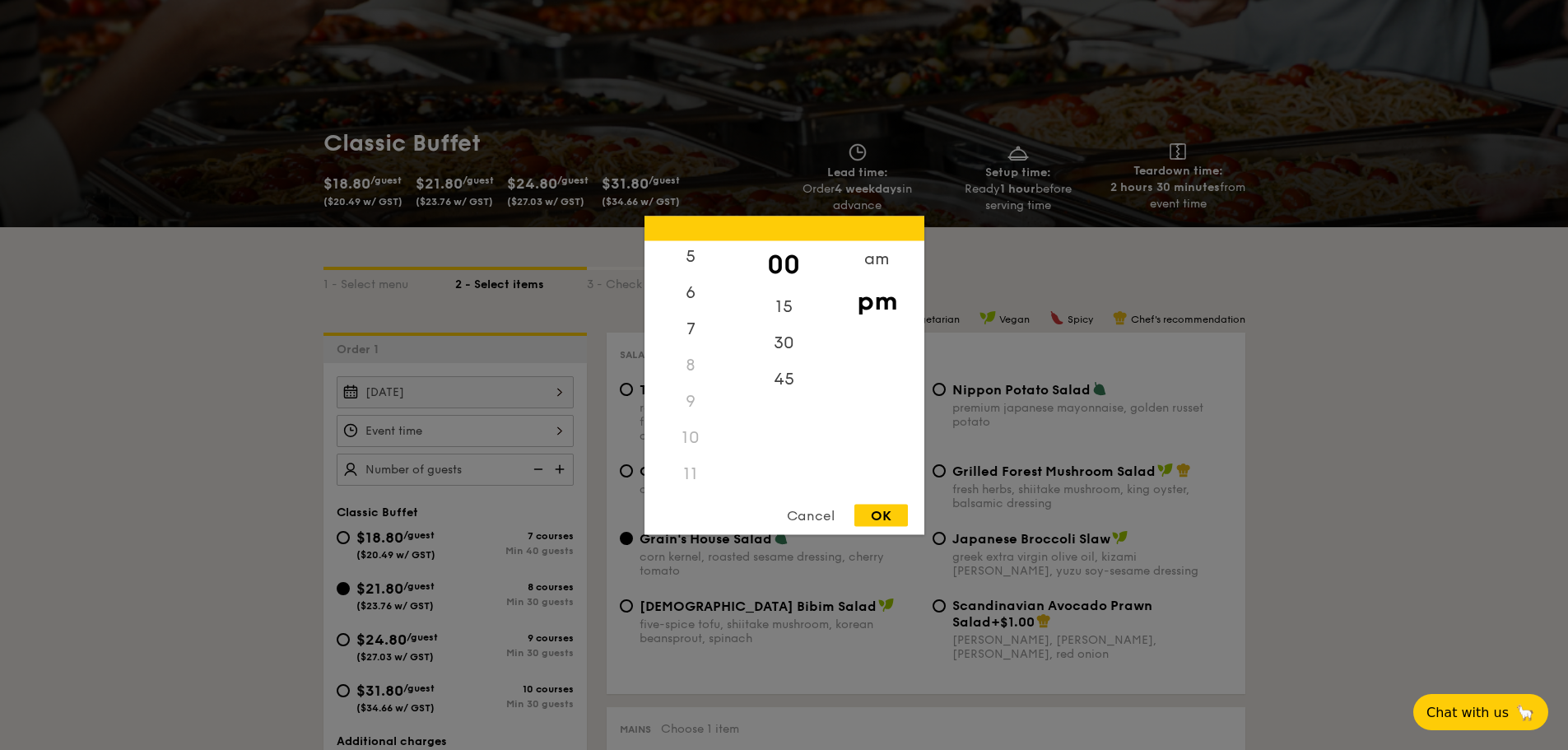
scroll to position [196, 0]
click at [695, 468] on div "11" at bounding box center [691, 474] width 93 height 36
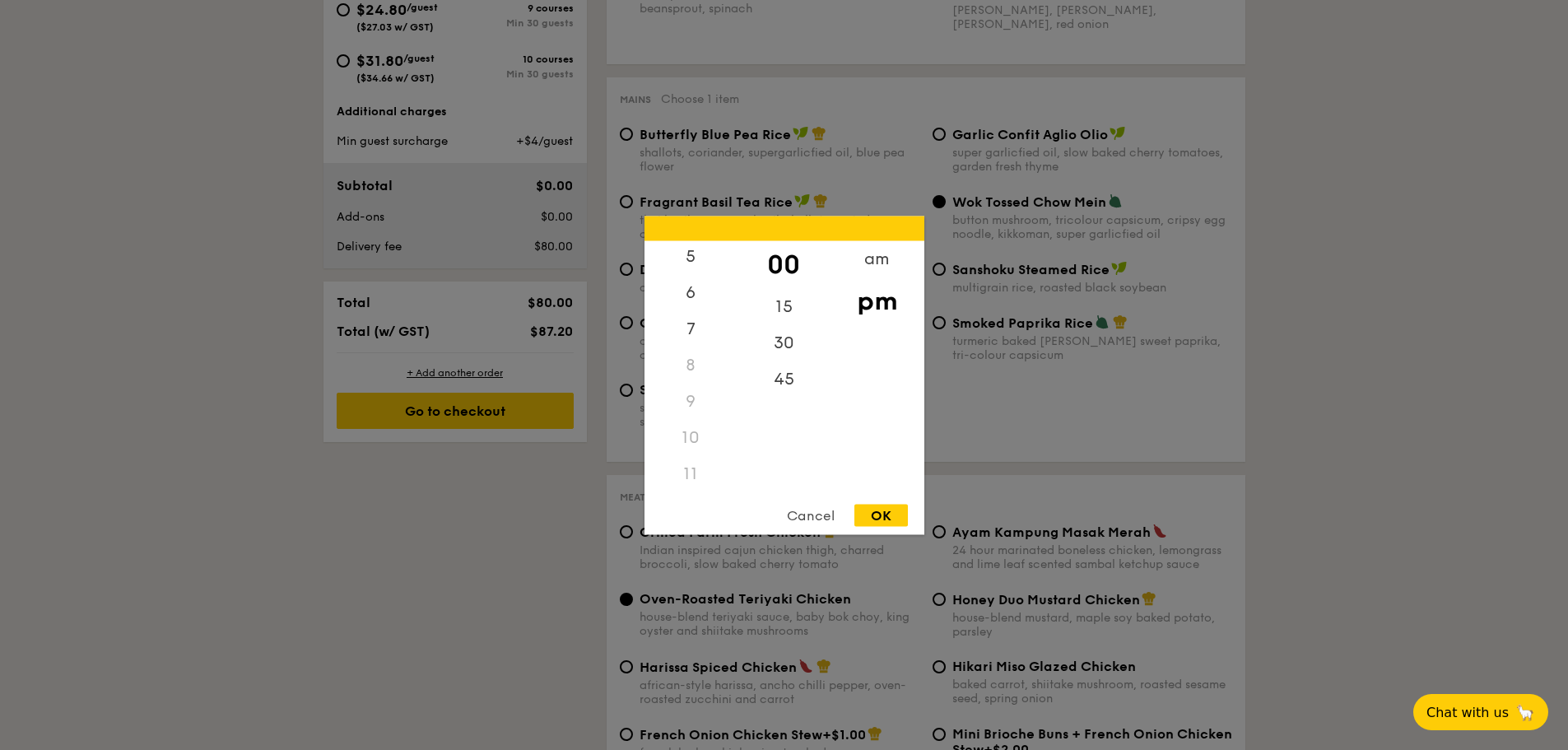
scroll to position [823, 0]
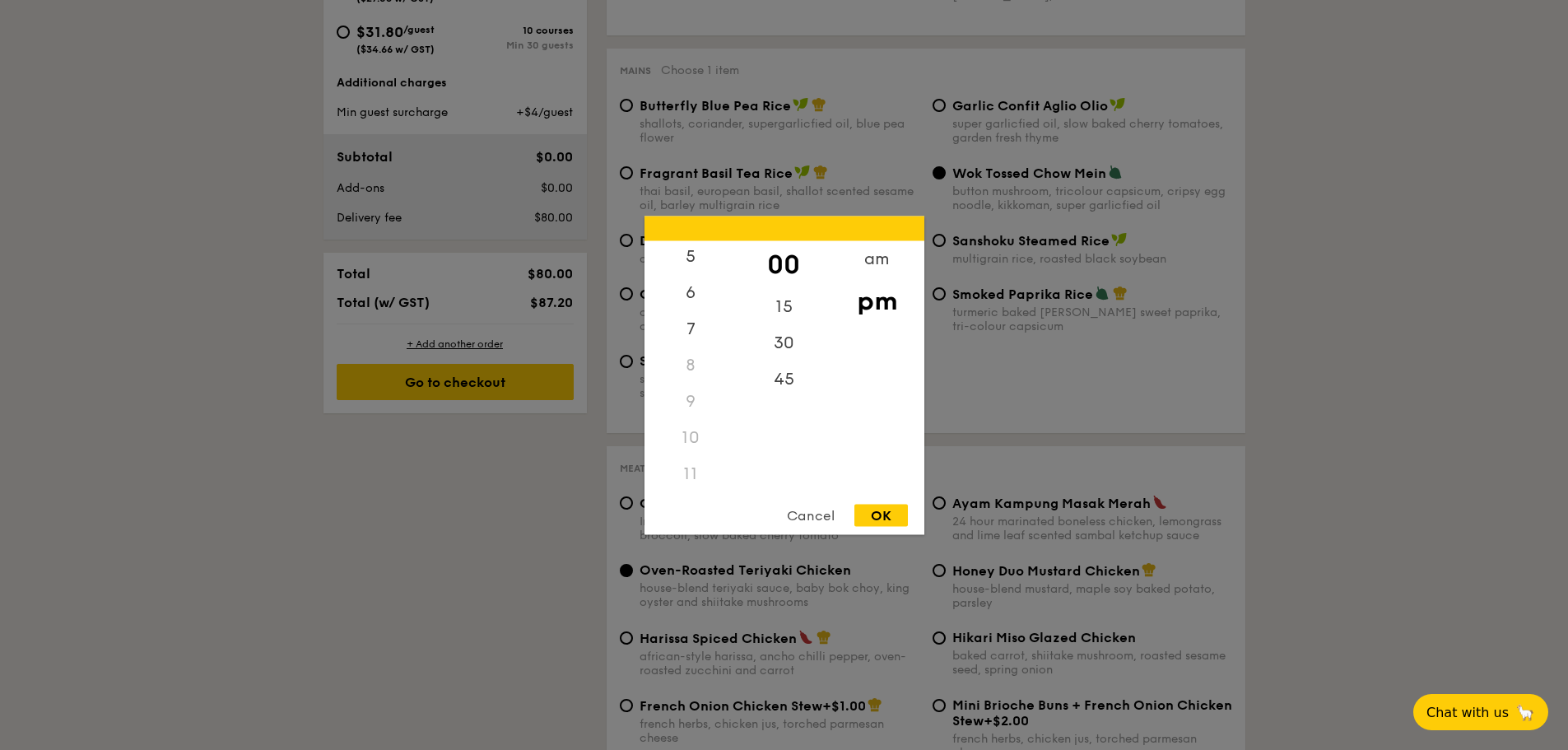
click at [676, 459] on div "11" at bounding box center [691, 474] width 93 height 36
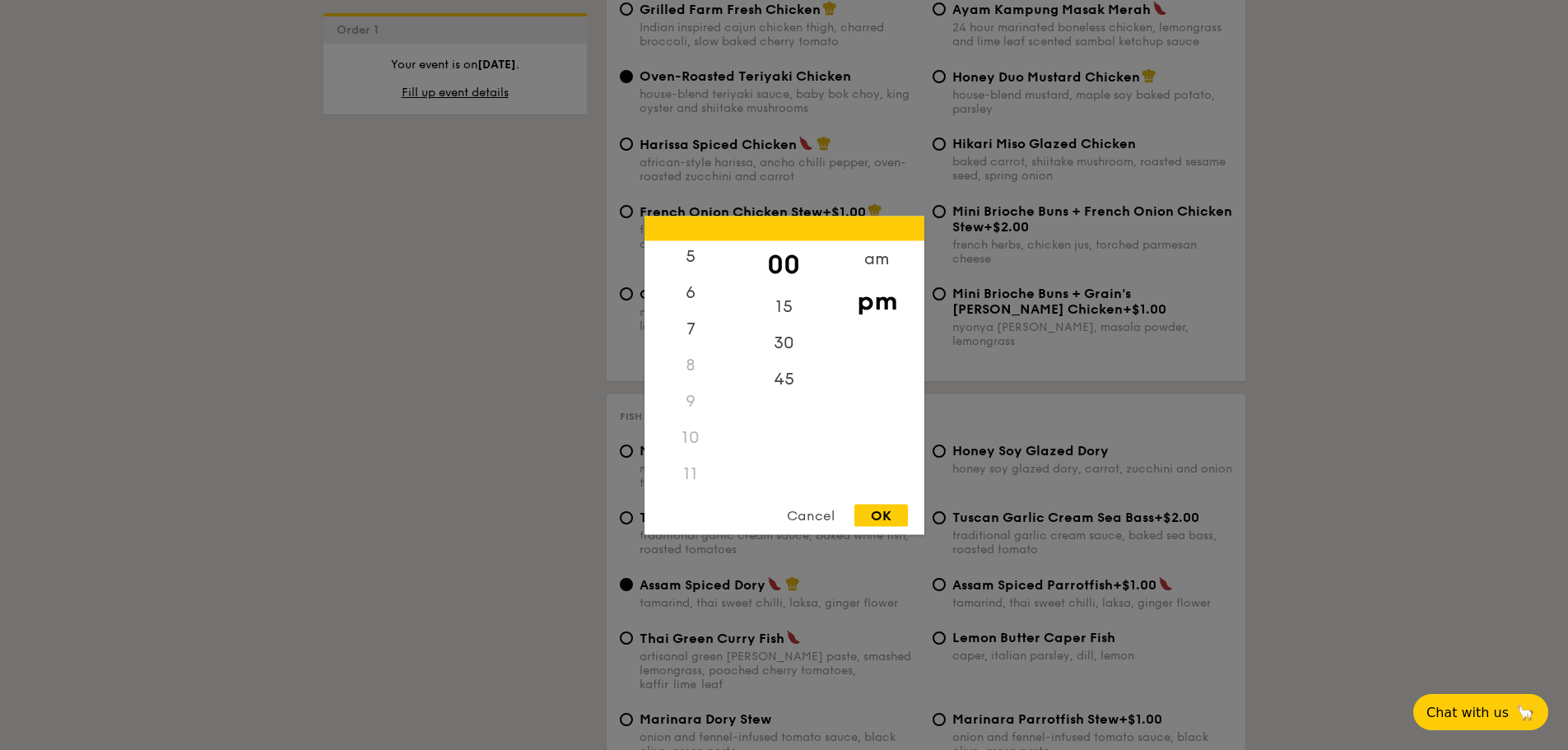
scroll to position [196, 0]
click at [686, 434] on div "10" at bounding box center [691, 438] width 93 height 36
click at [686, 463] on div "11" at bounding box center [691, 474] width 93 height 36
click at [686, 459] on div "11" at bounding box center [691, 474] width 93 height 36
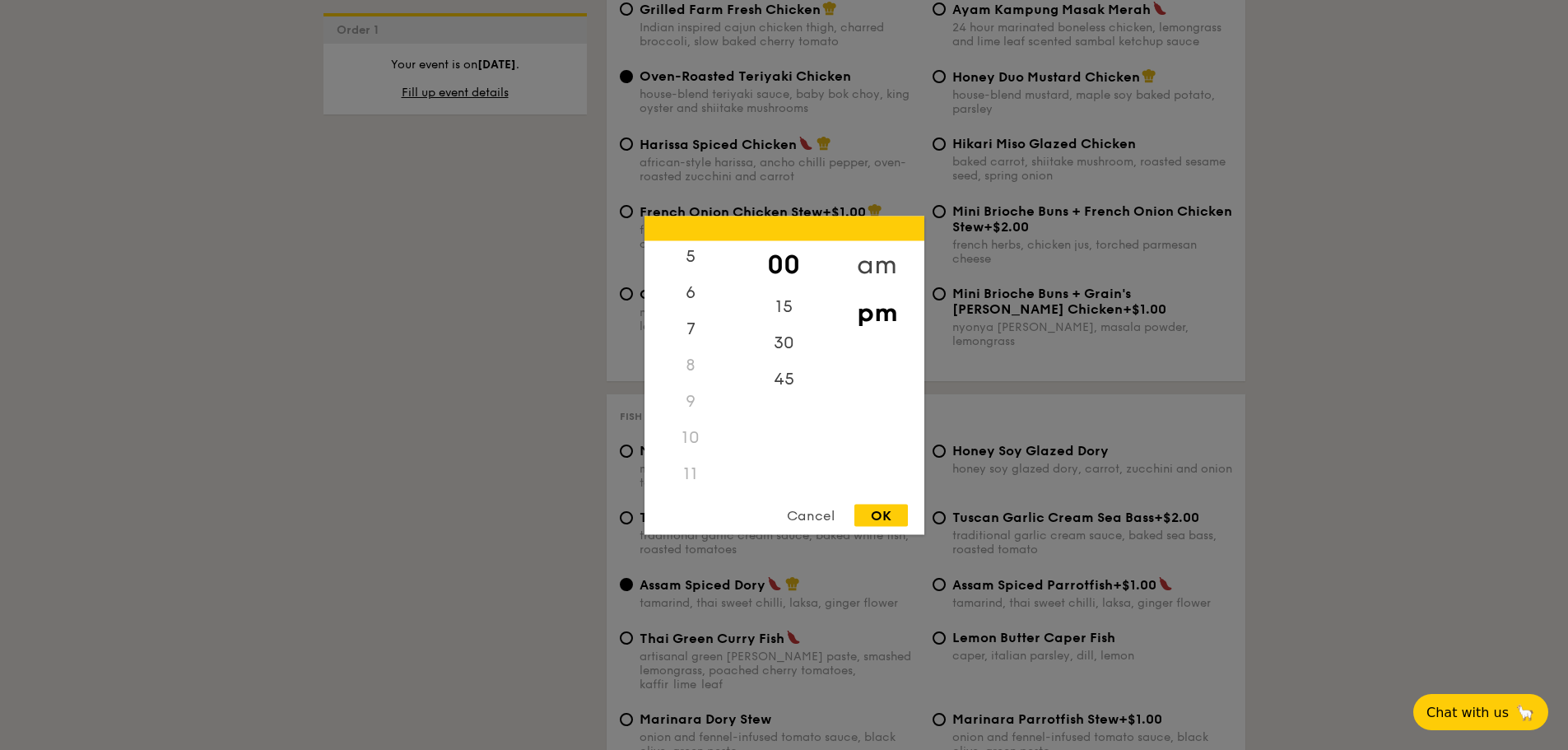
click at [871, 261] on div "am" at bounding box center [877, 264] width 93 height 48
click at [700, 474] on div "11" at bounding box center [691, 479] width 93 height 48
click at [874, 514] on div "OK" at bounding box center [881, 515] width 53 height 23
type input "11:00AM"
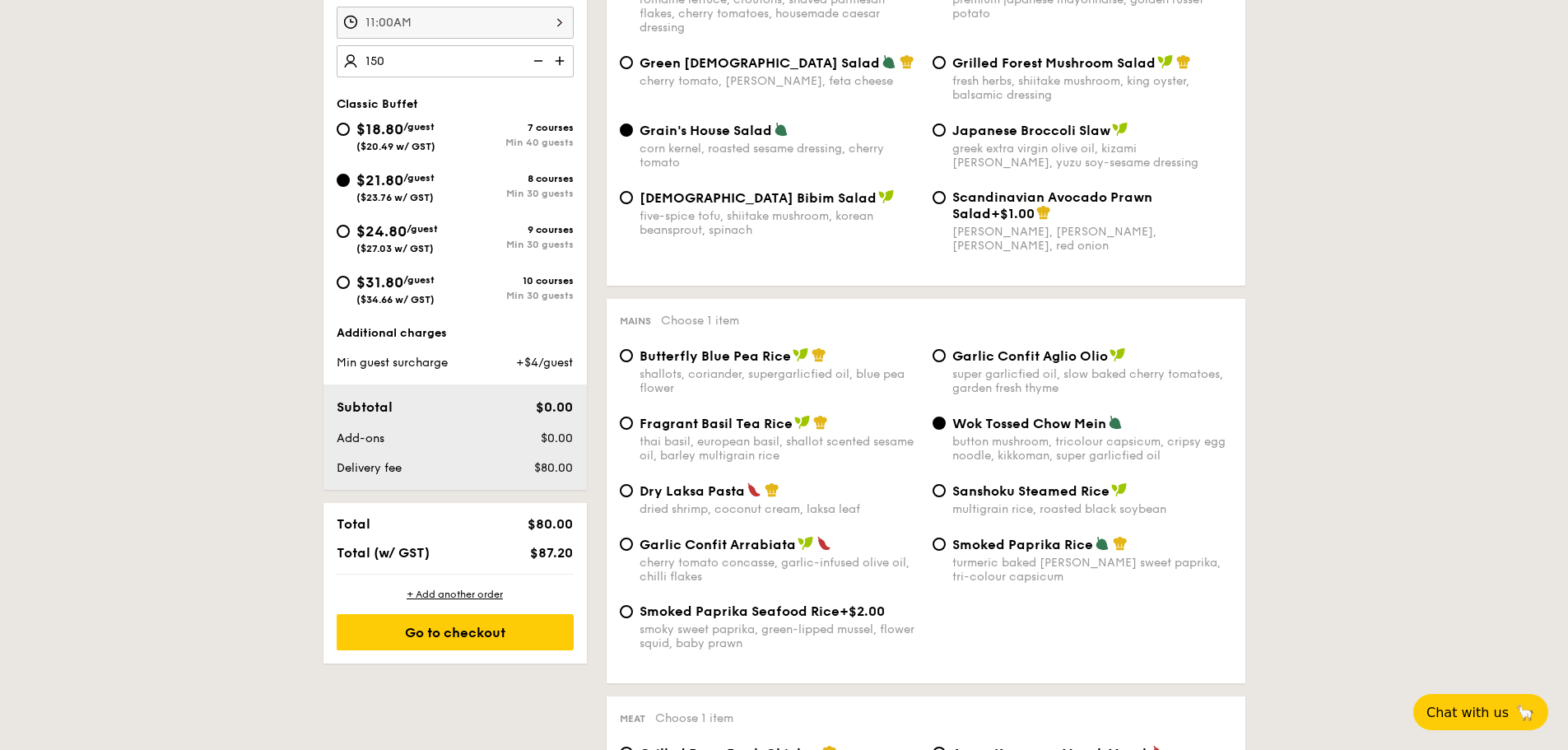
scroll to position [659, 0]
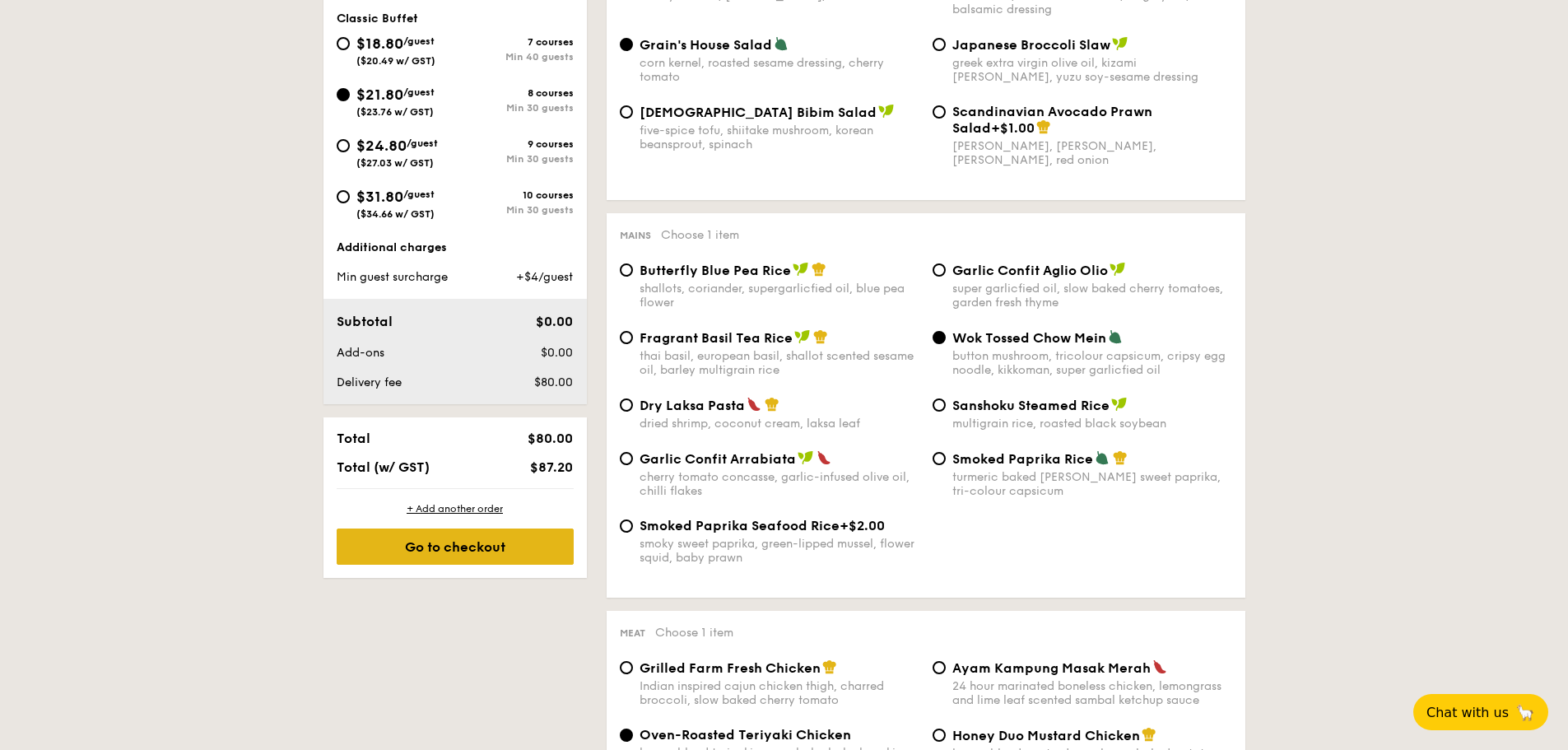
type input "150 guests"
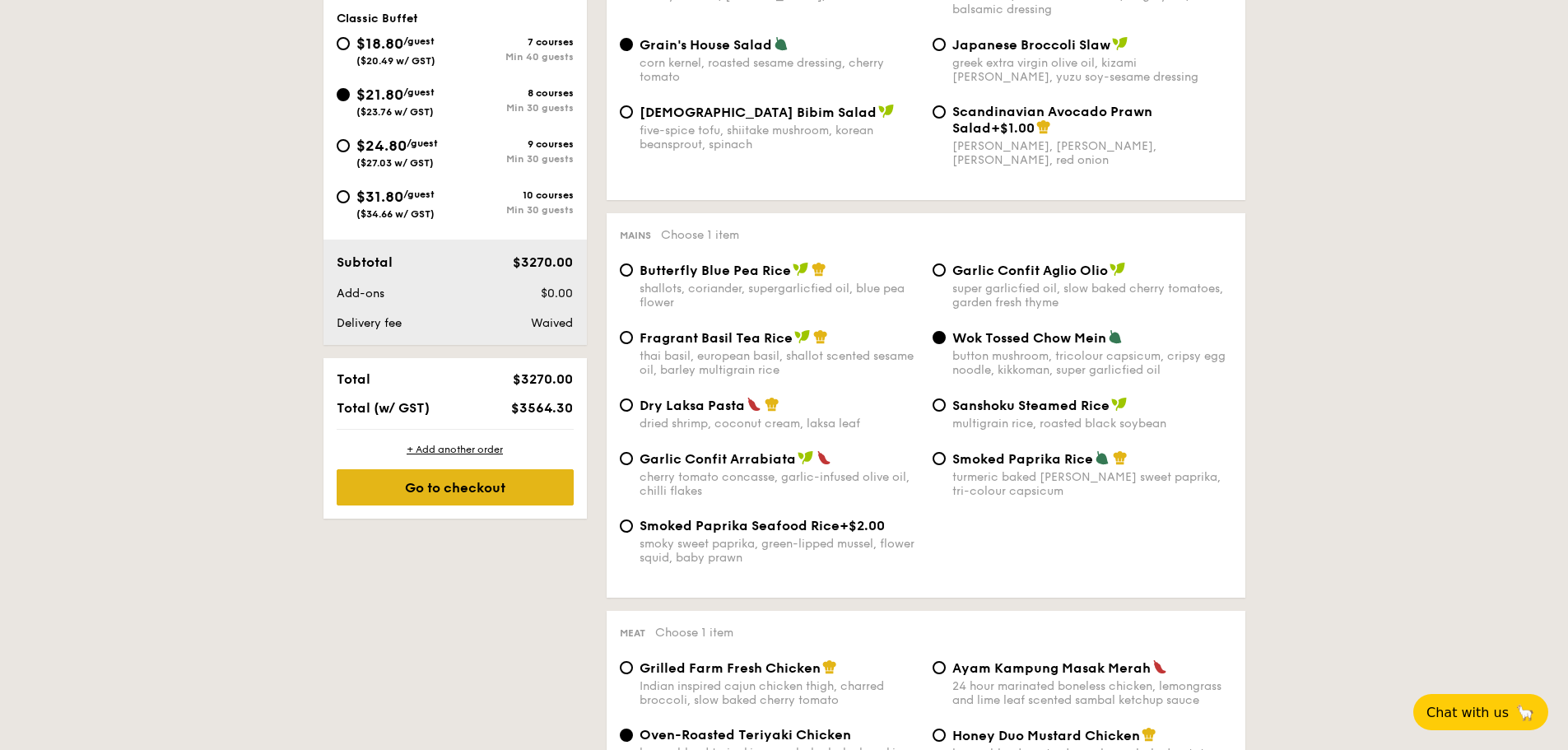
click at [548, 495] on div "Go to checkout" at bounding box center [455, 487] width 237 height 36
